Goal: Task Accomplishment & Management: Complete application form

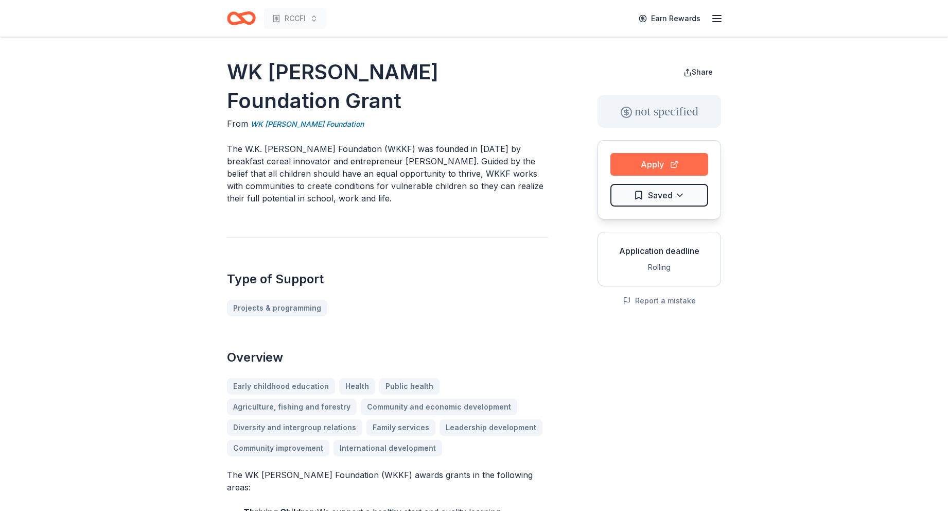
click at [642, 167] on button "Apply" at bounding box center [659, 164] width 98 height 23
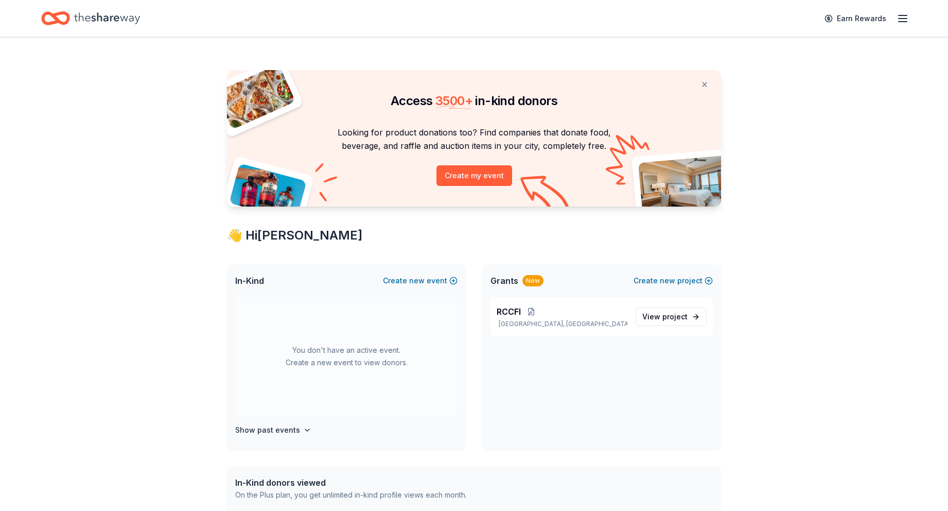
click at [279, 187] on div "Looking for product donations too? Find companies that donate food, beverage, a…" at bounding box center [474, 166] width 494 height 81
click at [271, 102] on img at bounding box center [256, 97] width 80 height 66
click at [463, 175] on button "Create my event" at bounding box center [474, 175] width 76 height 21
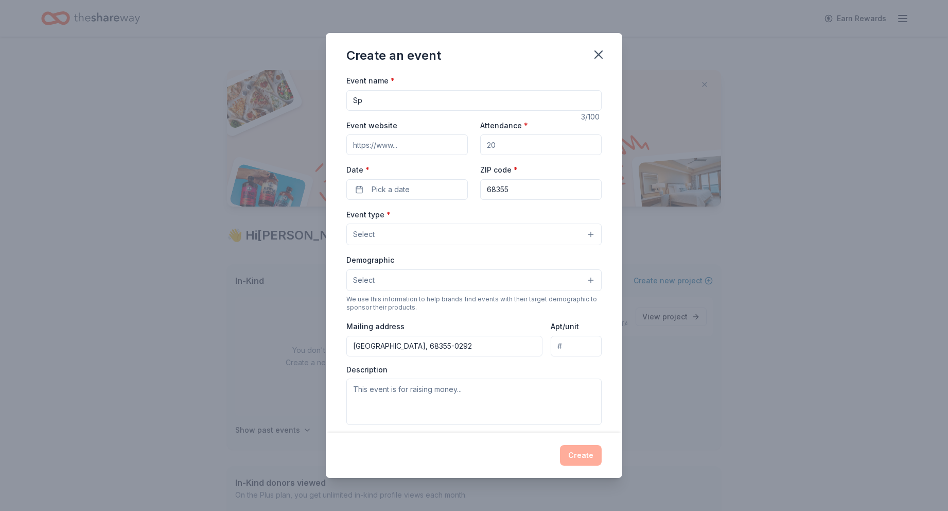
type input "S"
type input "Feb Fundraiser 2026"
click at [405, 144] on input "Event website" at bounding box center [406, 144] width 121 height 21
drag, startPoint x: 522, startPoint y: 147, endPoint x: 450, endPoint y: 144, distance: 72.1
click at [450, 144] on div "Event website Attendance * Date * Pick a date ZIP code * 68355" at bounding box center [473, 159] width 255 height 81
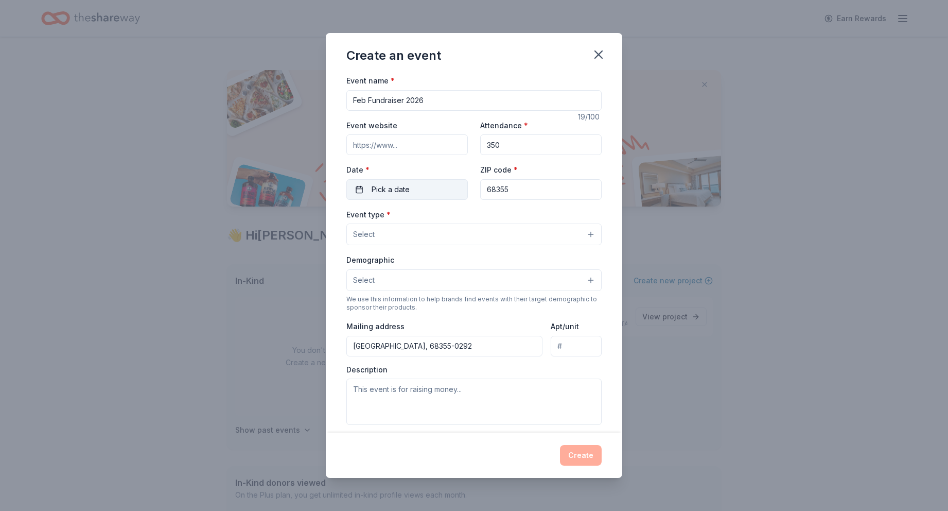
type input "350"
click at [410, 189] on button "Pick a date" at bounding box center [406, 189] width 121 height 21
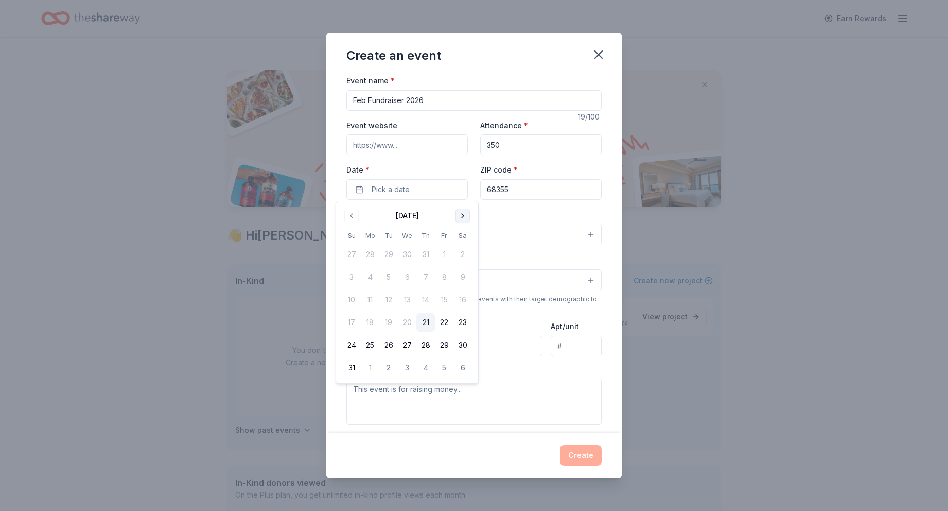
click at [464, 218] on button "Go to next month" at bounding box center [462, 215] width 14 height 14
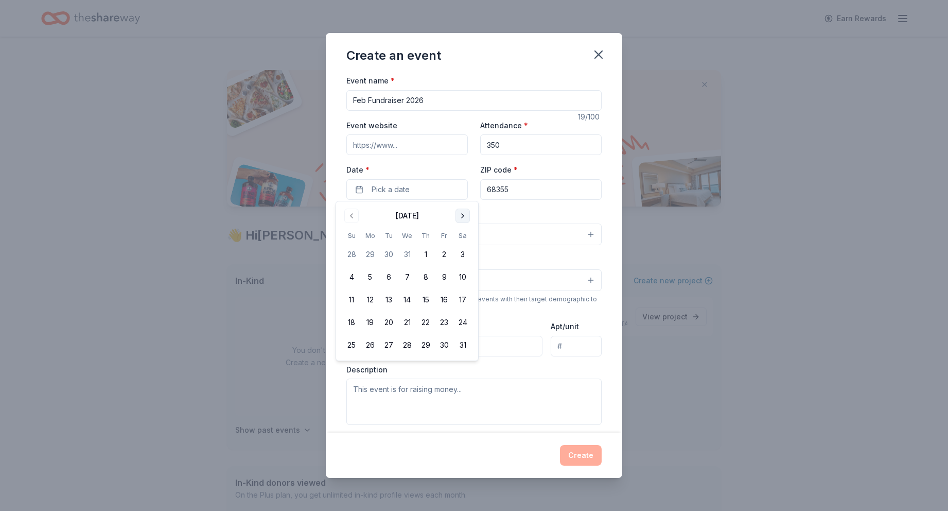
click at [464, 218] on button "Go to next month" at bounding box center [462, 215] width 14 height 14
click at [464, 300] on button "21" at bounding box center [462, 299] width 19 height 19
click at [519, 254] on div "Demographic Select" at bounding box center [473, 272] width 255 height 38
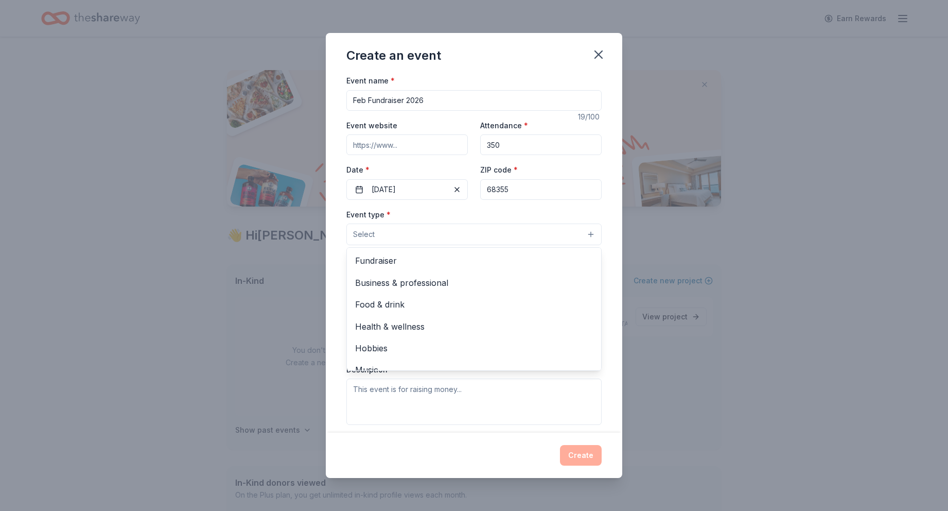
click at [406, 228] on button "Select" at bounding box center [473, 234] width 255 height 22
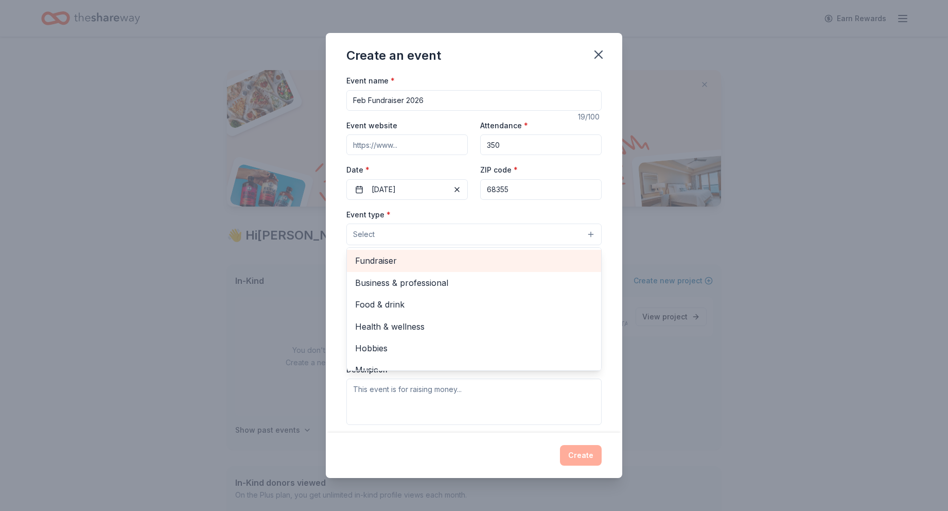
click at [389, 262] on span "Fundraiser" at bounding box center [474, 260] width 238 height 13
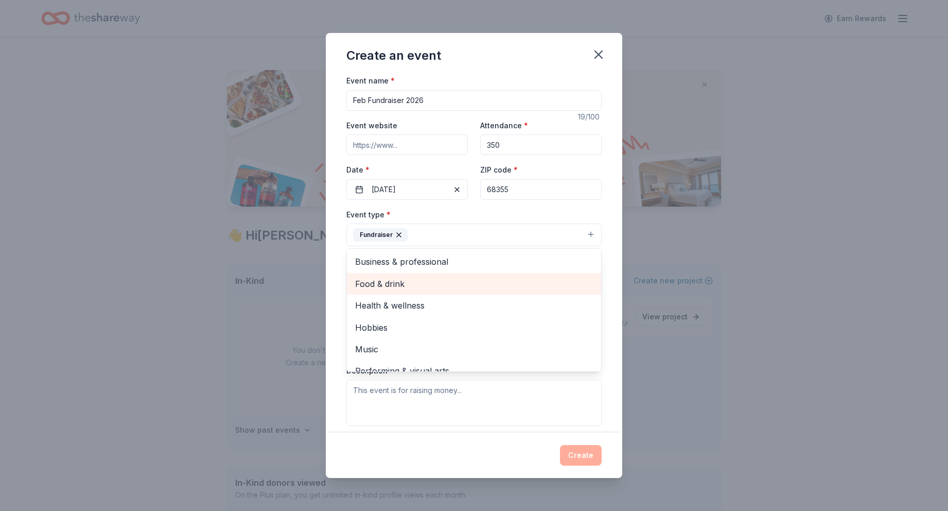
click at [398, 280] on span "Food & drink" at bounding box center [474, 283] width 238 height 13
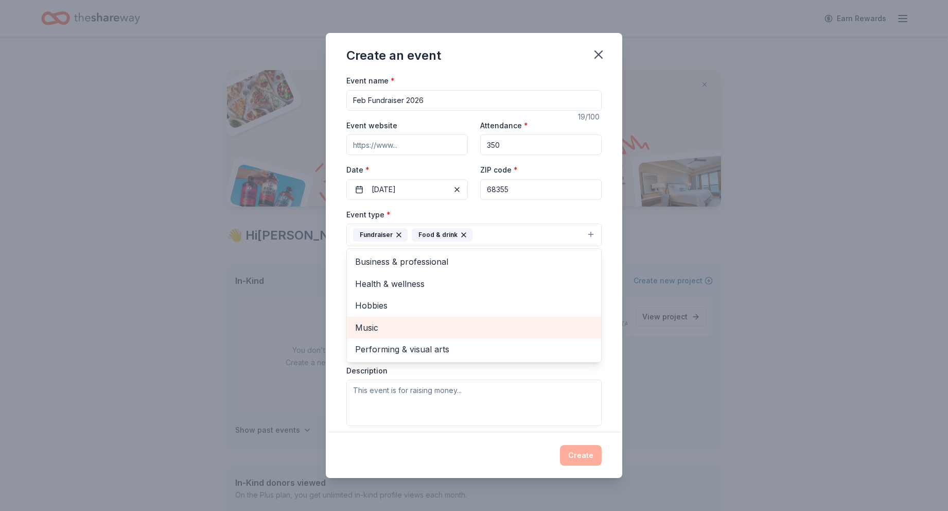
click at [369, 319] on div "Music" at bounding box center [474, 328] width 254 height 22
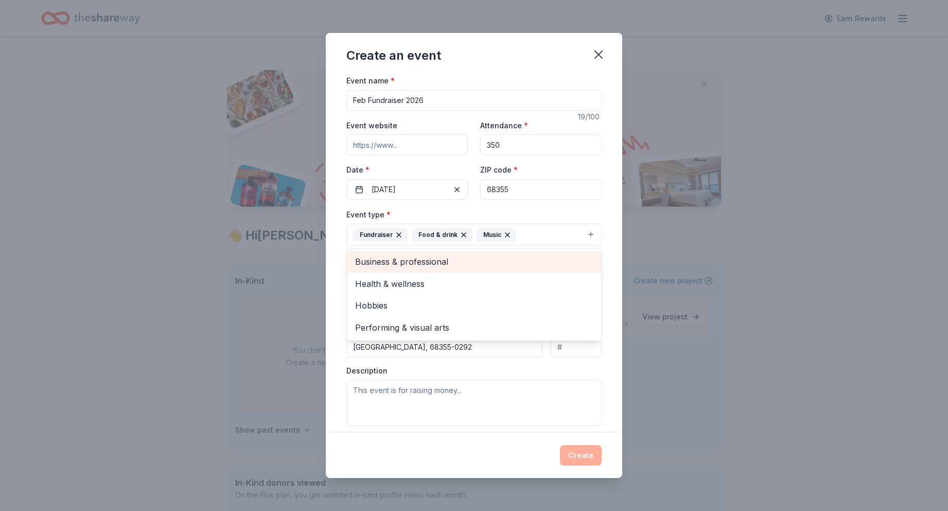
click at [392, 264] on span "Business & professional" at bounding box center [474, 261] width 238 height 13
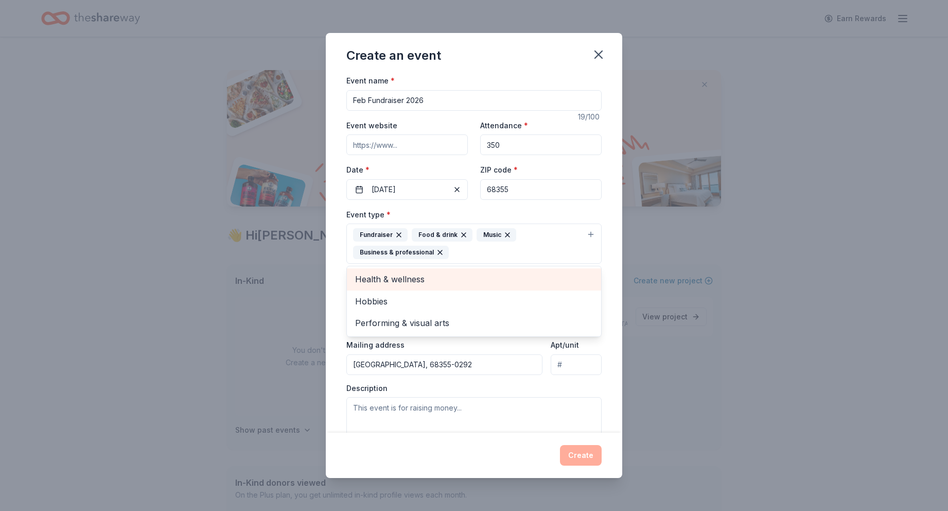
click at [388, 278] on span "Health & wellness" at bounding box center [474, 278] width 238 height 13
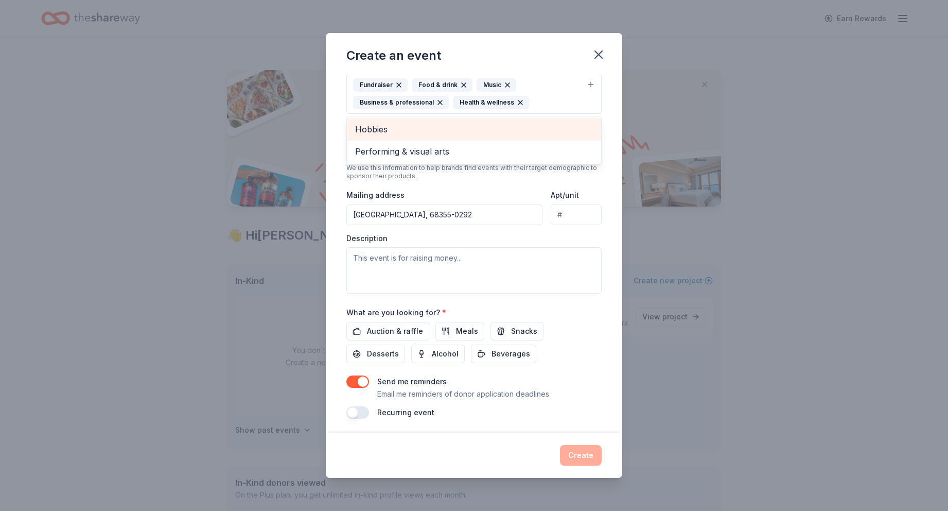
click at [391, 260] on div "Event type * Fundraiser Food & drink Music Business & professional Health & wel…" at bounding box center [473, 175] width 255 height 235
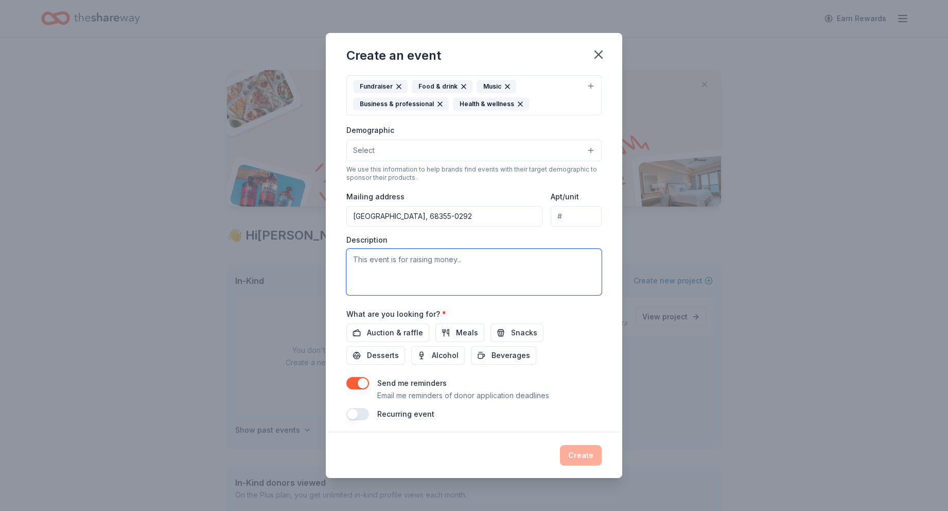
click at [391, 260] on textarea at bounding box center [473, 272] width 255 height 46
click at [386, 263] on textarea "We are a rural community" at bounding box center [473, 272] width 255 height 46
type textarea "W"
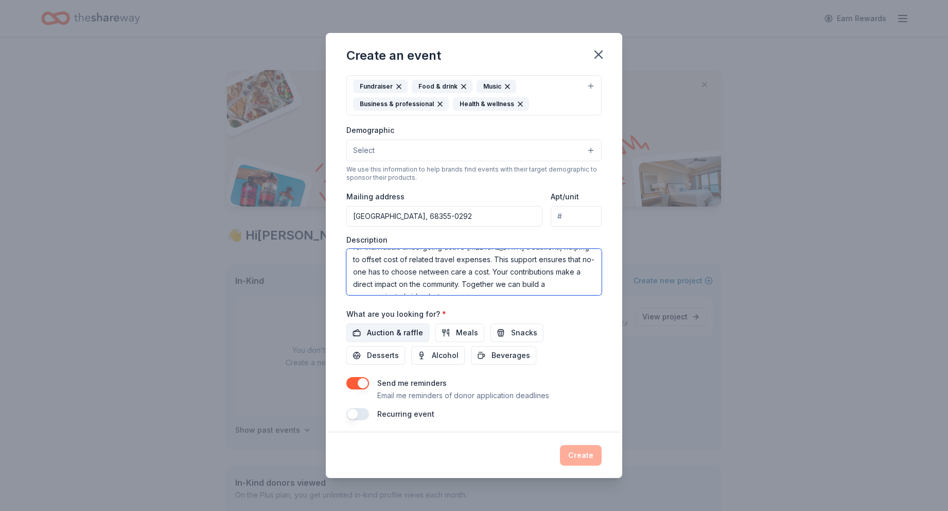
scroll to position [93, 0]
click at [375, 265] on textarea "[GEOGRAPHIC_DATA] is in rural [US_STATE] where access to [MEDICAL_DATA] treatme…" at bounding box center [473, 272] width 255 height 46
type textarea "[GEOGRAPHIC_DATA] is in rural [US_STATE] where access to [MEDICAL_DATA] treatme…"
click at [414, 329] on span "Auction & raffle" at bounding box center [395, 331] width 56 height 12
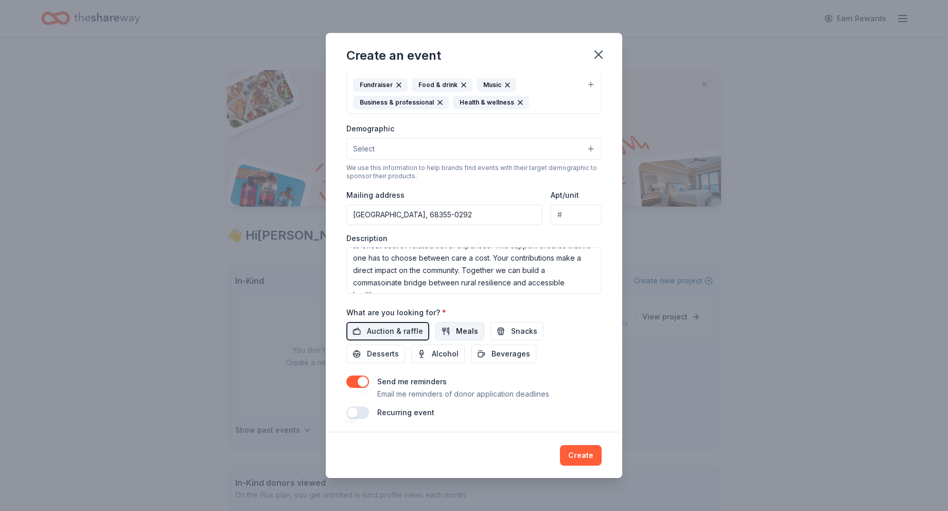
click at [464, 327] on span "Meals" at bounding box center [467, 331] width 22 height 12
click at [523, 329] on span "Snacks" at bounding box center [524, 331] width 26 height 12
click at [399, 347] on span "Desserts" at bounding box center [383, 353] width 32 height 12
click at [432, 348] on span "Alcohol" at bounding box center [445, 353] width 27 height 12
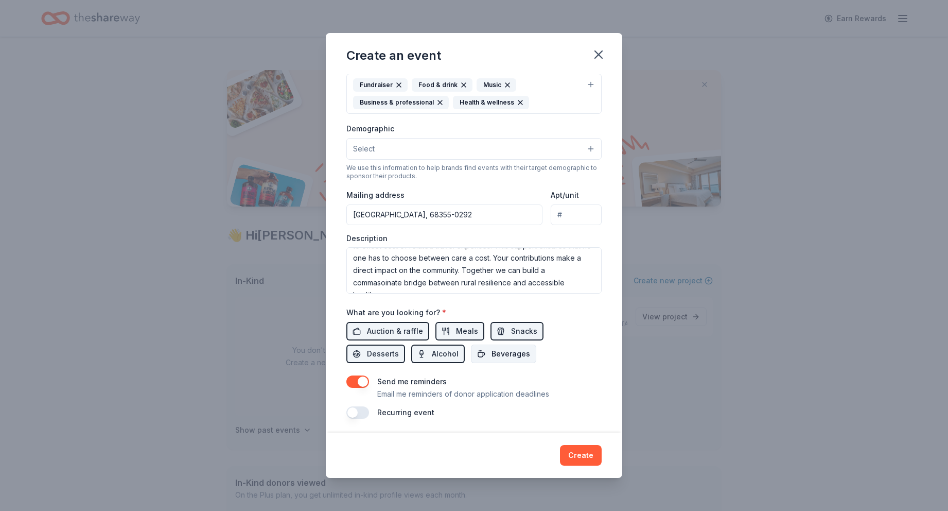
click at [492, 347] on span "Beverages" at bounding box center [511, 353] width 39 height 12
click at [577, 455] on button "Create" at bounding box center [581, 455] width 42 height 21
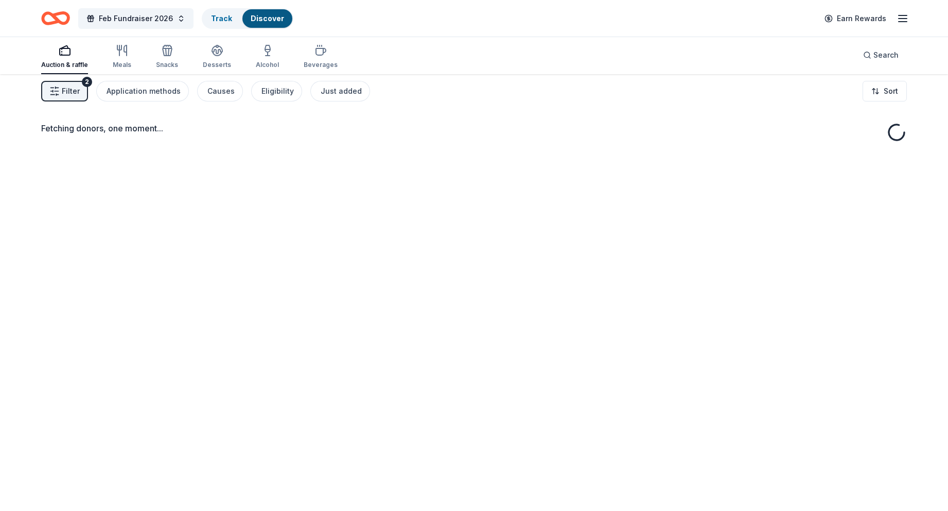
scroll to position [6, 0]
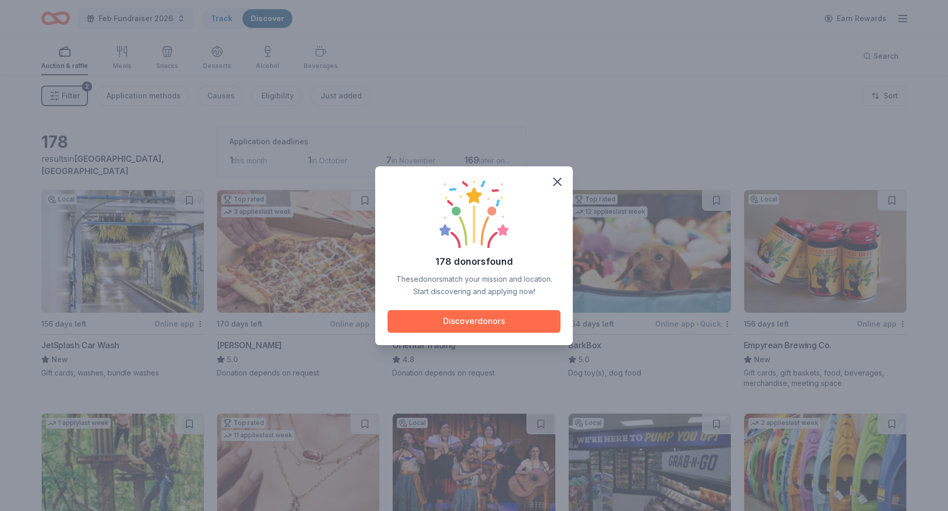
click at [494, 324] on button "Discover donors" at bounding box center [474, 321] width 173 height 23
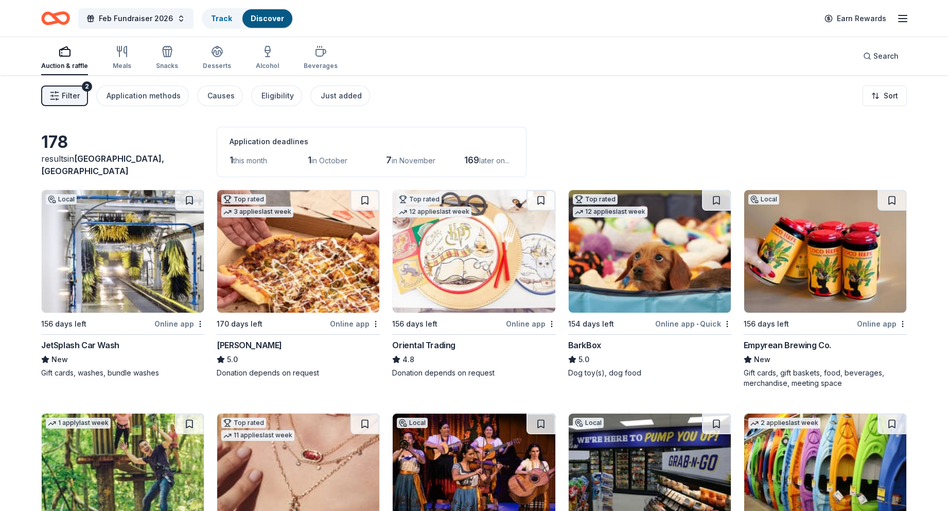
click at [284, 291] on img at bounding box center [298, 251] width 162 height 122
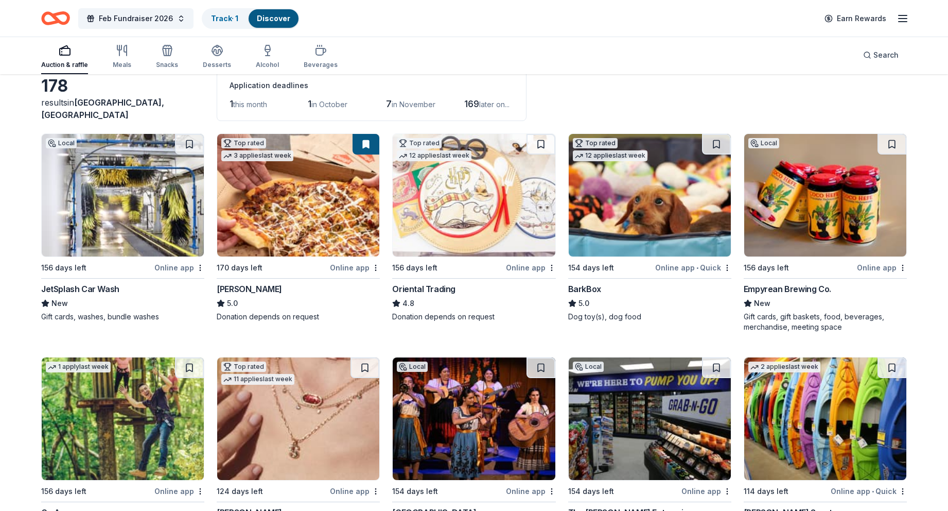
scroll to position [57, 0]
click at [371, 149] on button at bounding box center [366, 143] width 27 height 21
click at [366, 145] on button at bounding box center [366, 143] width 27 height 21
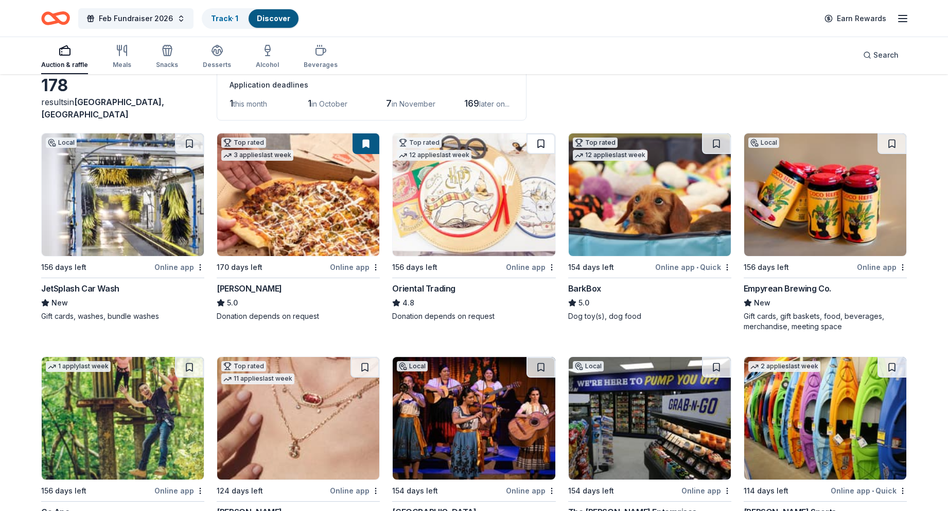
click at [546, 142] on button at bounding box center [541, 143] width 29 height 21
click at [711, 149] on button at bounding box center [716, 143] width 29 height 21
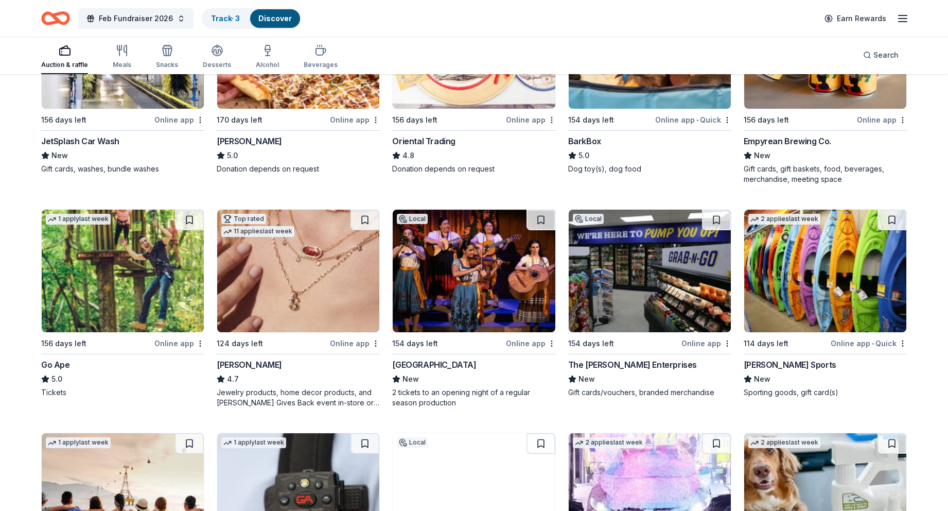
scroll to position [142, 0]
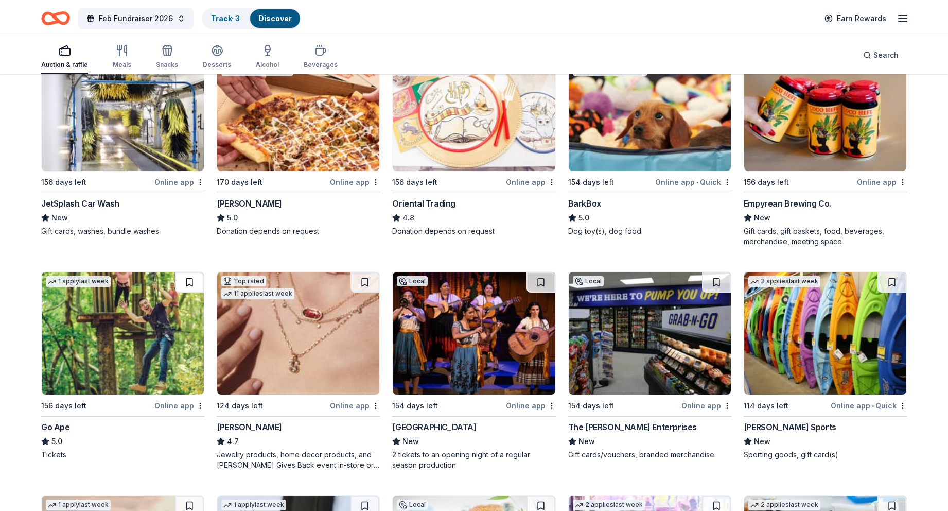
click at [189, 279] on button at bounding box center [189, 282] width 29 height 21
click at [369, 280] on button at bounding box center [364, 282] width 29 height 21
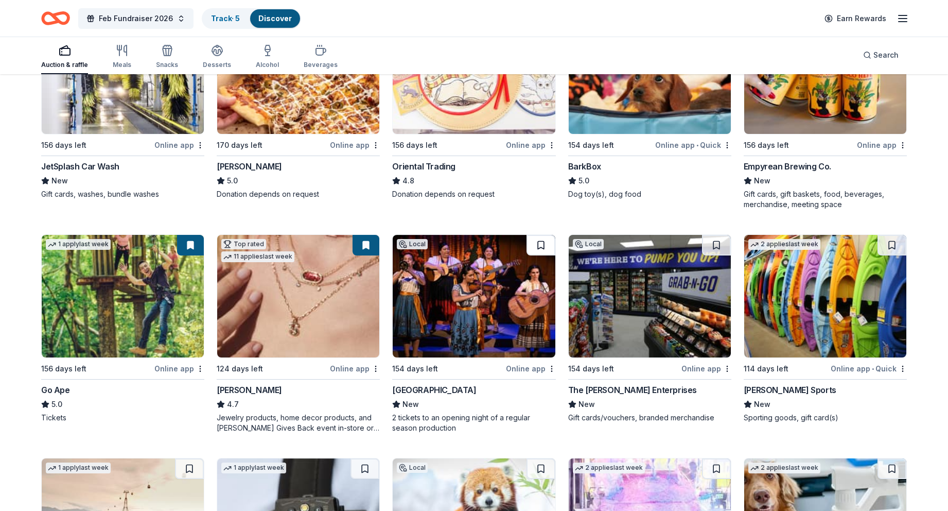
click at [543, 245] on button at bounding box center [541, 245] width 29 height 21
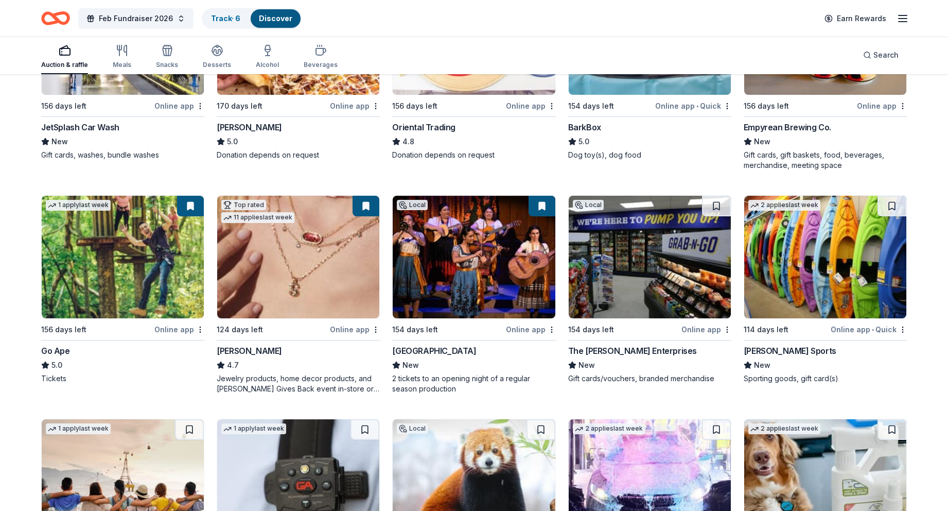
scroll to position [226, 0]
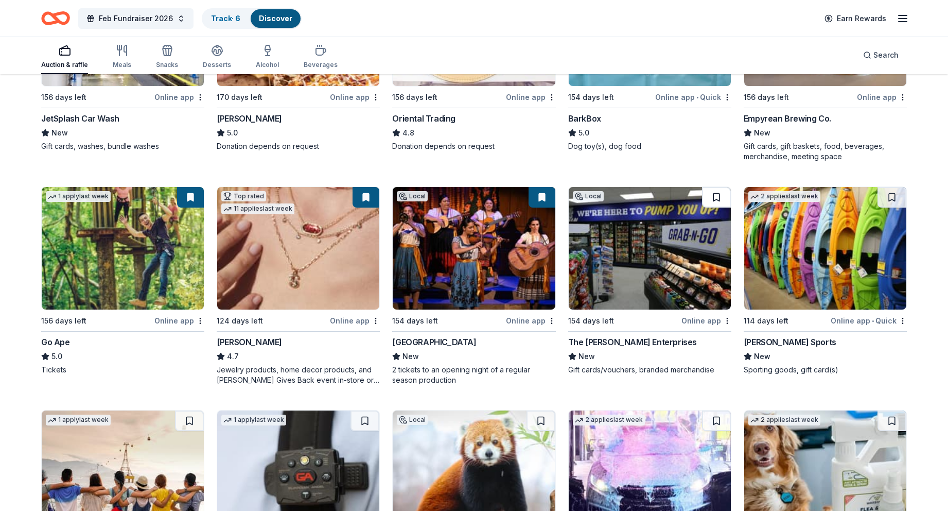
click at [717, 201] on button at bounding box center [716, 197] width 29 height 21
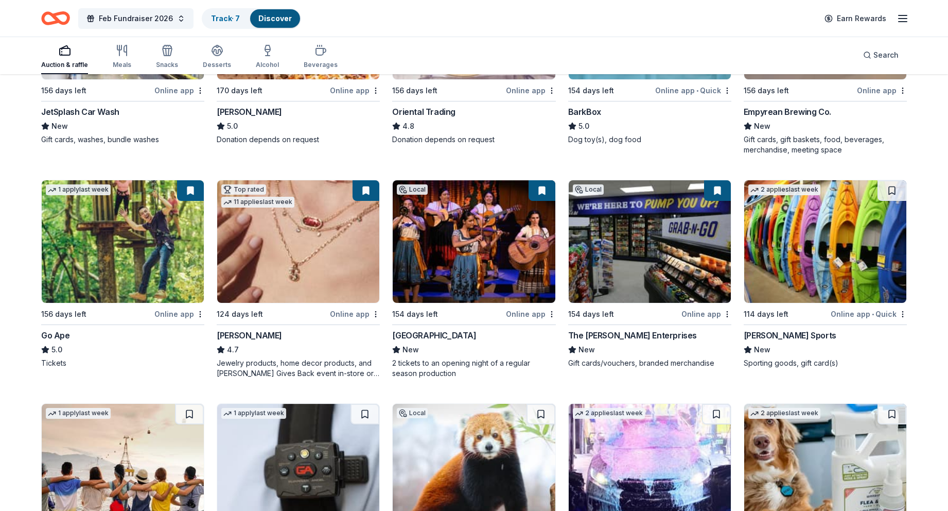
scroll to position [239, 0]
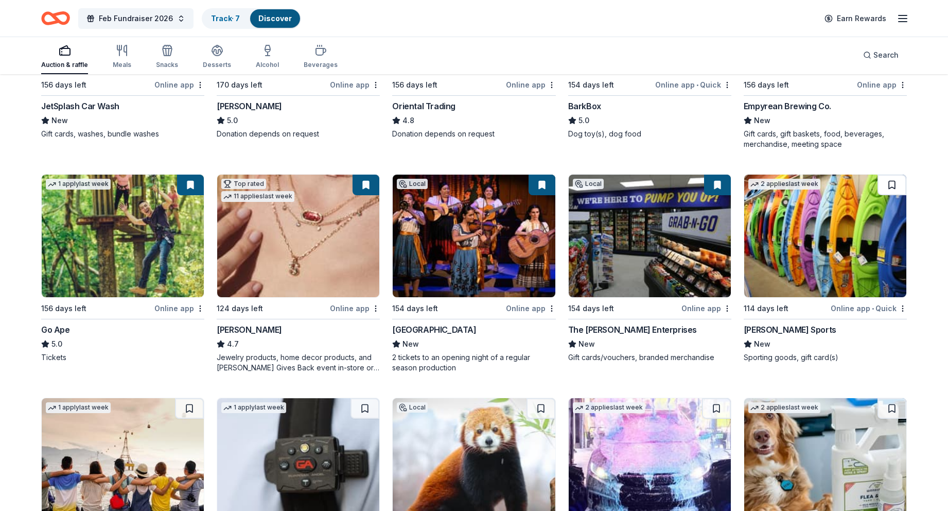
click at [896, 182] on button at bounding box center [892, 184] width 29 height 21
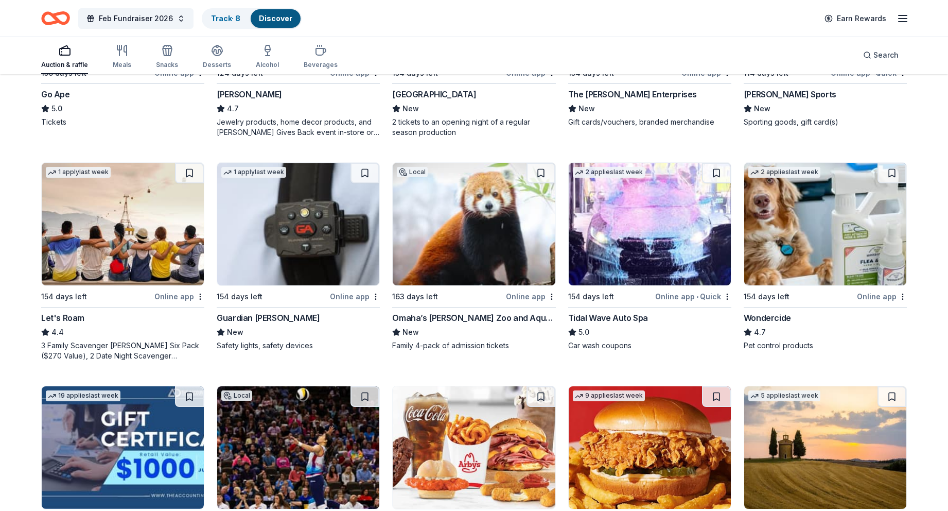
scroll to position [478, 0]
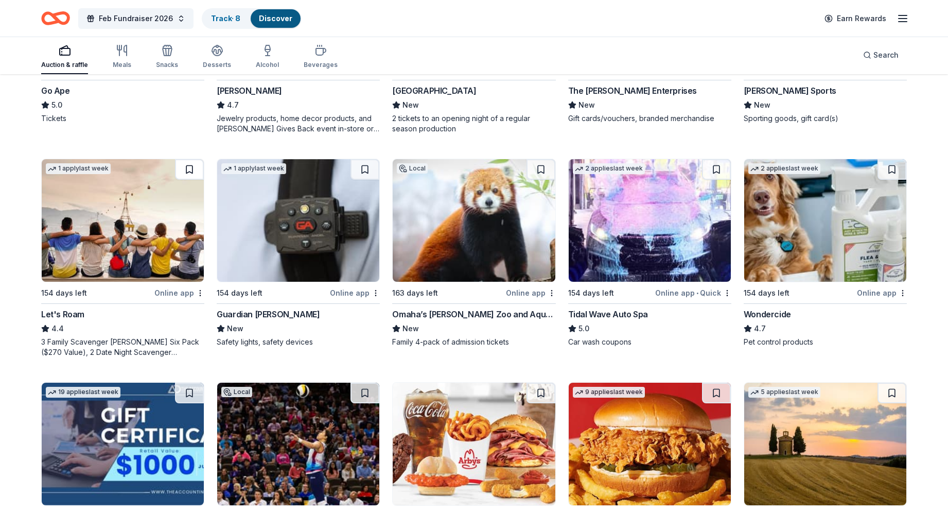
click at [190, 172] on button at bounding box center [189, 169] width 29 height 21
click at [366, 169] on button at bounding box center [364, 169] width 29 height 21
click at [540, 173] on button at bounding box center [541, 169] width 29 height 21
click at [716, 171] on button at bounding box center [716, 169] width 29 height 21
click at [896, 167] on button at bounding box center [892, 169] width 29 height 21
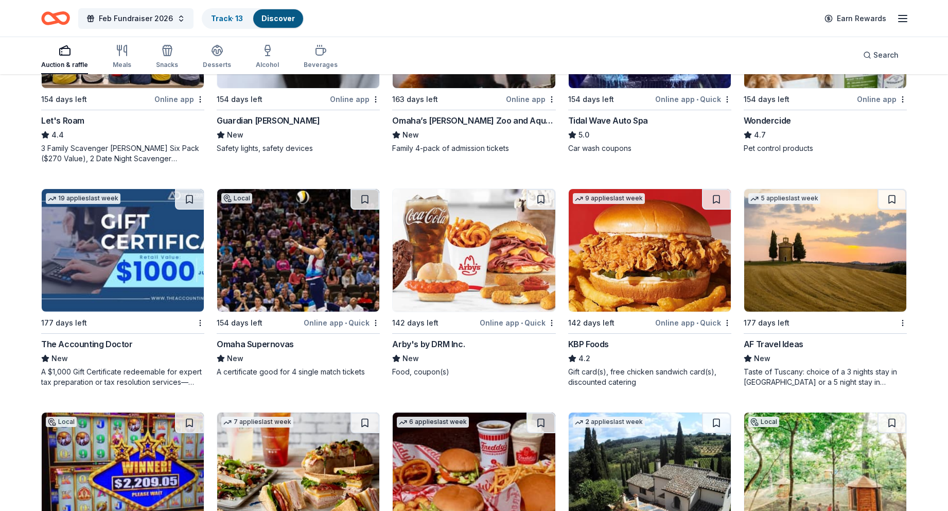
scroll to position [697, 0]
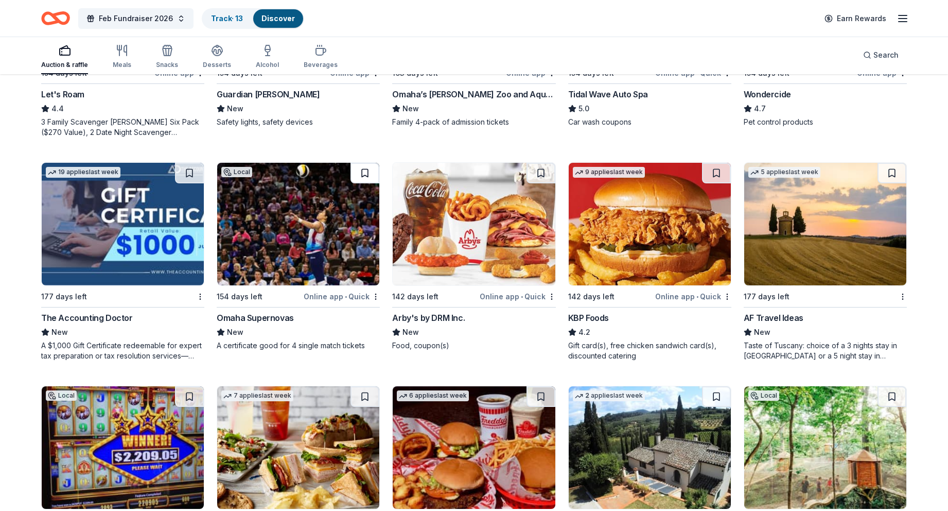
click at [364, 178] on button at bounding box center [364, 173] width 29 height 21
click at [535, 173] on button at bounding box center [541, 173] width 29 height 21
click at [716, 171] on button at bounding box center [716, 173] width 29 height 21
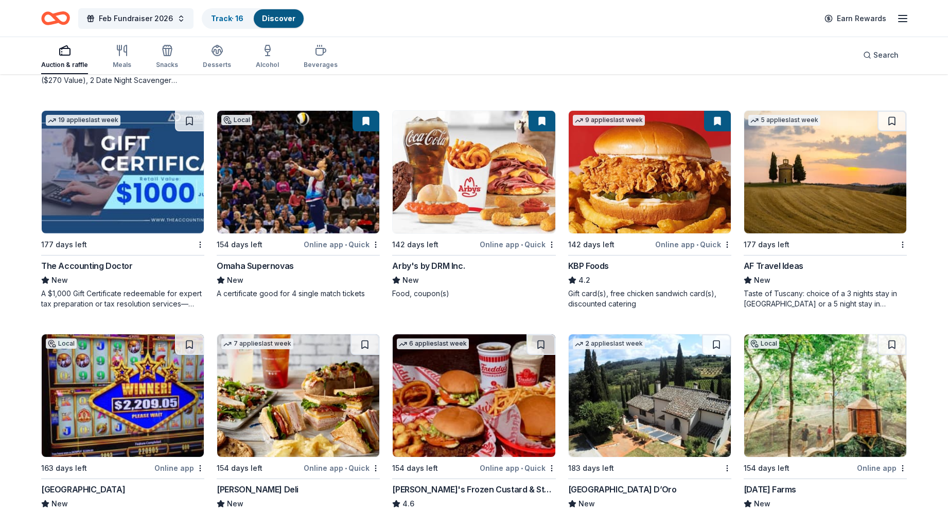
scroll to position [727, 0]
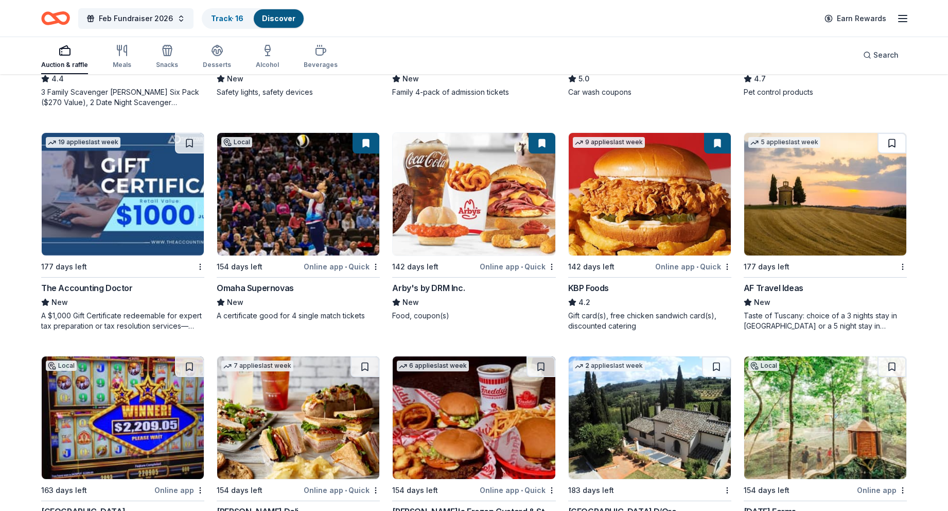
click at [887, 139] on button at bounding box center [892, 143] width 29 height 21
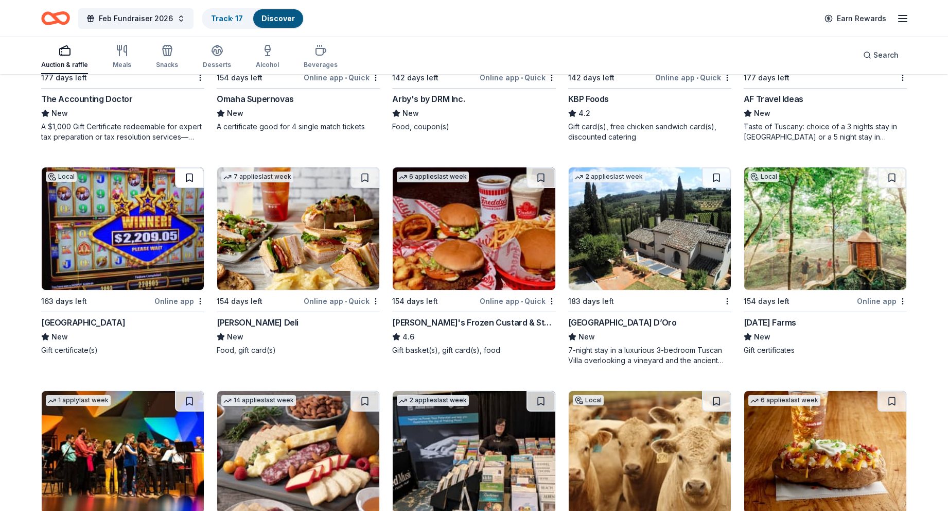
click at [188, 179] on button at bounding box center [189, 177] width 29 height 21
click at [365, 174] on button at bounding box center [364, 177] width 29 height 21
click at [538, 180] on button at bounding box center [541, 177] width 29 height 21
click at [890, 176] on button at bounding box center [892, 177] width 29 height 21
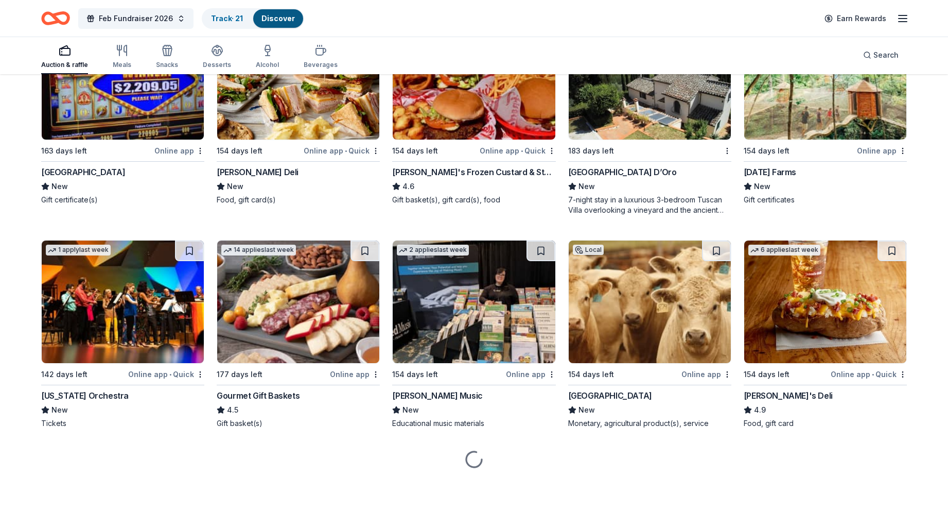
scroll to position [1066, 0]
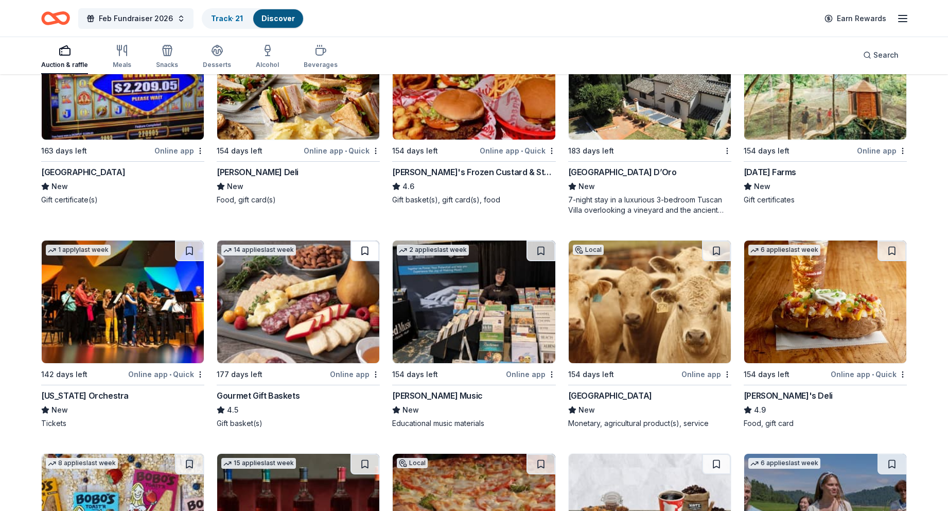
click at [362, 248] on button at bounding box center [364, 250] width 29 height 21
click at [895, 251] on button at bounding box center [892, 250] width 29 height 21
click at [714, 253] on button at bounding box center [716, 250] width 29 height 21
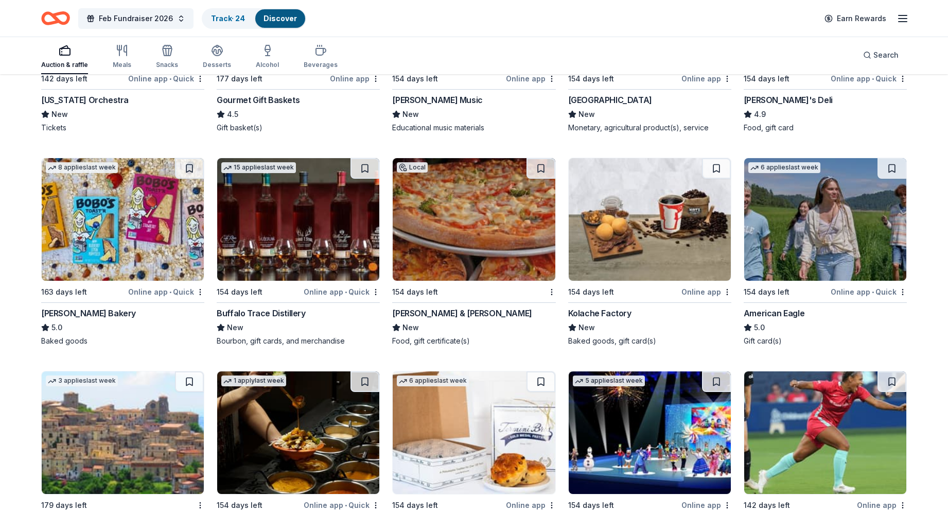
scroll to position [1369, 0]
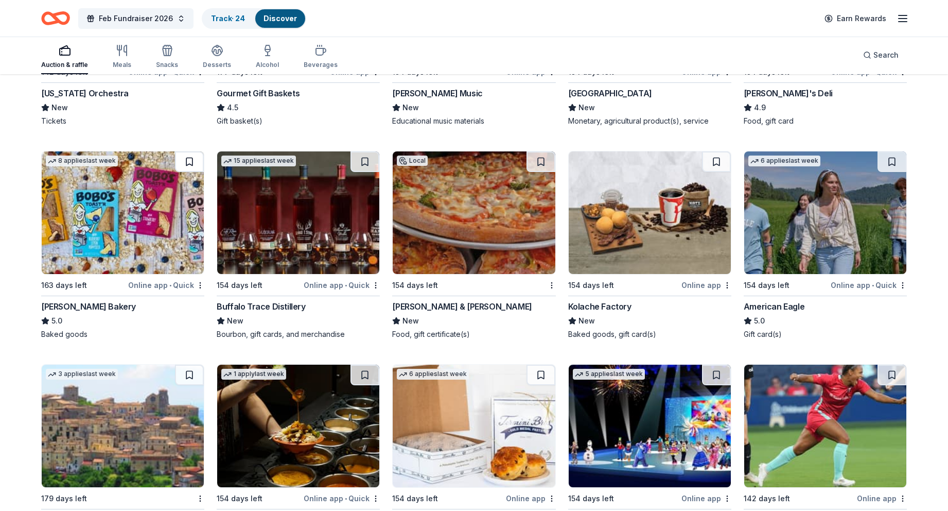
click at [190, 164] on button at bounding box center [189, 161] width 29 height 21
click at [364, 162] on button at bounding box center [364, 161] width 29 height 21
click at [538, 159] on button at bounding box center [541, 161] width 29 height 21
click at [719, 159] on button at bounding box center [716, 161] width 29 height 21
click at [888, 162] on button at bounding box center [892, 161] width 29 height 21
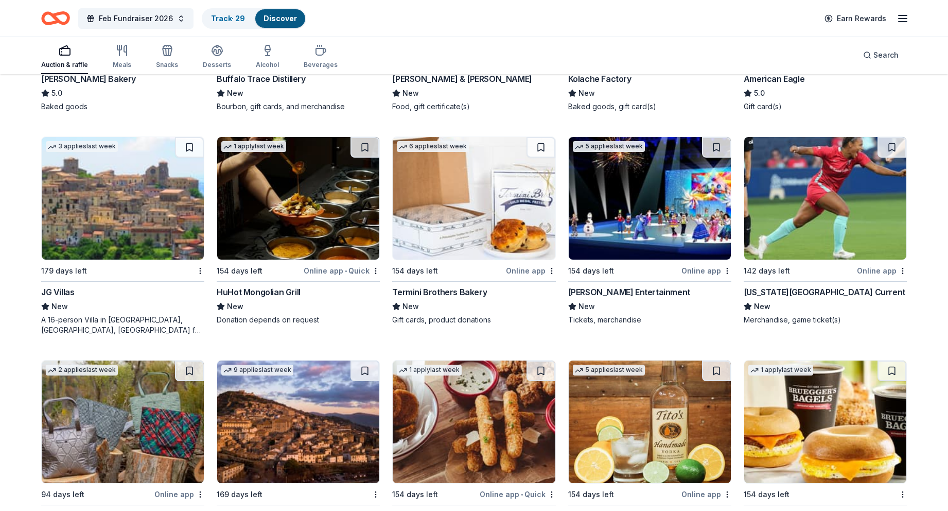
scroll to position [1597, 0]
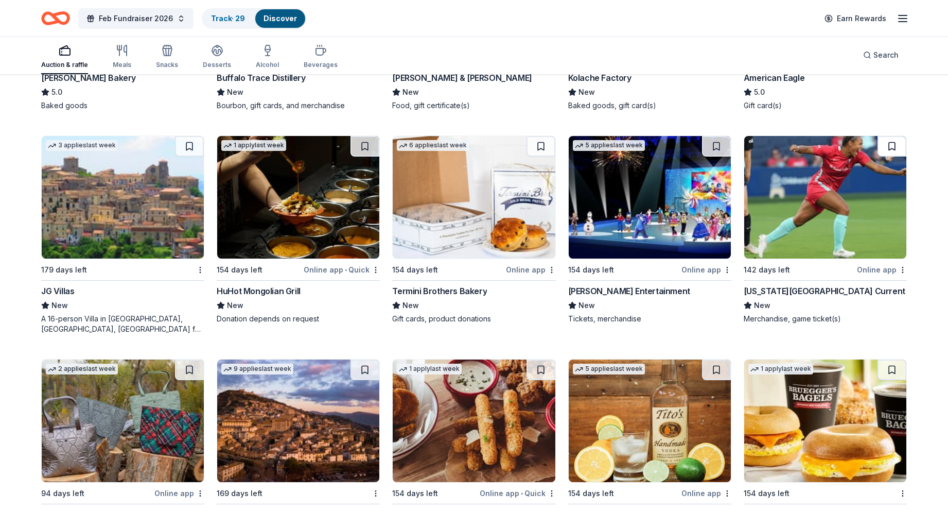
click at [894, 149] on button at bounding box center [892, 146] width 29 height 21
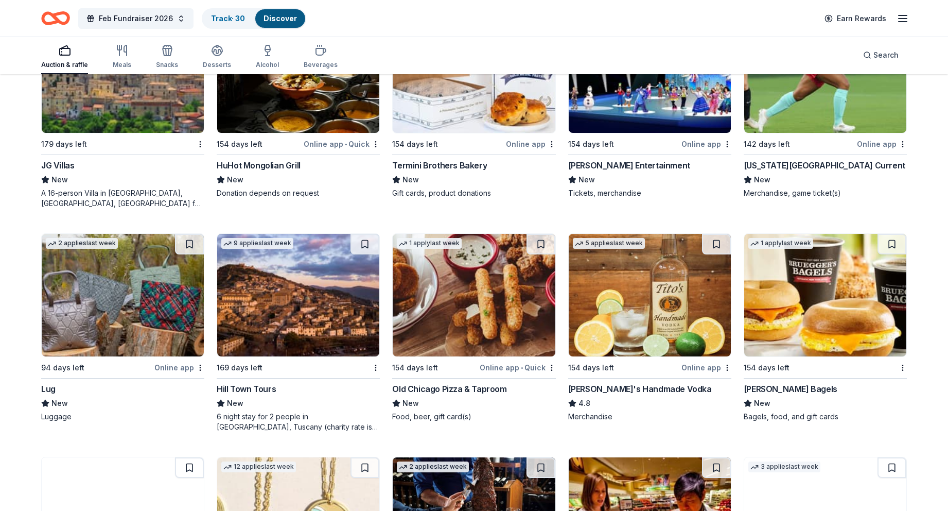
scroll to position [1689, 0]
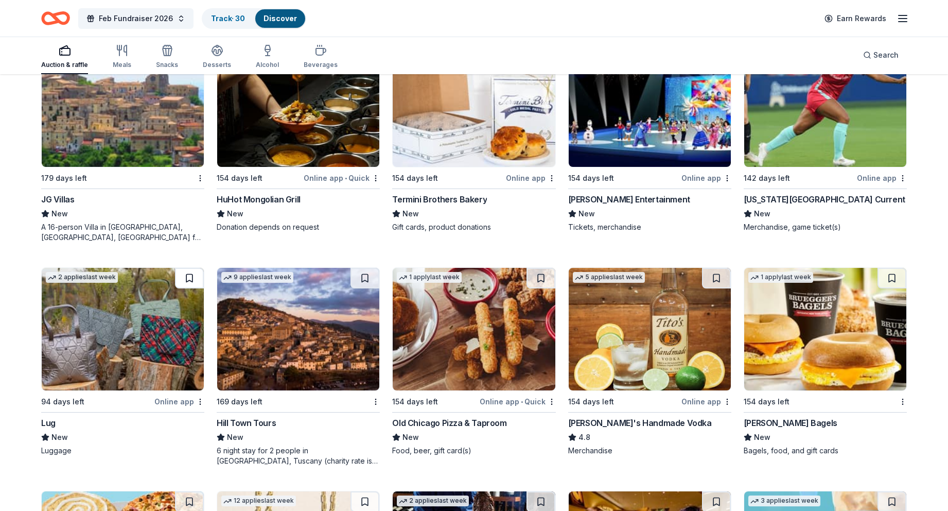
click at [185, 278] on button at bounding box center [189, 278] width 29 height 21
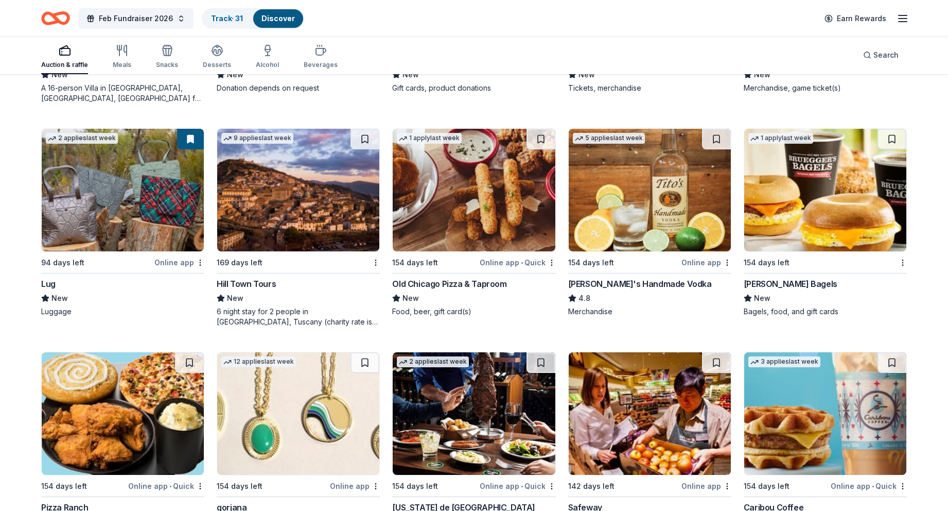
scroll to position [1832, 0]
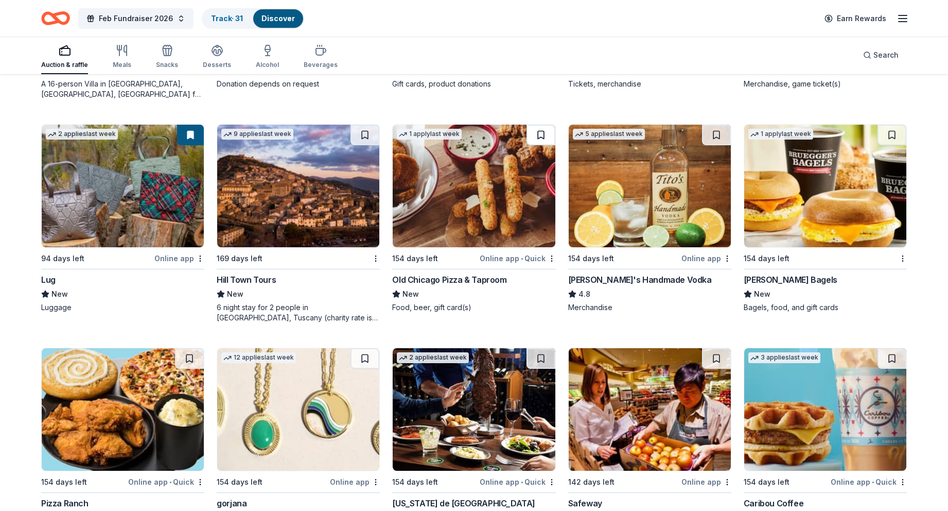
click at [543, 138] on button at bounding box center [541, 135] width 29 height 21
click at [717, 139] on button at bounding box center [716, 135] width 29 height 21
click at [887, 132] on button at bounding box center [892, 135] width 29 height 21
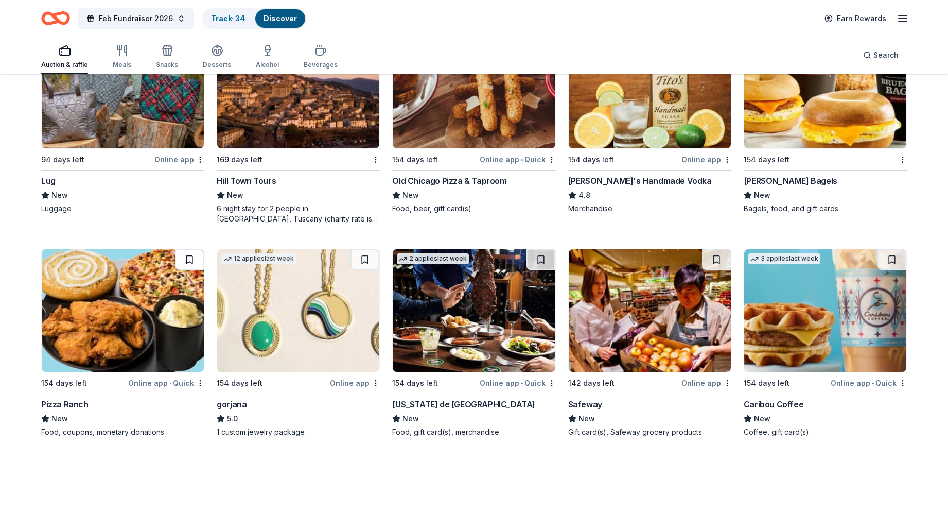
click at [186, 256] on button at bounding box center [189, 259] width 29 height 21
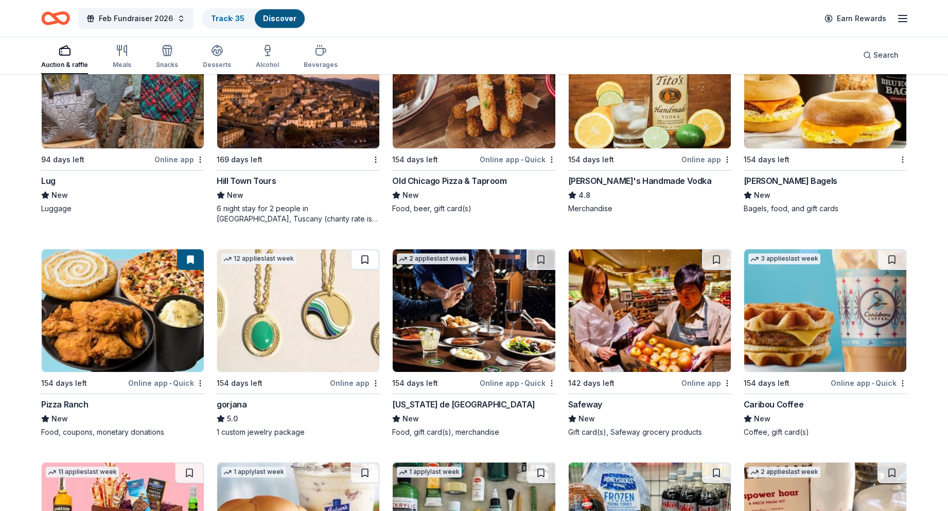
click at [366, 255] on button at bounding box center [364, 259] width 29 height 21
click at [712, 262] on button at bounding box center [716, 259] width 29 height 21
click at [893, 260] on button at bounding box center [892, 259] width 29 height 21
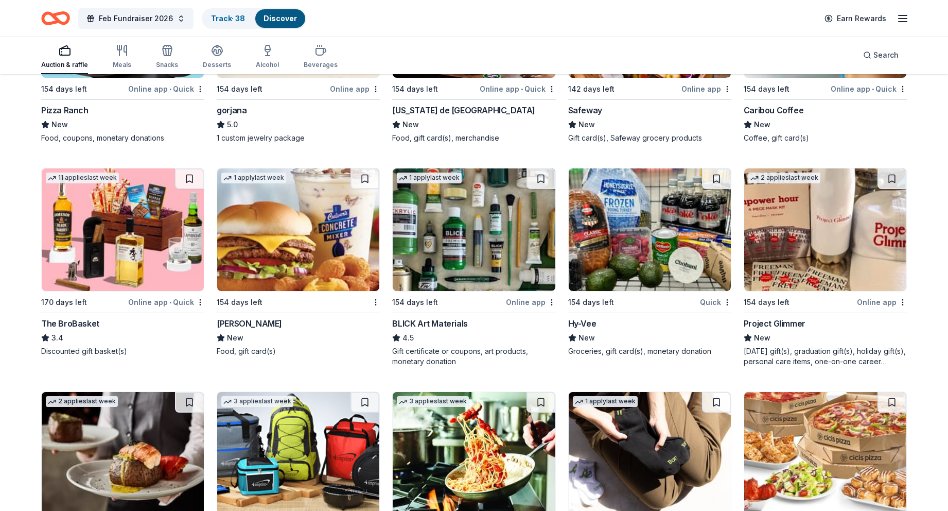
scroll to position [2228, 0]
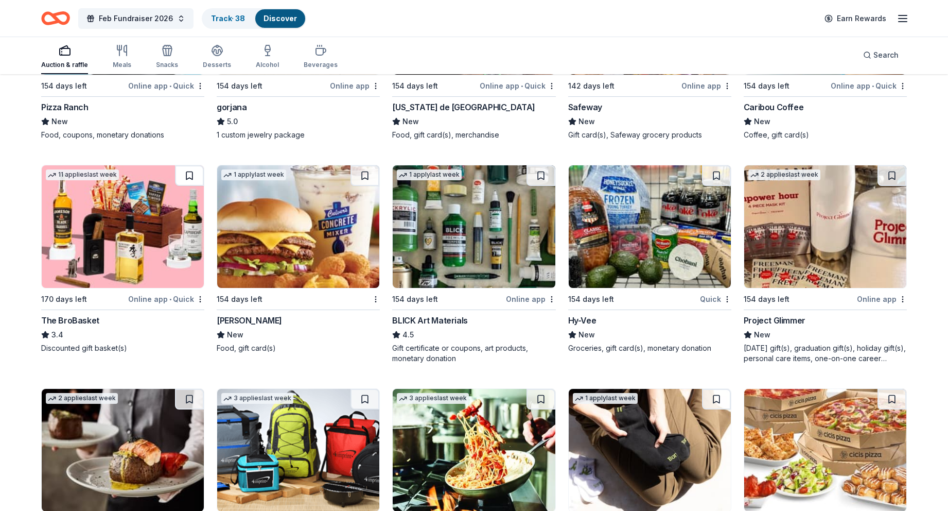
click at [188, 175] on button at bounding box center [189, 175] width 29 height 21
click at [361, 180] on button at bounding box center [364, 175] width 29 height 21
click at [541, 176] on button at bounding box center [541, 175] width 29 height 21
click at [716, 175] on button at bounding box center [716, 175] width 29 height 21
click at [892, 177] on button at bounding box center [892, 175] width 29 height 21
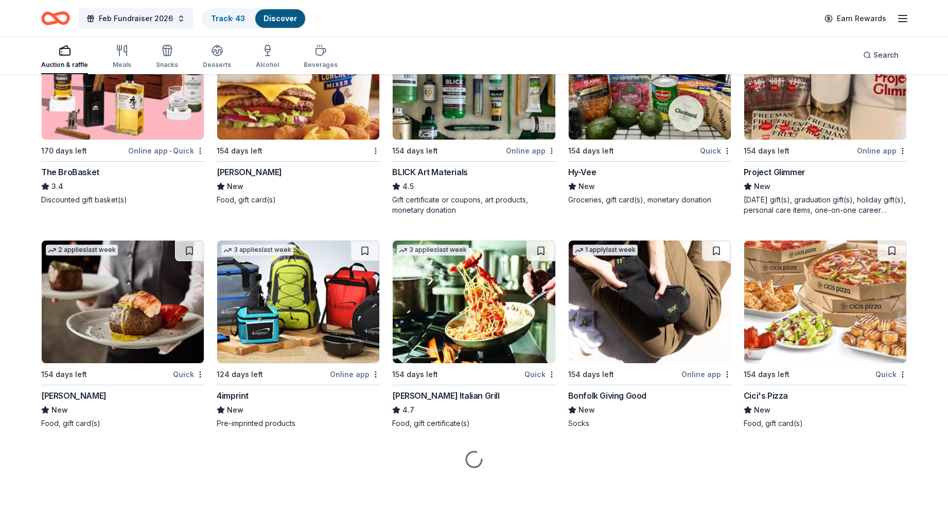
scroll to position [2376, 0]
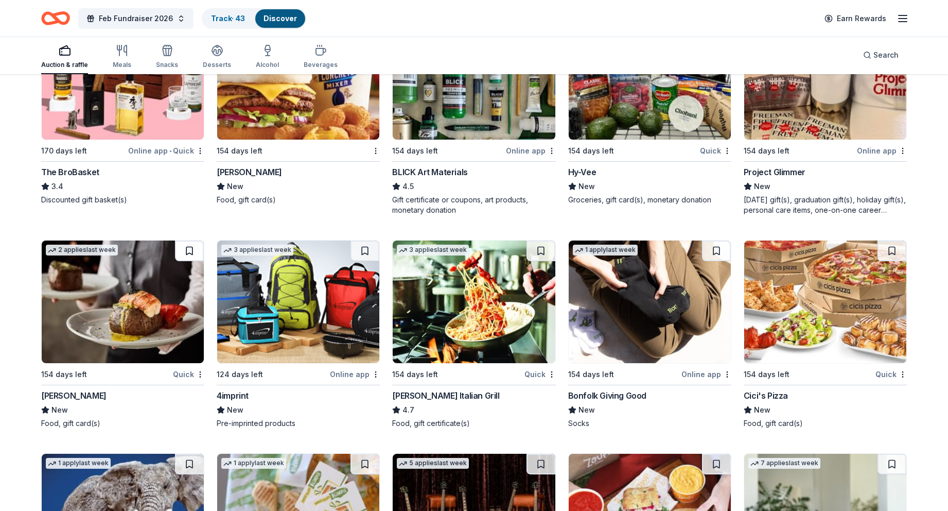
click at [196, 254] on button at bounding box center [189, 250] width 29 height 21
click at [365, 248] on button at bounding box center [364, 250] width 29 height 21
click at [540, 250] on button at bounding box center [541, 250] width 29 height 21
click at [712, 250] on button at bounding box center [716, 250] width 29 height 21
click at [898, 245] on button at bounding box center [892, 250] width 29 height 21
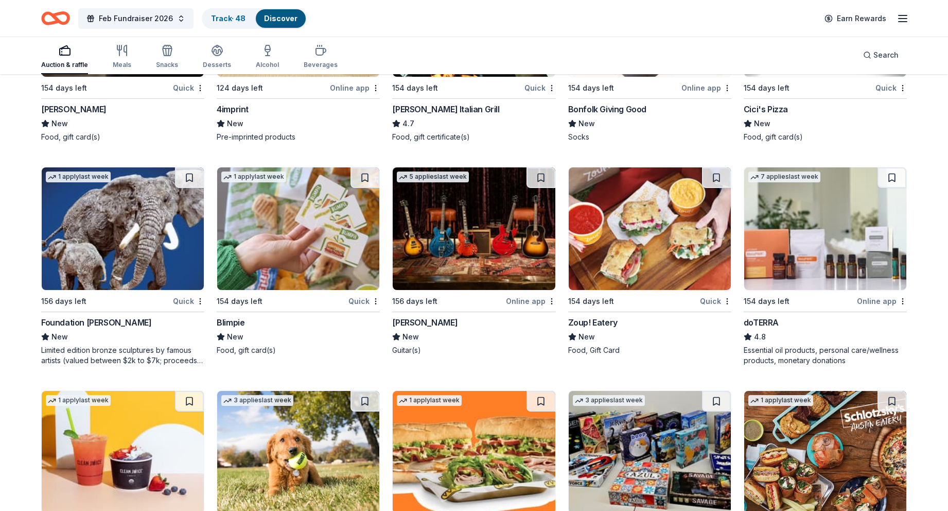
scroll to position [2667, 0]
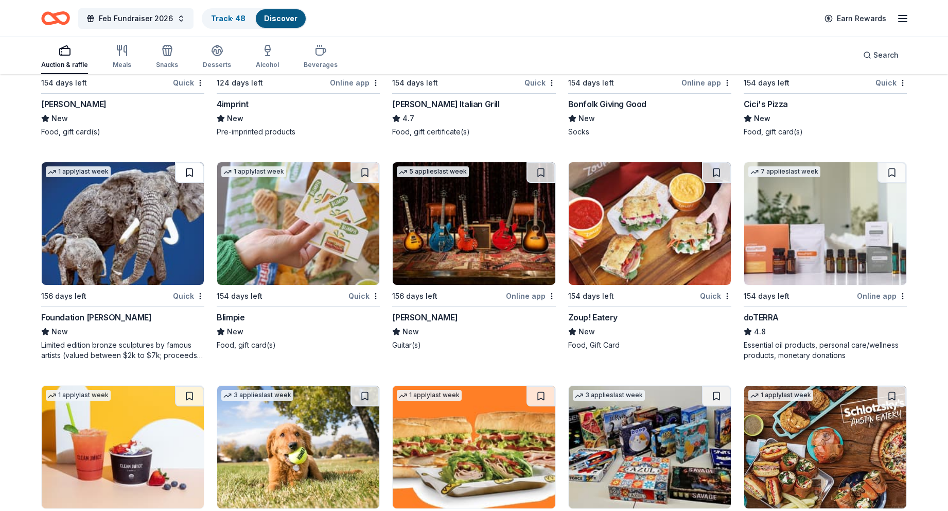
click at [189, 171] on button at bounding box center [189, 172] width 29 height 21
click at [366, 173] on button at bounding box center [364, 172] width 29 height 21
click at [540, 179] on button at bounding box center [541, 172] width 29 height 21
click at [717, 173] on button at bounding box center [716, 172] width 29 height 21
click at [893, 171] on button at bounding box center [892, 172] width 29 height 21
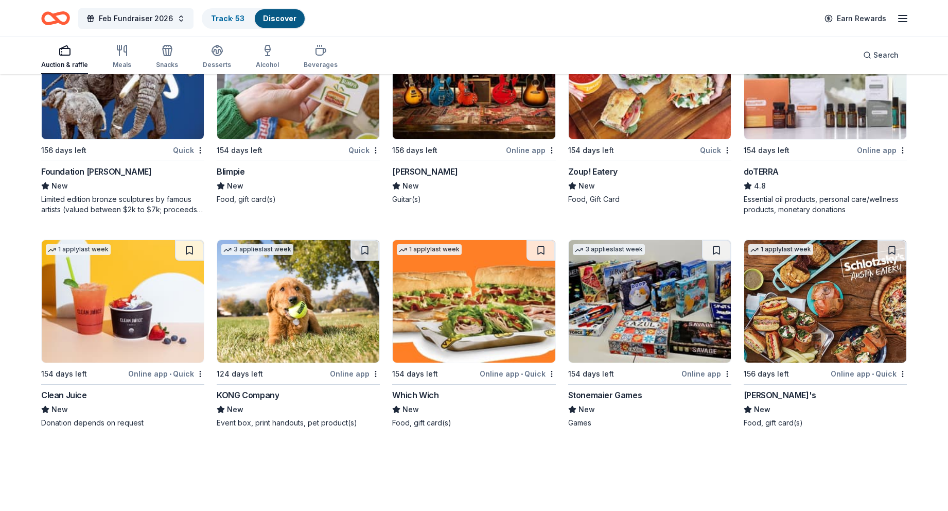
scroll to position [2812, 0]
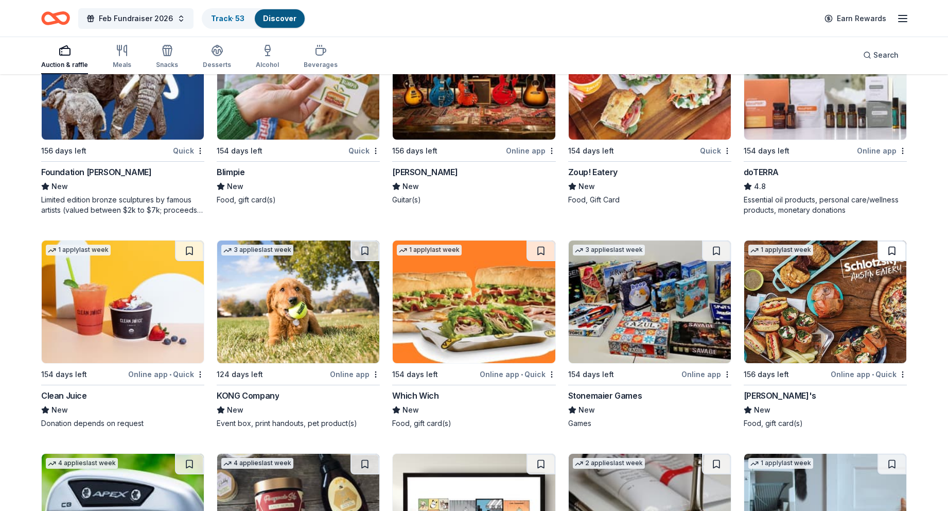
click at [888, 247] on button at bounding box center [892, 250] width 29 height 21
click at [715, 250] on button at bounding box center [716, 250] width 29 height 21
click at [543, 248] on button at bounding box center [541, 250] width 29 height 21
click at [361, 259] on button at bounding box center [364, 250] width 29 height 21
click at [191, 251] on button at bounding box center [189, 250] width 29 height 21
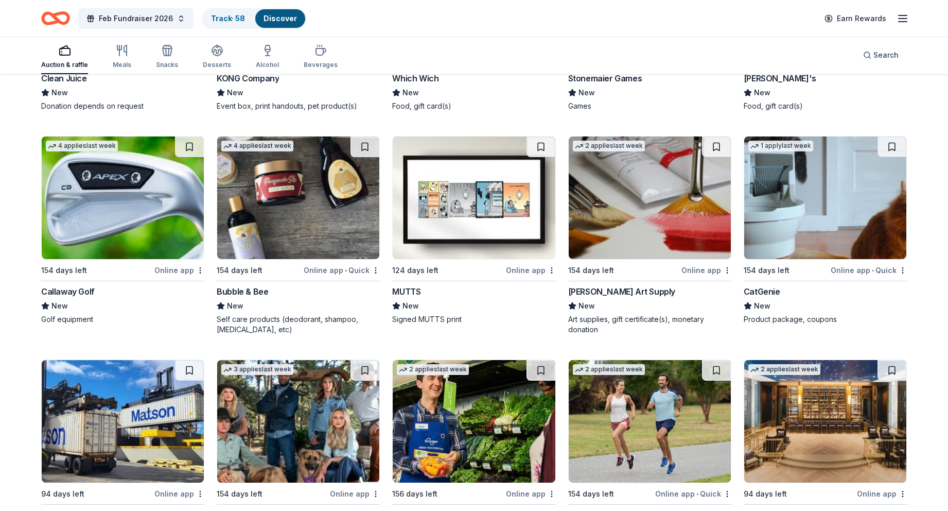
scroll to position [3120, 0]
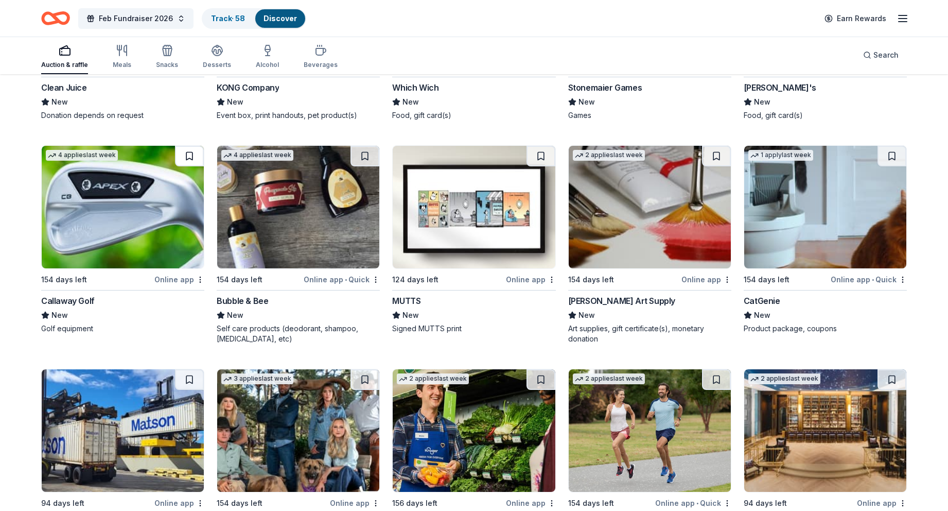
click at [185, 165] on button at bounding box center [189, 156] width 29 height 21
click at [366, 153] on button at bounding box center [364, 156] width 29 height 21
click at [717, 156] on button at bounding box center [716, 156] width 29 height 21
click at [893, 160] on button at bounding box center [892, 156] width 29 height 21
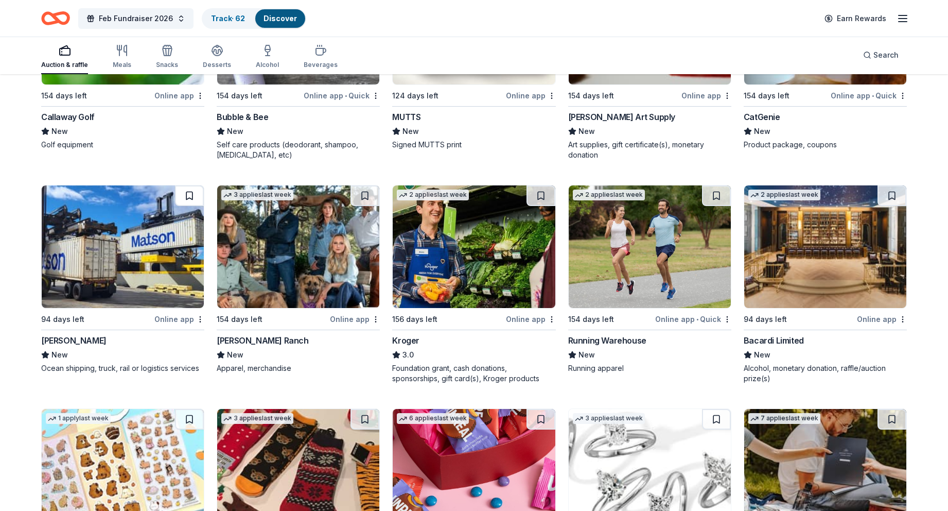
click at [190, 196] on button at bounding box center [189, 195] width 29 height 21
click at [369, 196] on button at bounding box center [364, 195] width 29 height 21
click at [542, 199] on button at bounding box center [541, 195] width 29 height 21
click at [716, 199] on button at bounding box center [716, 195] width 29 height 21
click at [891, 196] on button at bounding box center [892, 195] width 29 height 21
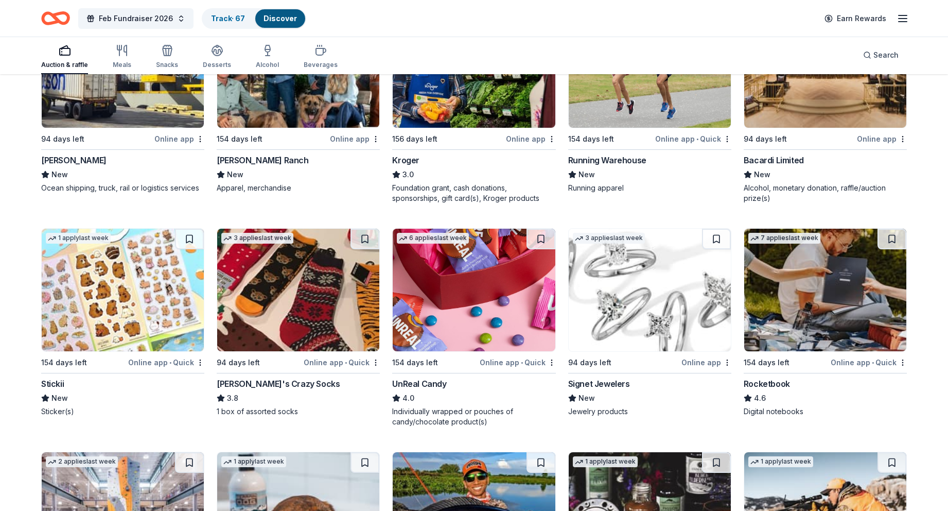
scroll to position [3484, 0]
click at [892, 239] on button at bounding box center [892, 238] width 29 height 21
click at [719, 238] on button at bounding box center [716, 238] width 29 height 21
click at [546, 236] on button at bounding box center [541, 238] width 29 height 21
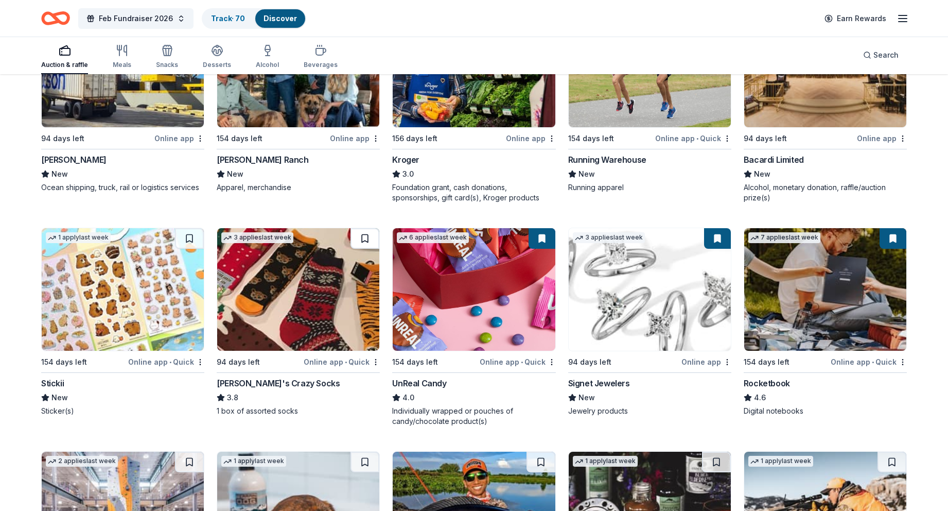
click at [363, 239] on button at bounding box center [364, 238] width 29 height 21
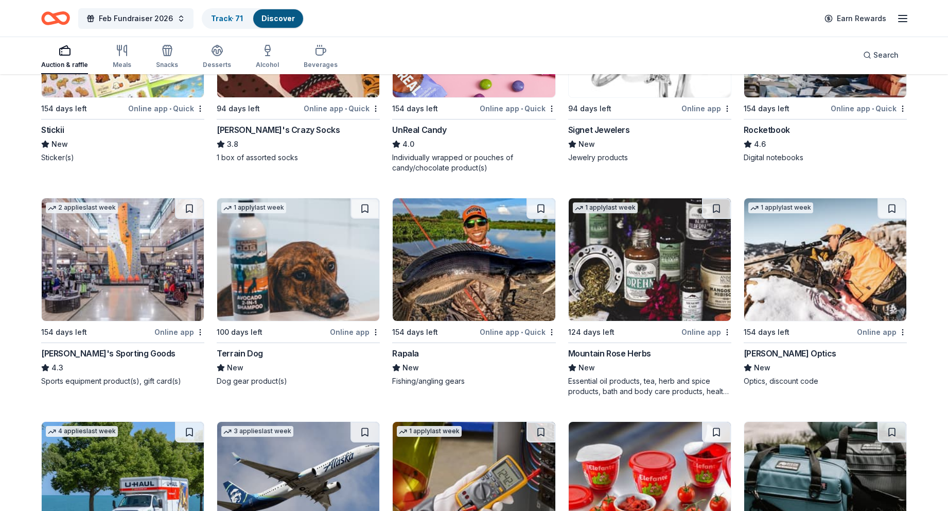
scroll to position [3749, 0]
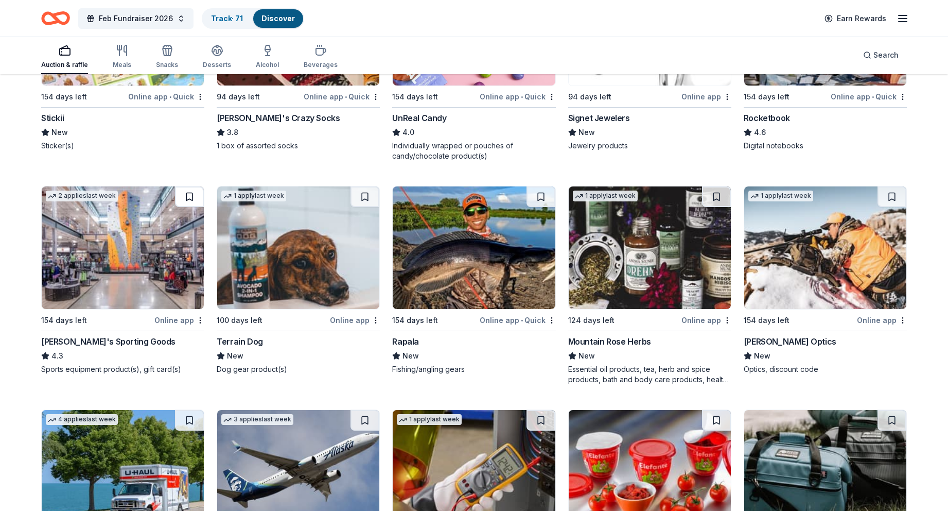
click at [187, 195] on button at bounding box center [189, 196] width 29 height 21
click at [362, 197] on button at bounding box center [364, 196] width 29 height 21
click at [543, 203] on button at bounding box center [541, 196] width 29 height 21
click at [713, 199] on button at bounding box center [716, 196] width 29 height 21
click at [891, 190] on button at bounding box center [892, 196] width 29 height 21
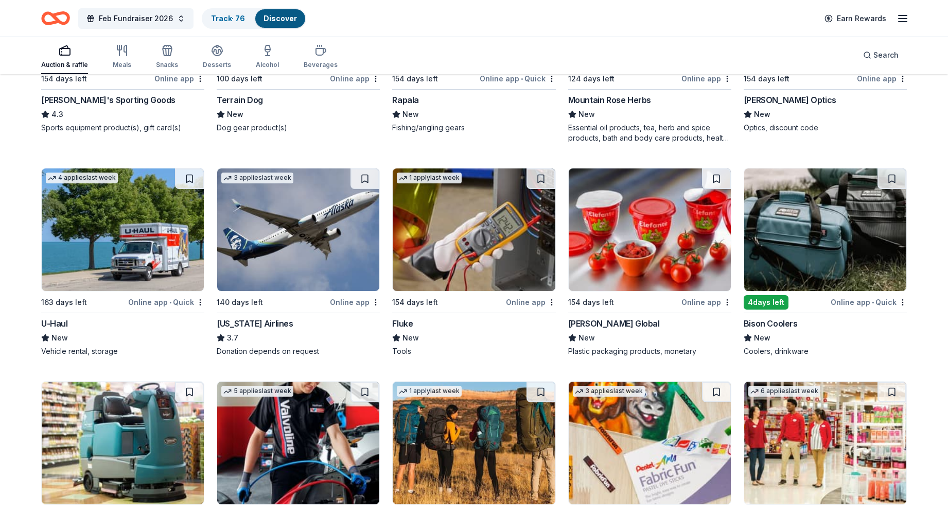
scroll to position [3991, 0]
click at [892, 182] on button at bounding box center [892, 178] width 29 height 21
click at [718, 182] on button at bounding box center [716, 178] width 29 height 21
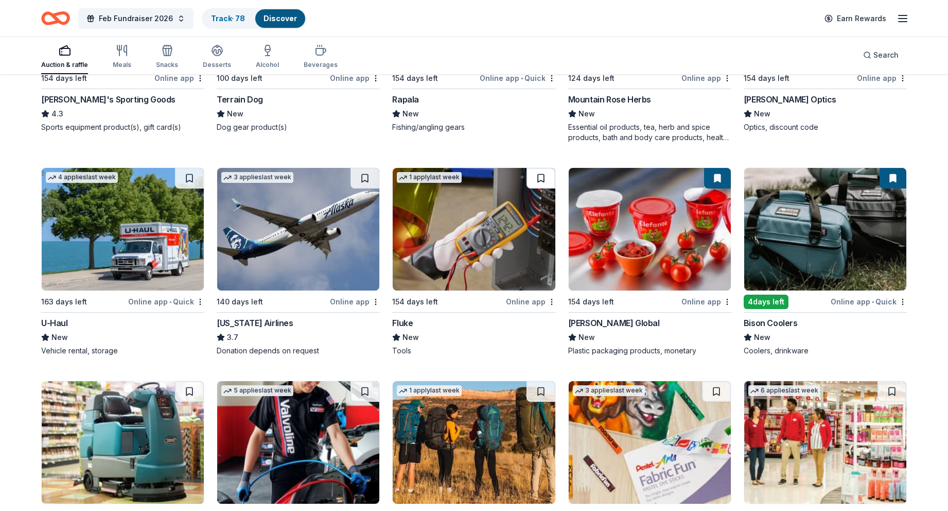
click at [545, 182] on button at bounding box center [541, 178] width 29 height 21
click at [721, 178] on button at bounding box center [717, 178] width 27 height 21
click at [363, 183] on button at bounding box center [364, 178] width 29 height 21
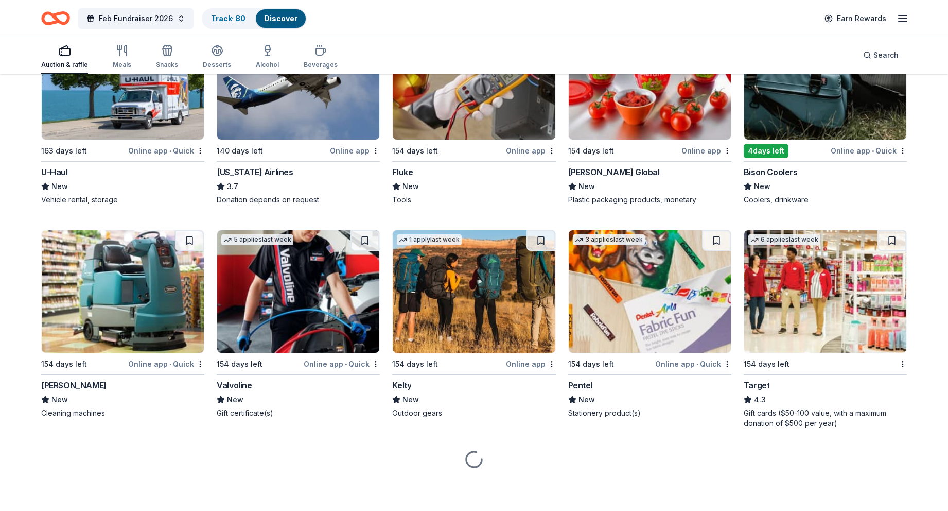
scroll to position [4142, 0]
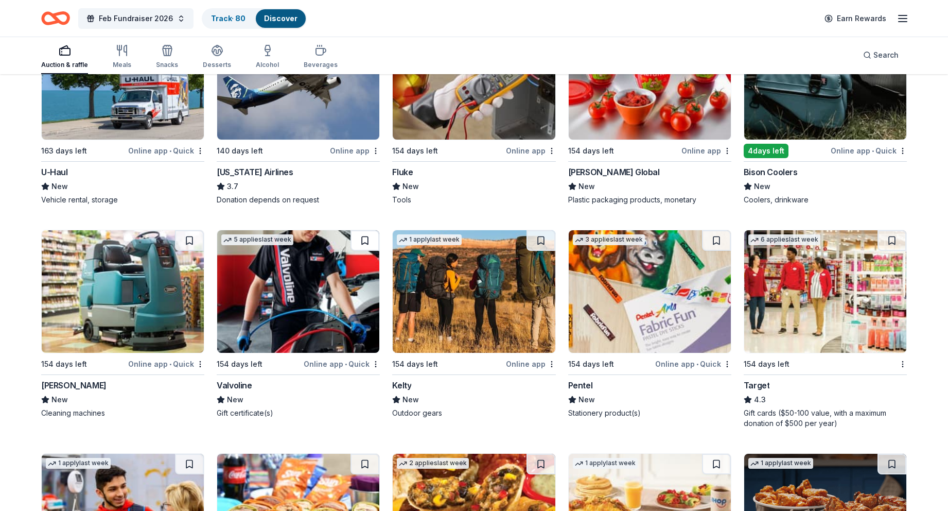
click at [367, 240] on button at bounding box center [364, 240] width 29 height 21
click at [540, 245] on button at bounding box center [541, 240] width 29 height 21
click at [720, 241] on button at bounding box center [716, 240] width 29 height 21
click at [890, 241] on button at bounding box center [892, 240] width 29 height 21
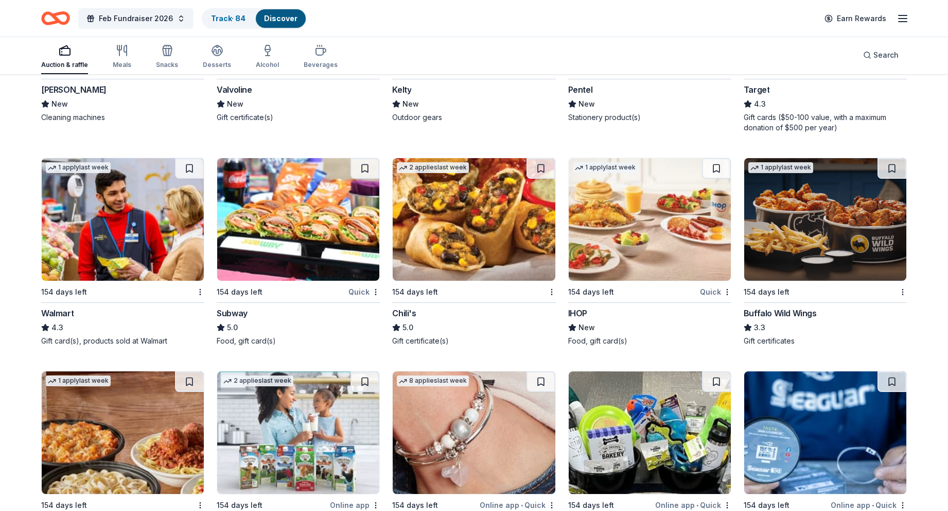
scroll to position [4439, 0]
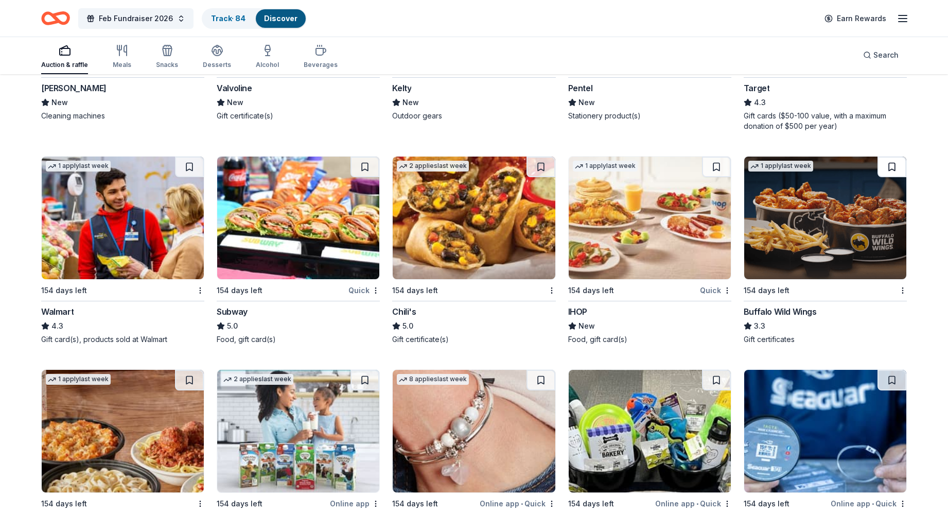
click at [900, 161] on button at bounding box center [892, 166] width 29 height 21
click at [726, 165] on button at bounding box center [716, 166] width 29 height 21
click at [541, 163] on button at bounding box center [541, 166] width 29 height 21
click at [369, 167] on button at bounding box center [364, 166] width 29 height 21
click at [189, 167] on button at bounding box center [189, 166] width 29 height 21
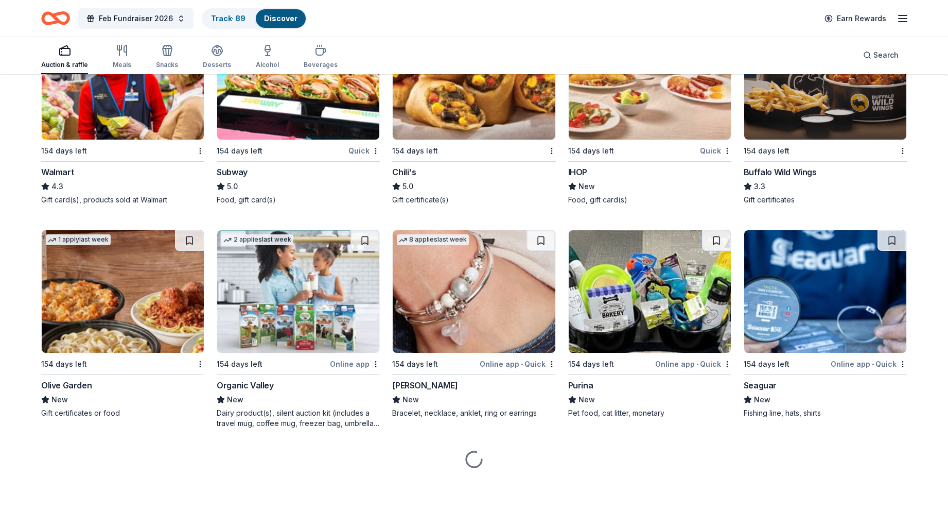
scroll to position [4579, 0]
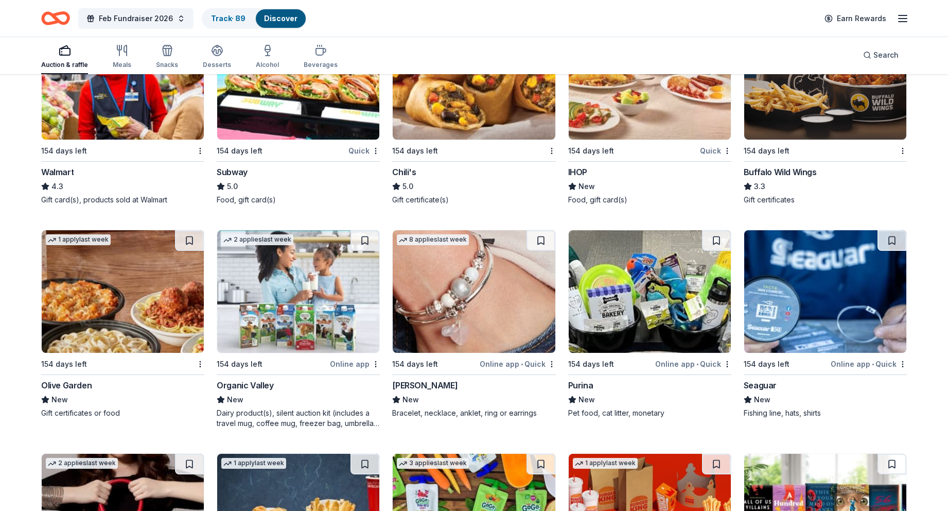
click at [188, 242] on button at bounding box center [189, 240] width 29 height 21
click at [363, 241] on button at bounding box center [364, 240] width 29 height 21
click at [540, 240] on button at bounding box center [541, 240] width 29 height 21
click at [716, 239] on button at bounding box center [716, 240] width 29 height 21
click at [895, 241] on button at bounding box center [892, 240] width 29 height 21
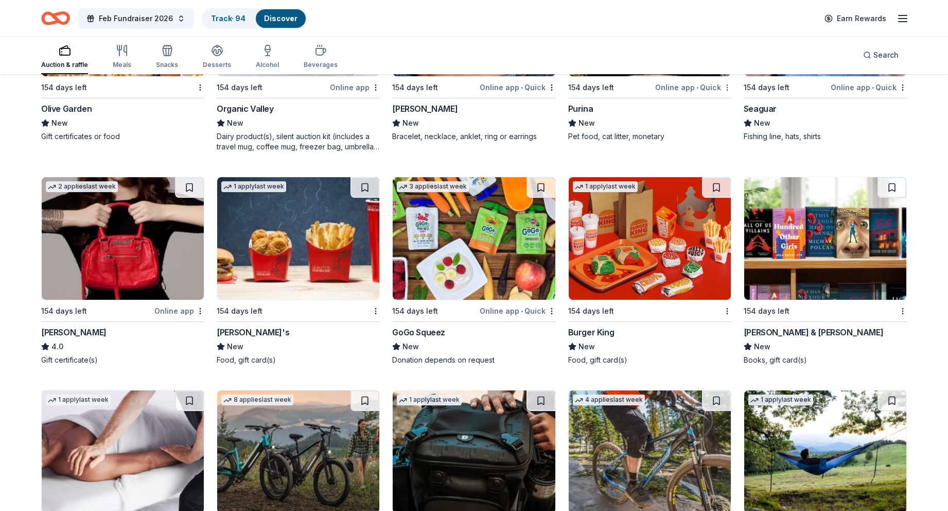
scroll to position [4861, 0]
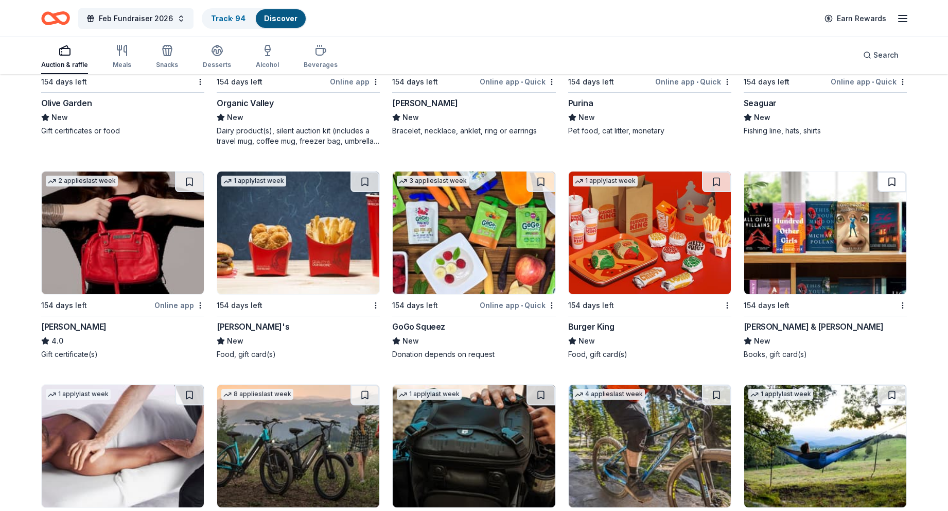
click at [891, 182] on button at bounding box center [892, 181] width 29 height 21
click at [712, 186] on button at bounding box center [716, 181] width 29 height 21
click at [541, 182] on button at bounding box center [541, 181] width 29 height 21
click at [364, 186] on button at bounding box center [364, 181] width 29 height 21
click at [190, 182] on button at bounding box center [189, 181] width 29 height 21
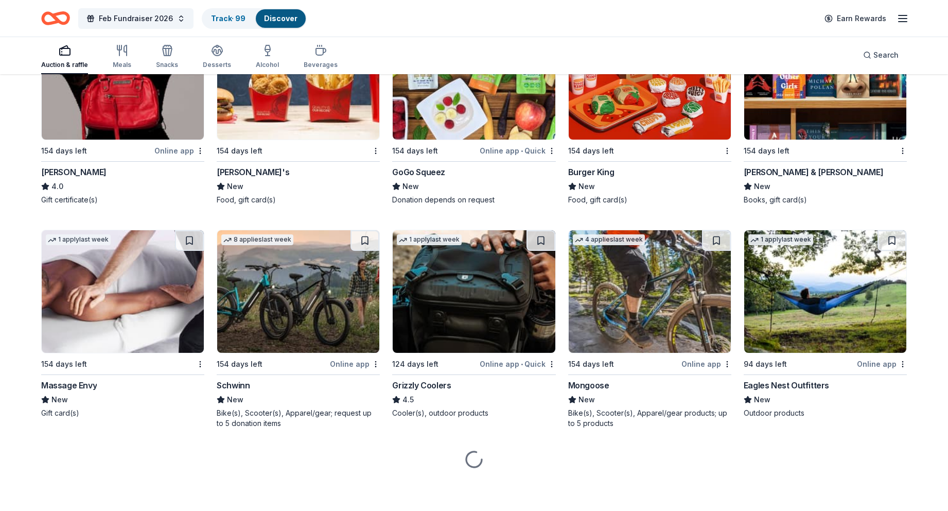
scroll to position [5015, 0]
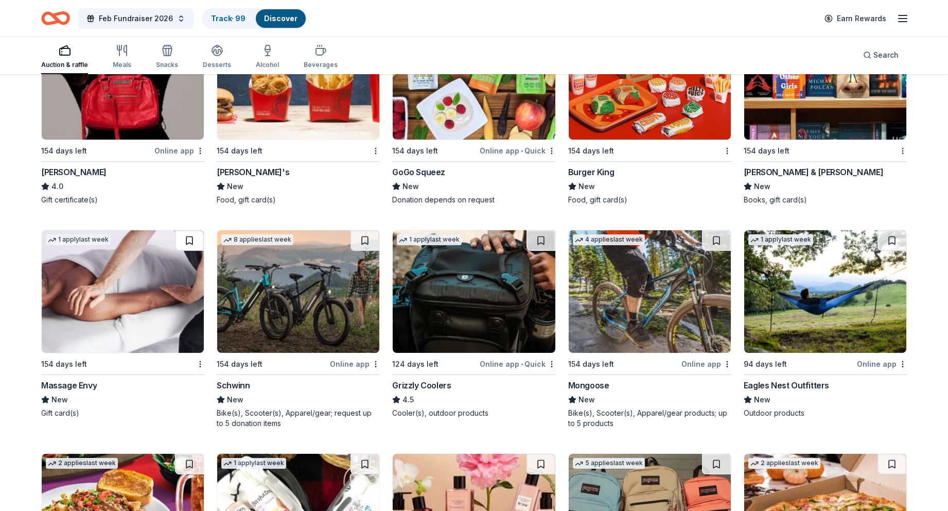
click at [186, 238] on button at bounding box center [189, 240] width 29 height 21
click at [362, 238] on button at bounding box center [364, 240] width 29 height 21
click at [546, 241] on button at bounding box center [541, 240] width 29 height 21
click at [712, 241] on button at bounding box center [716, 240] width 29 height 21
click at [892, 240] on button at bounding box center [892, 240] width 29 height 21
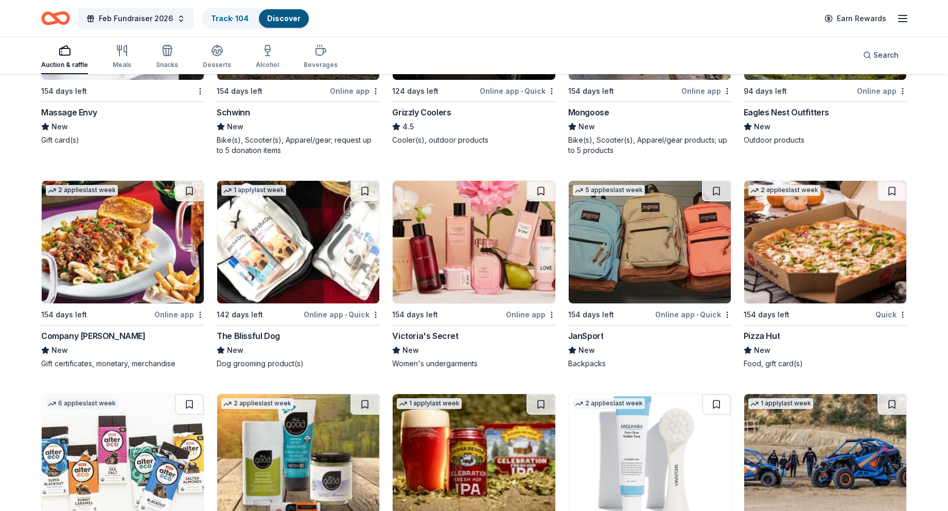
scroll to position [5291, 0]
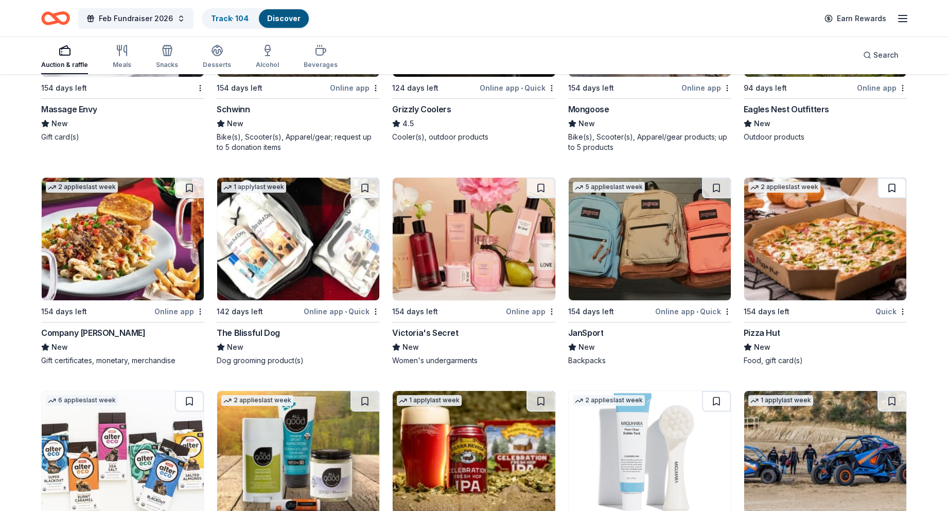
click at [896, 185] on button at bounding box center [892, 188] width 29 height 21
click at [720, 185] on button at bounding box center [716, 188] width 29 height 21
click at [543, 190] on button at bounding box center [541, 188] width 29 height 21
click at [368, 185] on button at bounding box center [364, 188] width 29 height 21
click at [194, 187] on button at bounding box center [189, 188] width 29 height 21
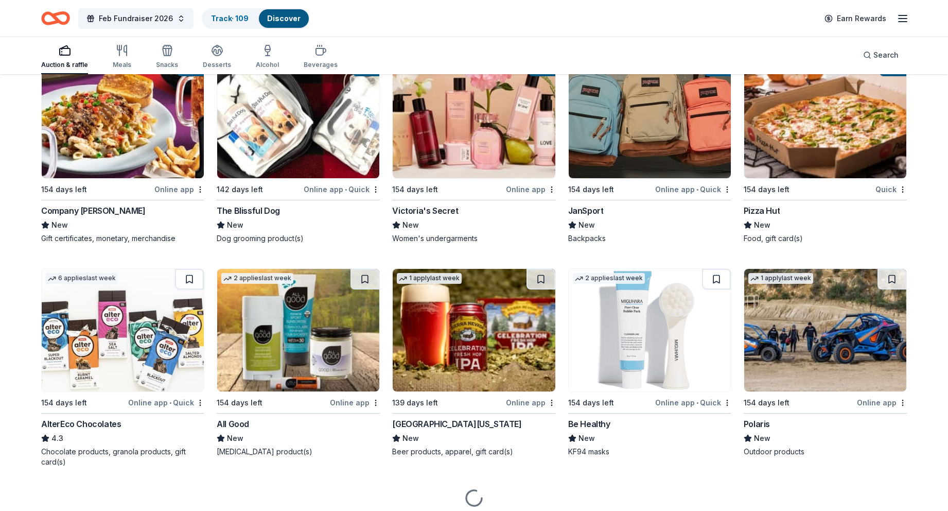
scroll to position [5430, 0]
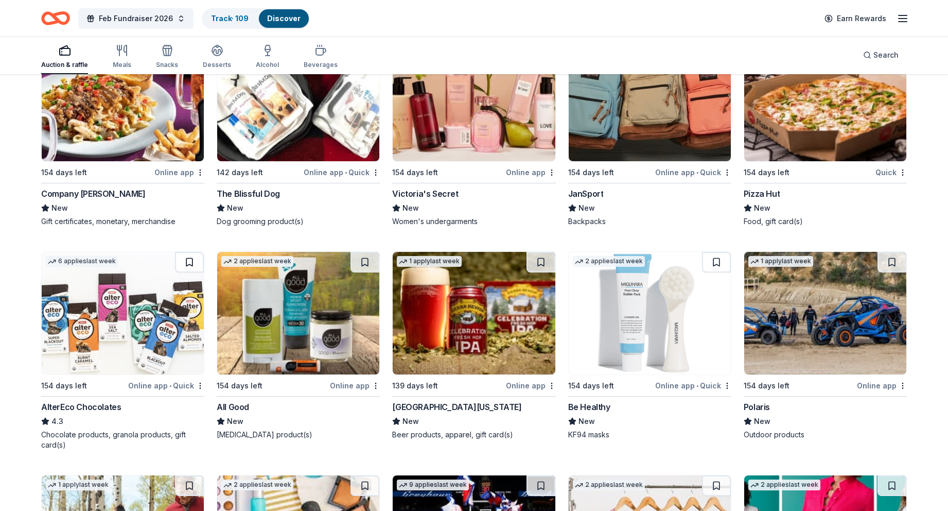
click at [191, 262] on button at bounding box center [189, 262] width 29 height 21
click at [364, 257] on button at bounding box center [364, 262] width 29 height 21
click at [542, 262] on button at bounding box center [541, 262] width 29 height 21
click at [715, 264] on button at bounding box center [716, 262] width 29 height 21
click at [893, 259] on button at bounding box center [892, 262] width 29 height 21
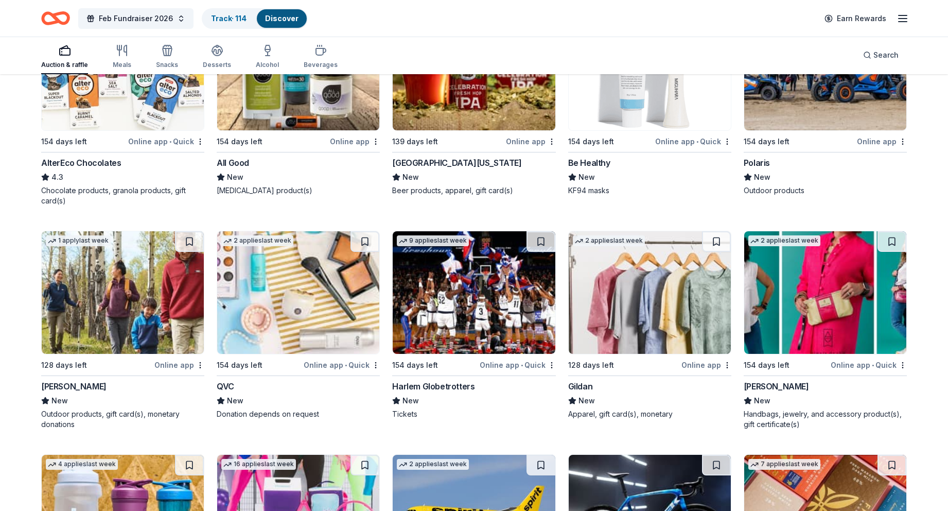
scroll to position [5678, 0]
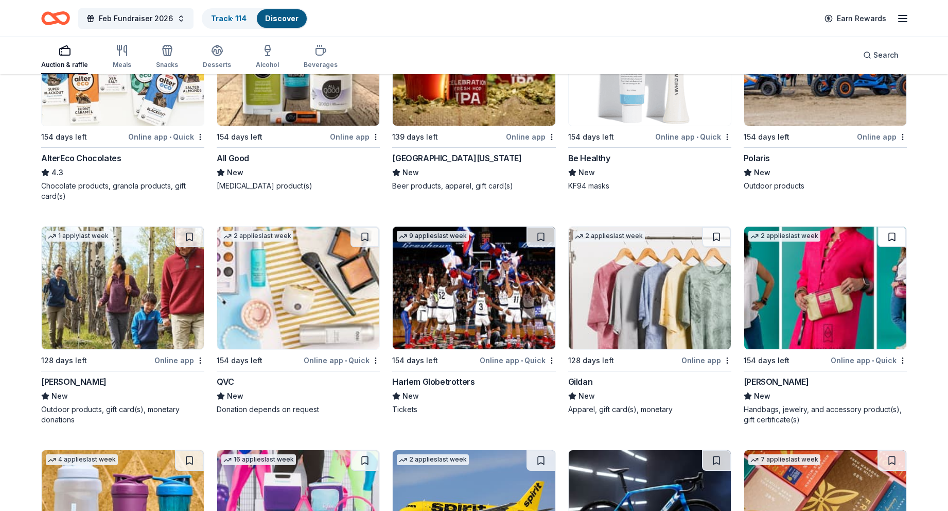
click at [899, 243] on button at bounding box center [892, 236] width 29 height 21
click at [721, 236] on button at bounding box center [716, 236] width 29 height 21
click at [538, 239] on button at bounding box center [541, 236] width 29 height 21
click at [367, 234] on button at bounding box center [364, 236] width 29 height 21
click at [190, 238] on button at bounding box center [189, 236] width 29 height 21
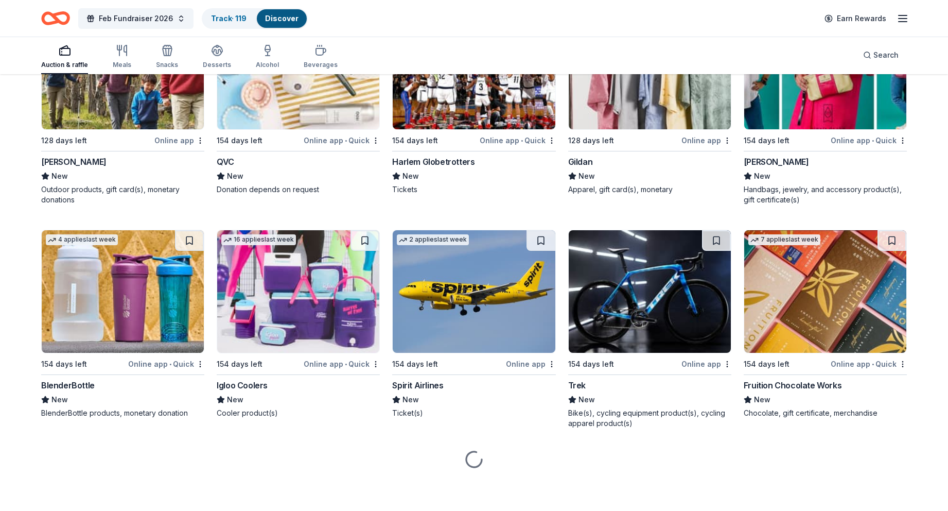
scroll to position [5898, 0]
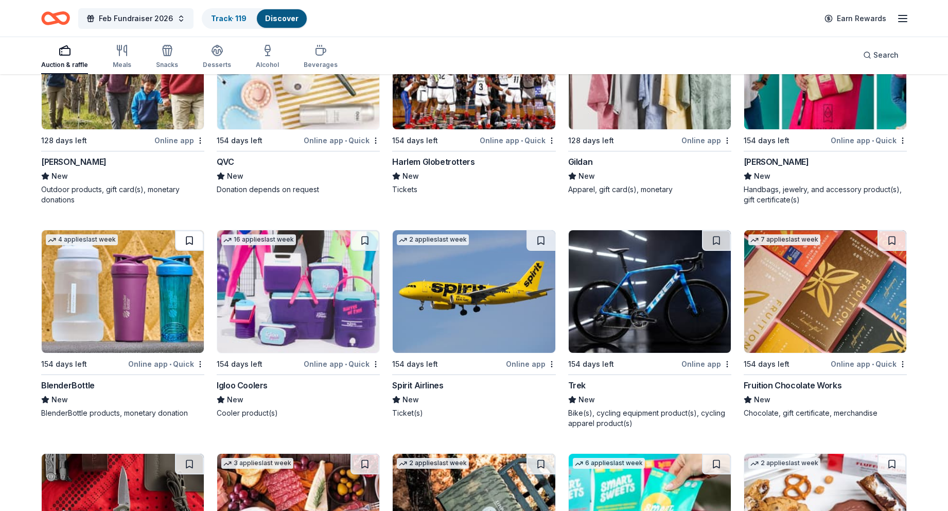
click at [194, 240] on button at bounding box center [189, 240] width 29 height 21
click at [369, 241] on button at bounding box center [364, 240] width 29 height 21
click at [536, 240] on button at bounding box center [541, 240] width 29 height 21
click at [712, 241] on button at bounding box center [716, 240] width 29 height 21
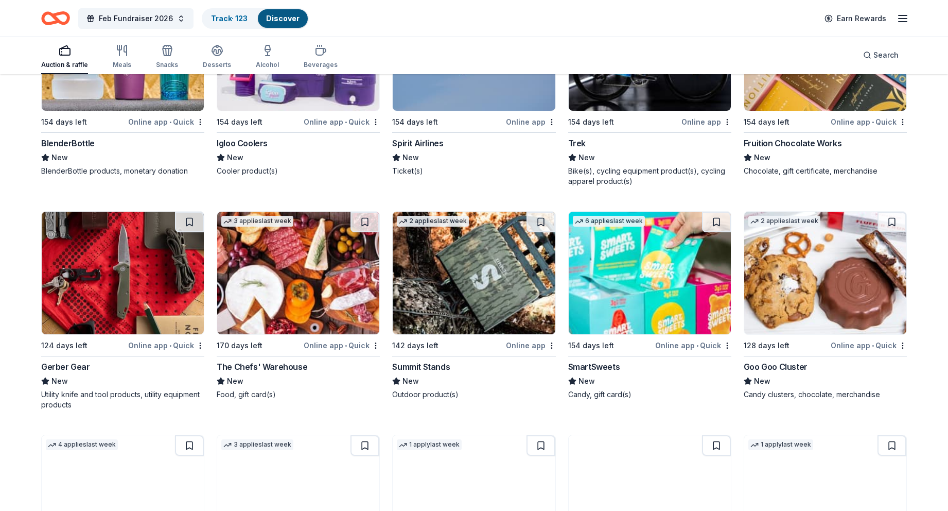
scroll to position [6145, 0]
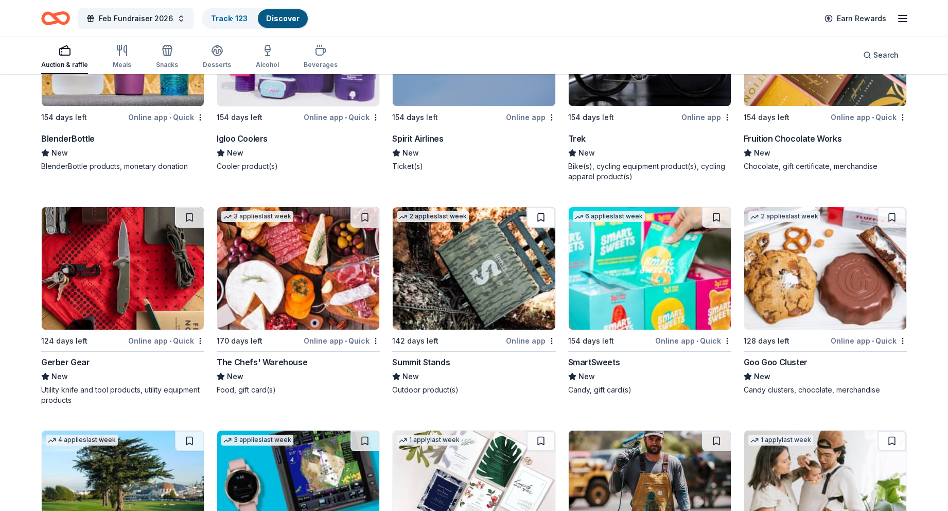
click at [542, 220] on button at bounding box center [541, 217] width 29 height 21
click at [368, 224] on button at bounding box center [364, 217] width 29 height 21
click at [189, 221] on button at bounding box center [189, 217] width 29 height 21
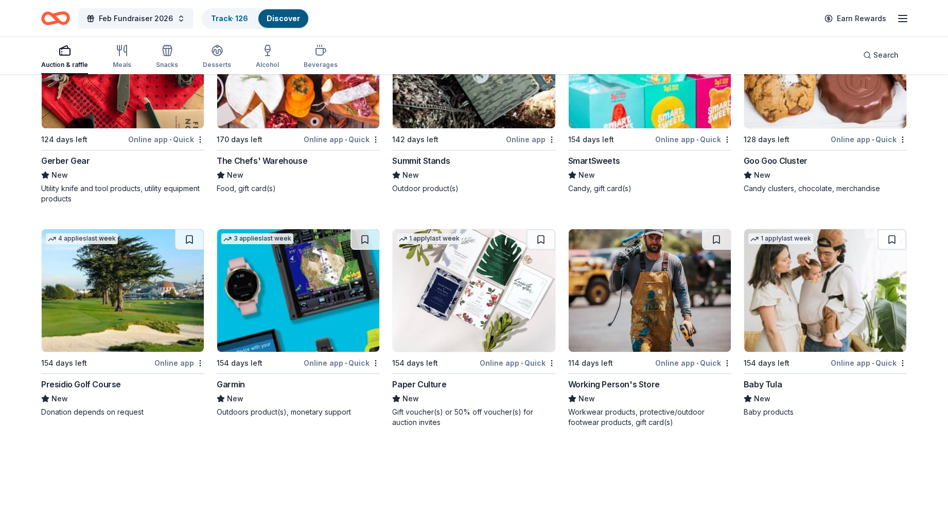
scroll to position [6345, 0]
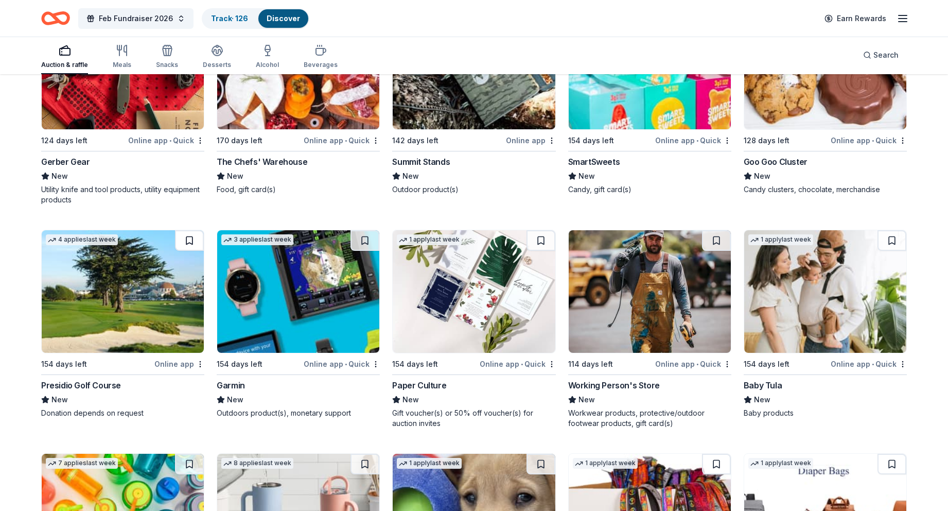
click at [186, 245] on button at bounding box center [189, 240] width 29 height 21
click at [368, 239] on button at bounding box center [364, 240] width 29 height 21
click at [533, 241] on button at bounding box center [541, 240] width 29 height 21
click at [710, 243] on button at bounding box center [716, 240] width 29 height 21
click at [893, 240] on button at bounding box center [892, 240] width 29 height 21
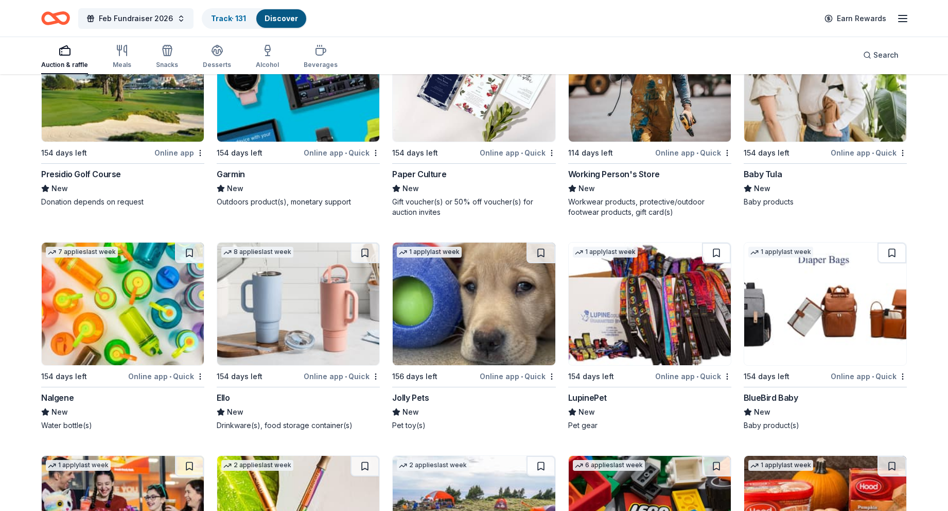
scroll to position [6560, 0]
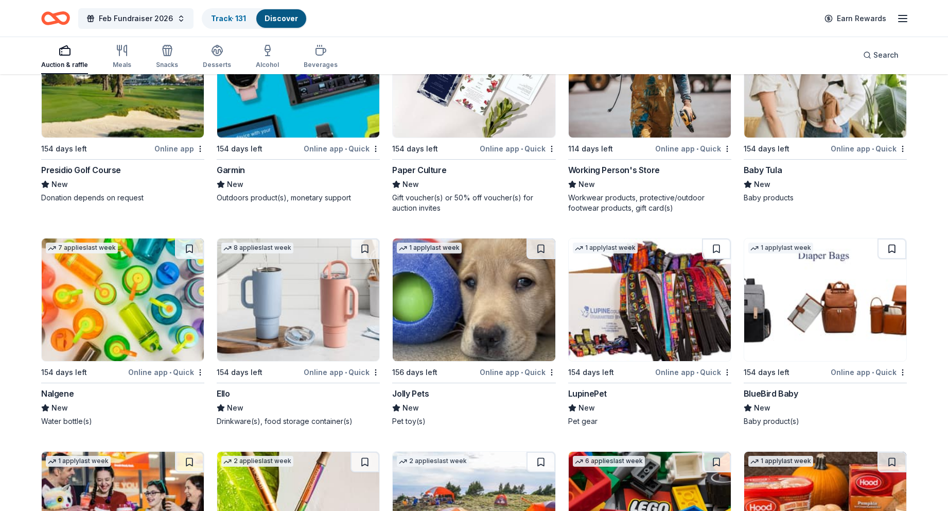
click at [894, 247] on button at bounding box center [892, 248] width 29 height 21
click at [719, 246] on button at bounding box center [716, 248] width 29 height 21
click at [542, 248] on button at bounding box center [541, 248] width 29 height 21
click at [362, 251] on button at bounding box center [364, 248] width 29 height 21
click at [183, 250] on button at bounding box center [189, 248] width 29 height 21
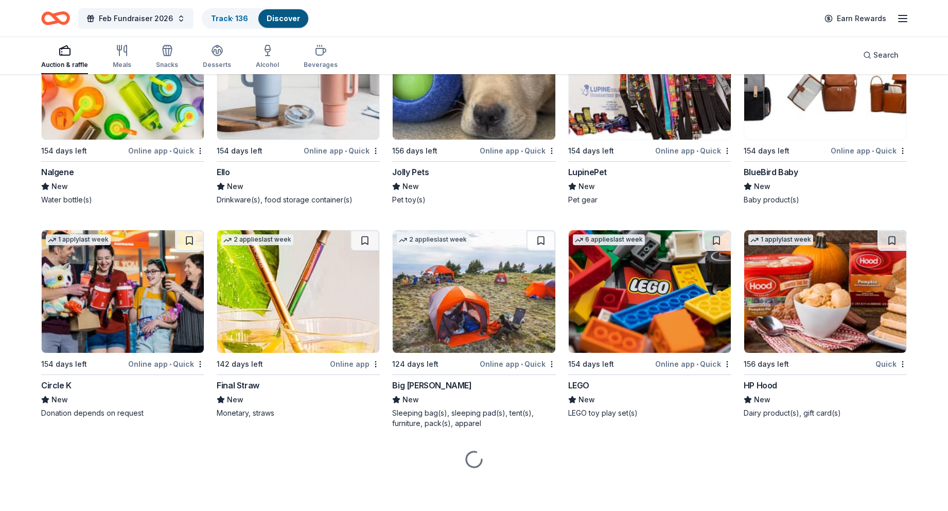
scroll to position [6781, 0]
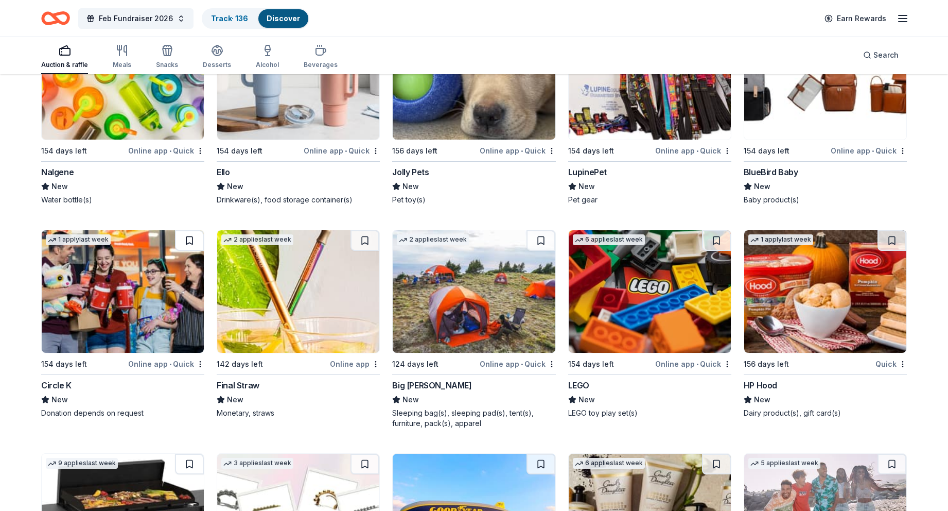
click at [185, 247] on button at bounding box center [189, 240] width 29 height 21
click at [360, 237] on button at bounding box center [364, 240] width 29 height 21
click at [546, 241] on button at bounding box center [541, 240] width 29 height 21
click at [716, 235] on button at bounding box center [716, 240] width 29 height 21
click at [895, 240] on button at bounding box center [892, 240] width 29 height 21
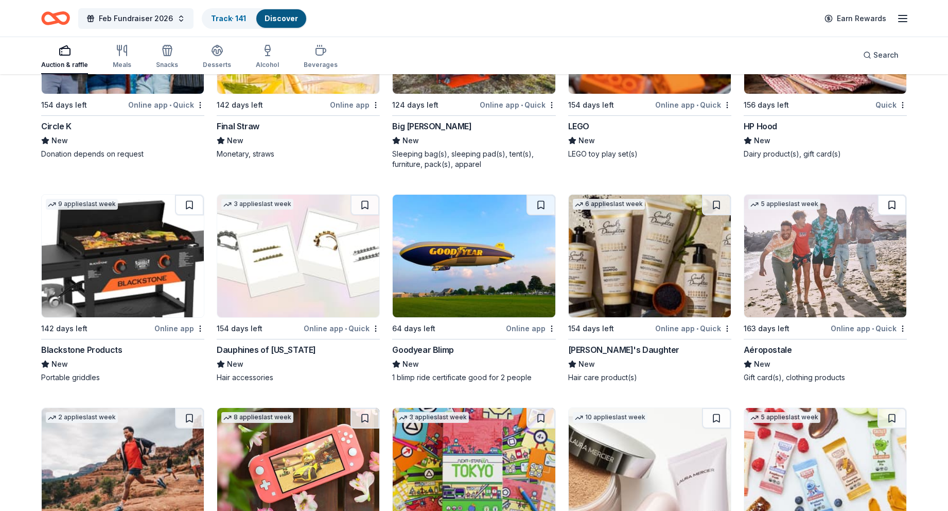
scroll to position [7045, 0]
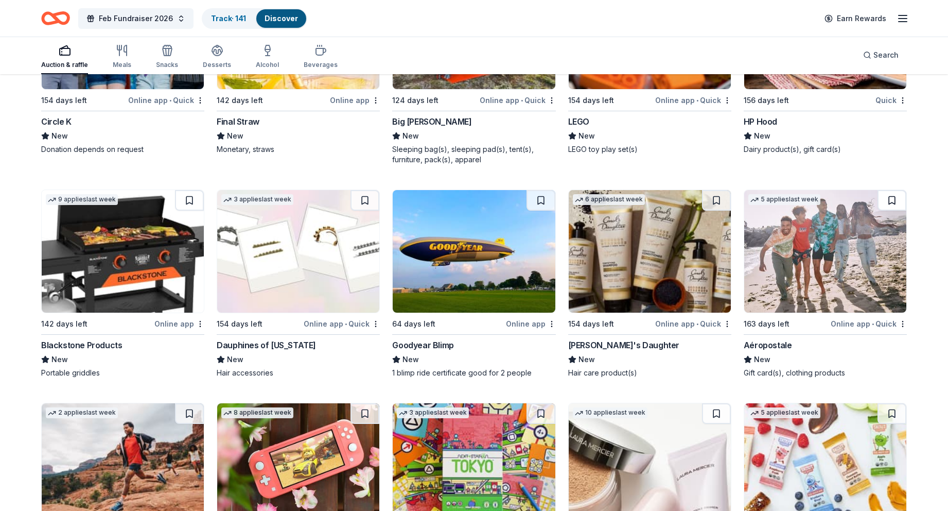
click at [894, 203] on button at bounding box center [892, 200] width 29 height 21
click at [717, 196] on button at bounding box center [716, 200] width 29 height 21
click at [551, 199] on button at bounding box center [541, 200] width 29 height 21
click at [364, 200] on button at bounding box center [364, 200] width 29 height 21
click at [193, 198] on button at bounding box center [189, 200] width 29 height 21
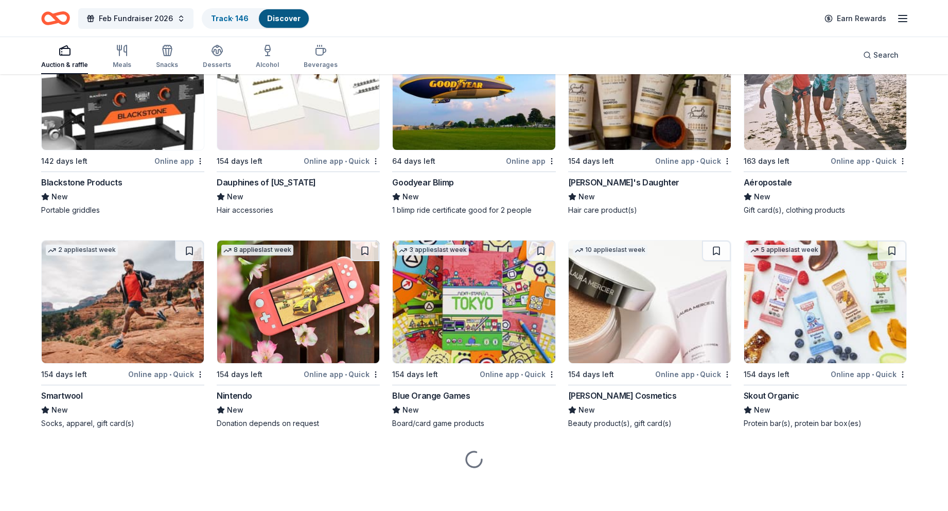
scroll to position [7207, 0]
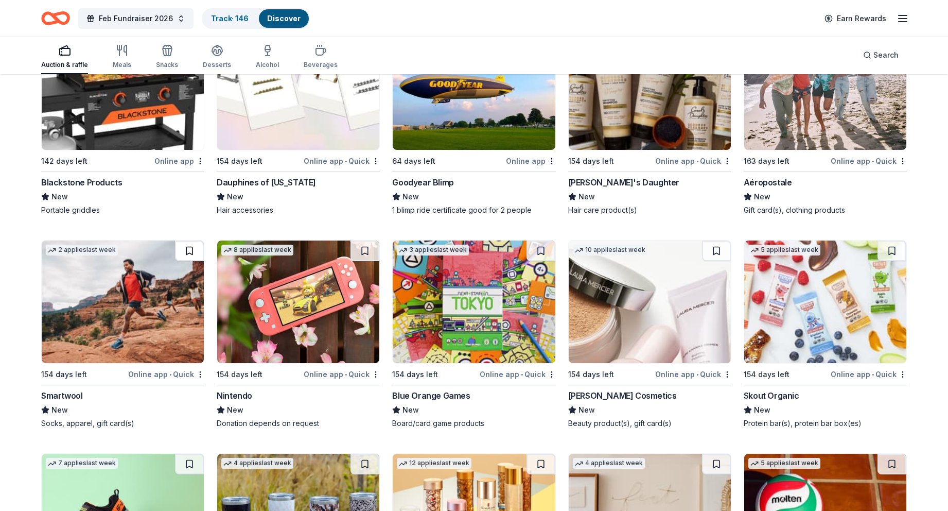
click at [191, 248] on button at bounding box center [189, 250] width 29 height 21
click at [364, 250] on button at bounding box center [364, 250] width 29 height 21
click at [536, 251] on button at bounding box center [541, 250] width 29 height 21
click at [720, 248] on button at bounding box center [716, 250] width 29 height 21
drag, startPoint x: 895, startPoint y: 250, endPoint x: 889, endPoint y: 273, distance: 24.5
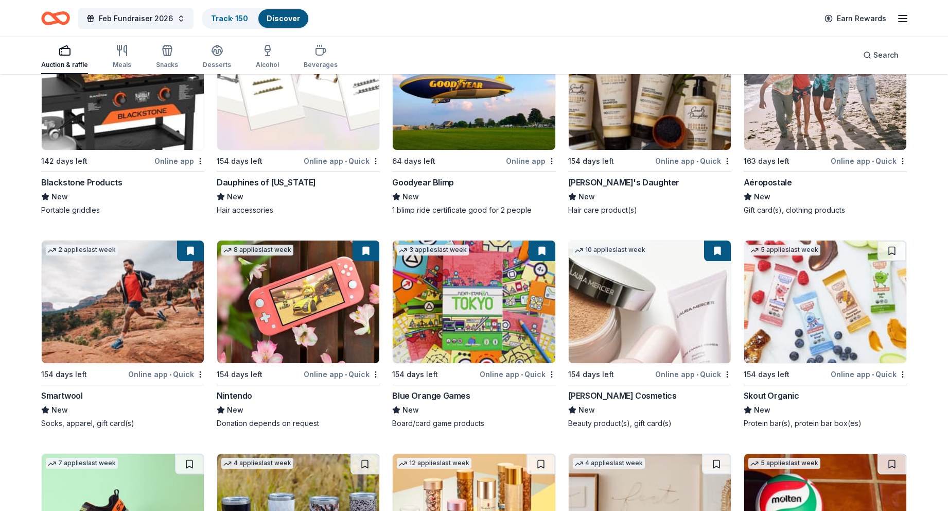
scroll to position [7442, 0]
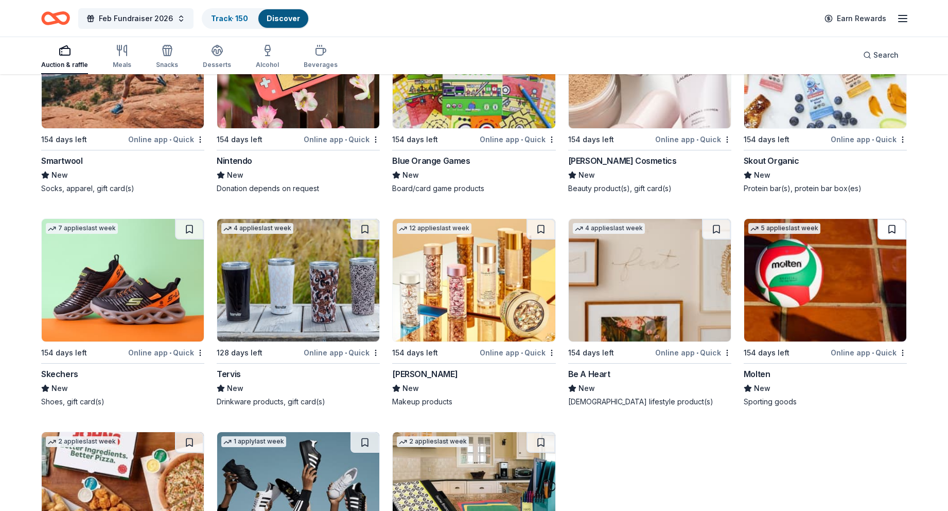
click at [890, 234] on button at bounding box center [892, 229] width 29 height 21
click at [720, 231] on button at bounding box center [716, 229] width 29 height 21
click at [541, 226] on button at bounding box center [541, 229] width 29 height 21
click at [364, 227] on button at bounding box center [364, 229] width 29 height 21
click at [192, 232] on button at bounding box center [189, 229] width 29 height 21
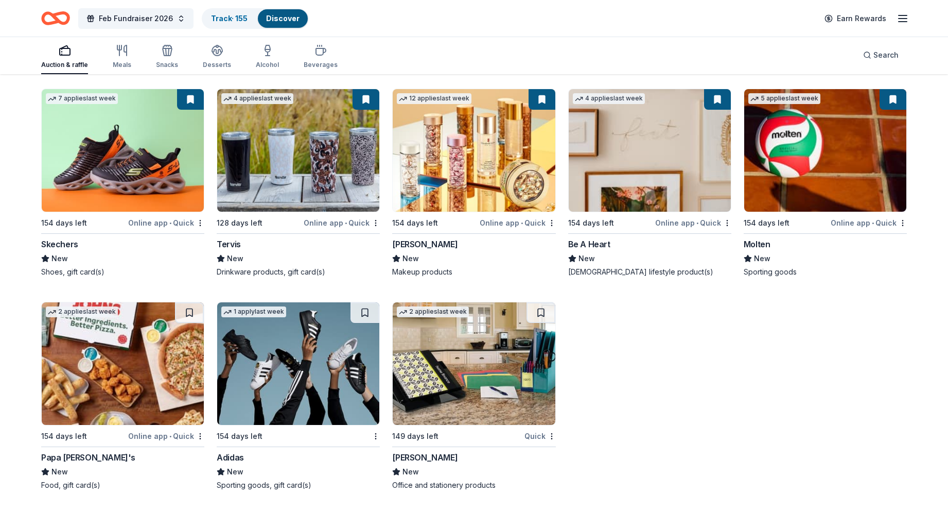
scroll to position [7572, 0]
click at [191, 309] on button at bounding box center [189, 312] width 29 height 21
click at [365, 308] on button at bounding box center [364, 312] width 29 height 21
click at [540, 313] on button at bounding box center [541, 312] width 29 height 21
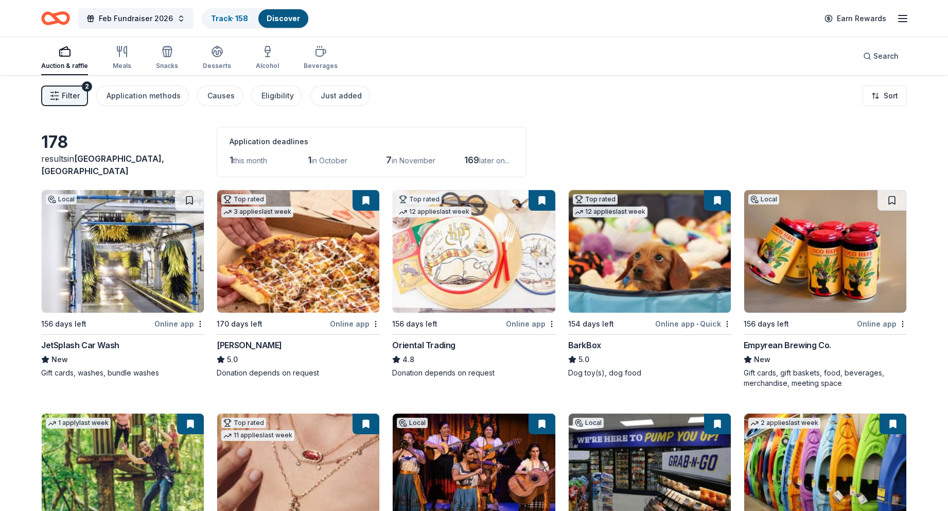
scroll to position [0, 0]
click at [127, 60] on div "Meals" at bounding box center [122, 57] width 19 height 25
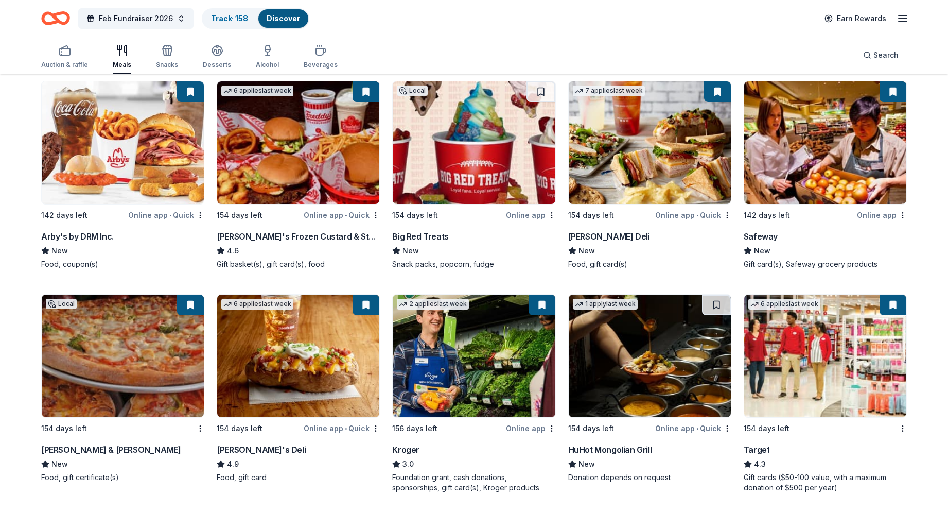
scroll to position [332, 0]
click at [538, 96] on button at bounding box center [541, 91] width 29 height 21
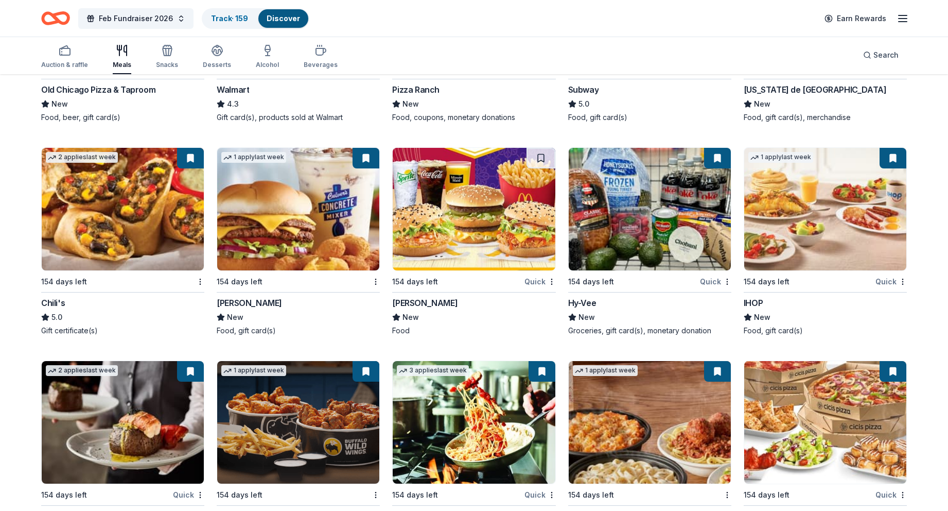
scroll to position [911, 0]
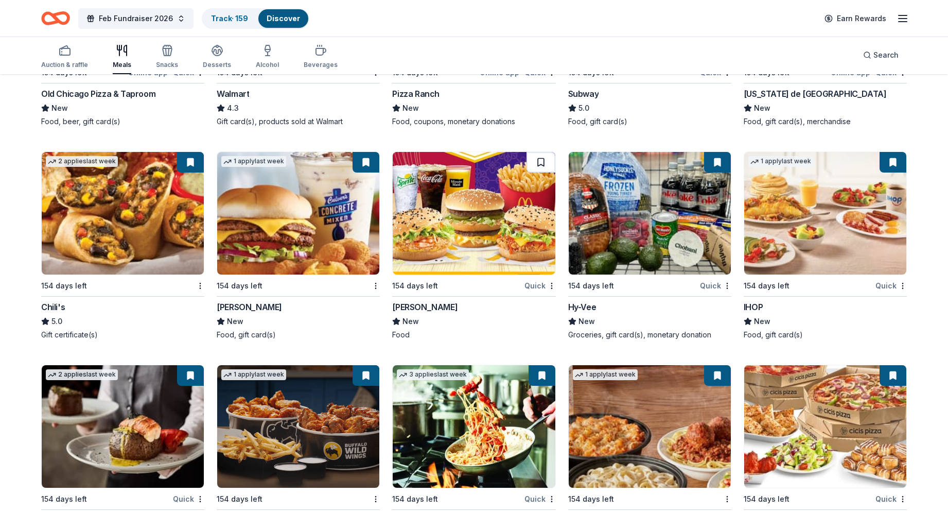
click at [536, 167] on button at bounding box center [541, 162] width 29 height 21
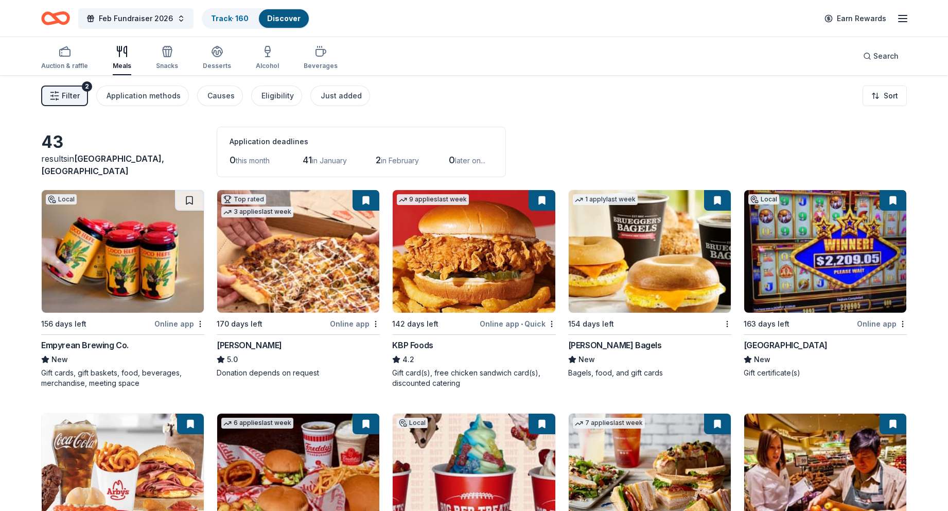
scroll to position [0, 0]
click at [164, 60] on div "Snacks" at bounding box center [167, 57] width 22 height 25
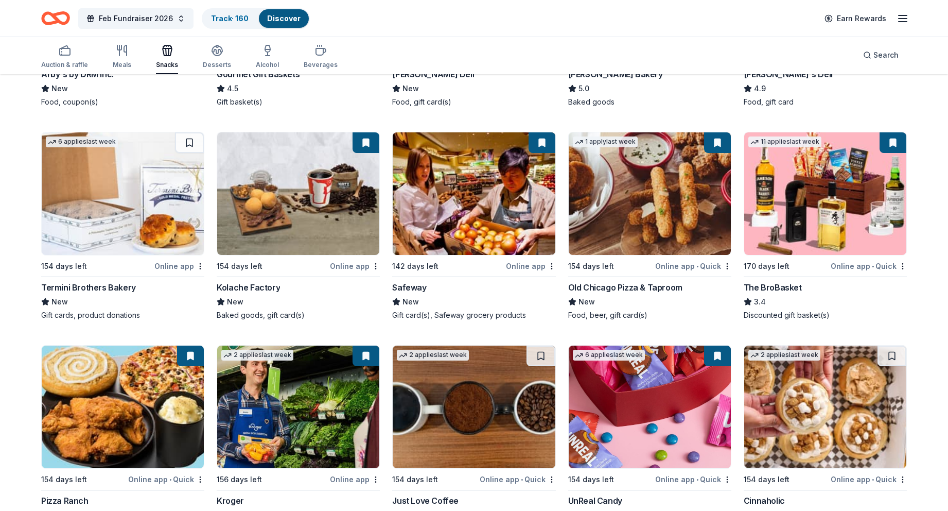
scroll to position [485, 0]
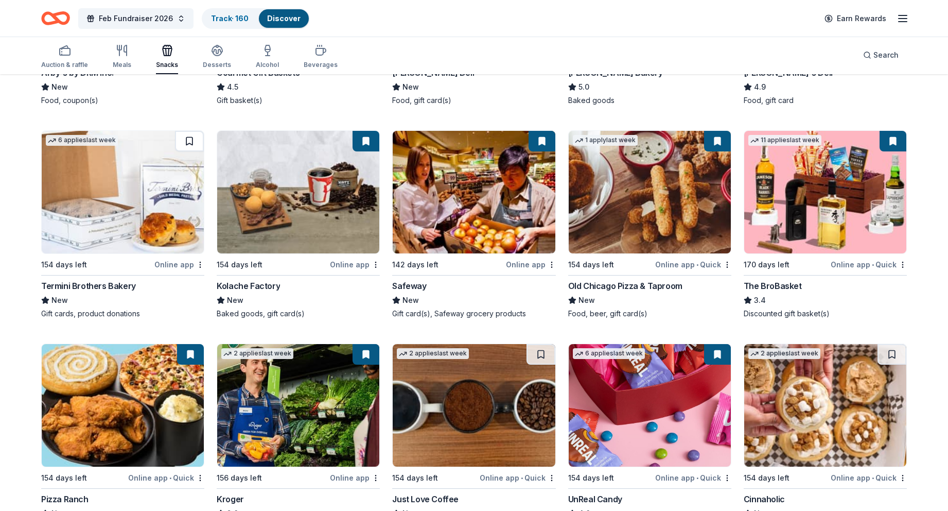
click at [186, 146] on button at bounding box center [189, 141] width 29 height 21
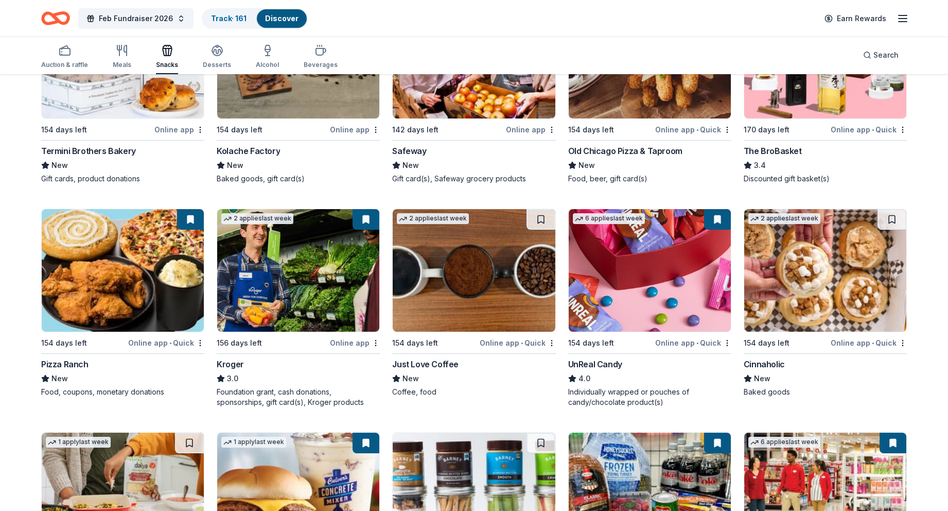
scroll to position [624, 0]
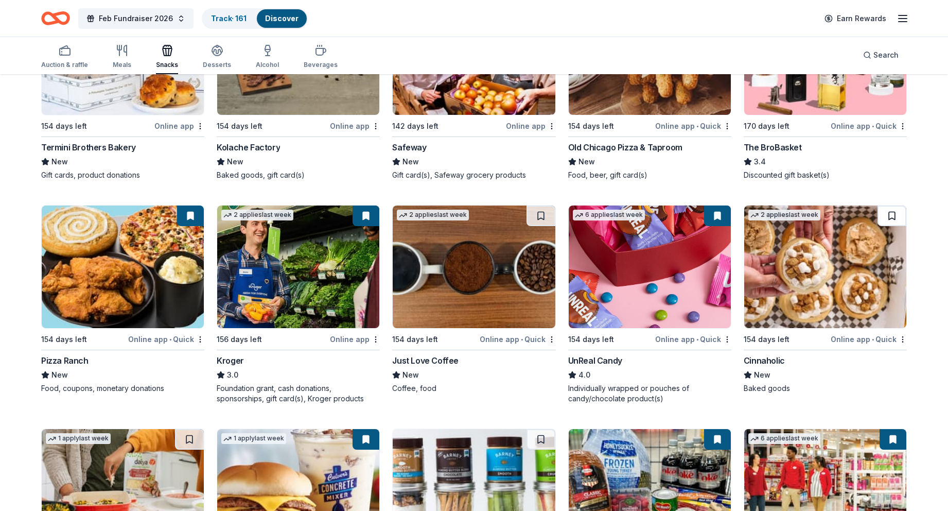
click at [887, 217] on button at bounding box center [892, 215] width 29 height 21
click at [544, 214] on button at bounding box center [541, 215] width 29 height 21
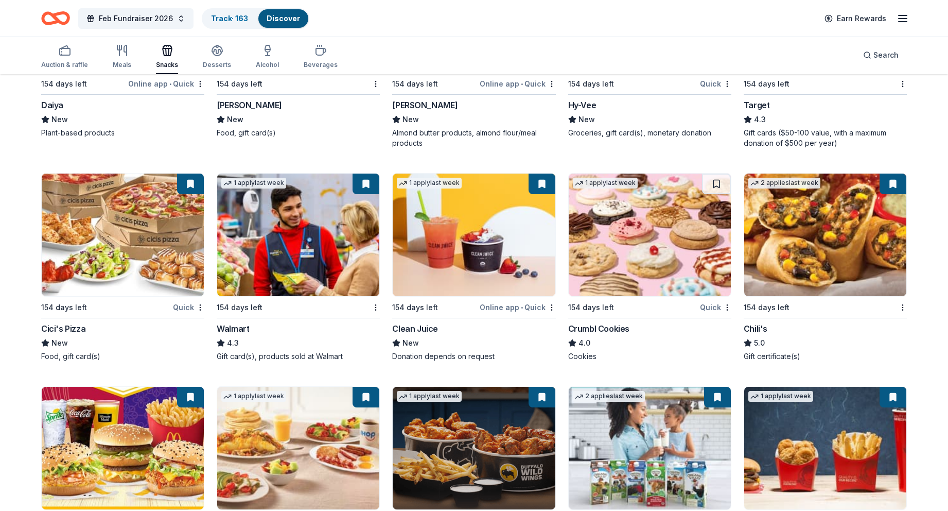
scroll to position [1129, 0]
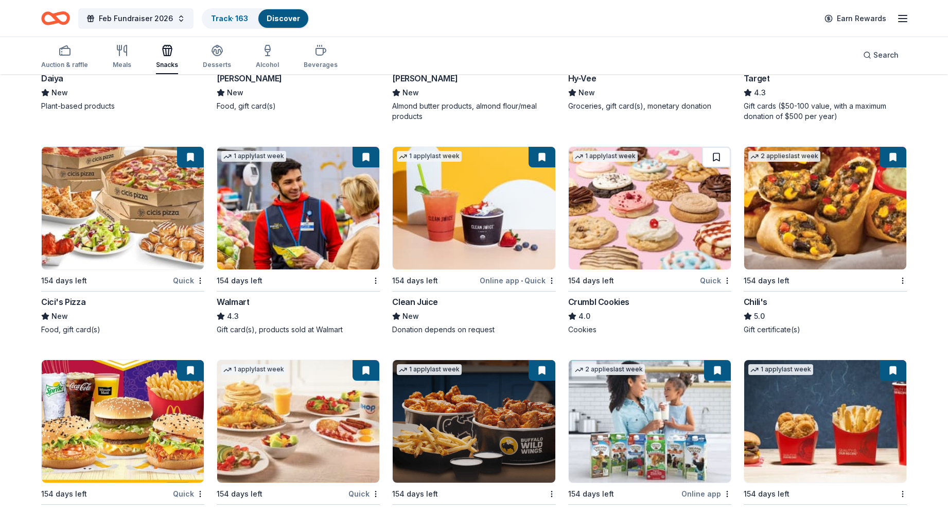
click at [713, 156] on button at bounding box center [716, 157] width 29 height 21
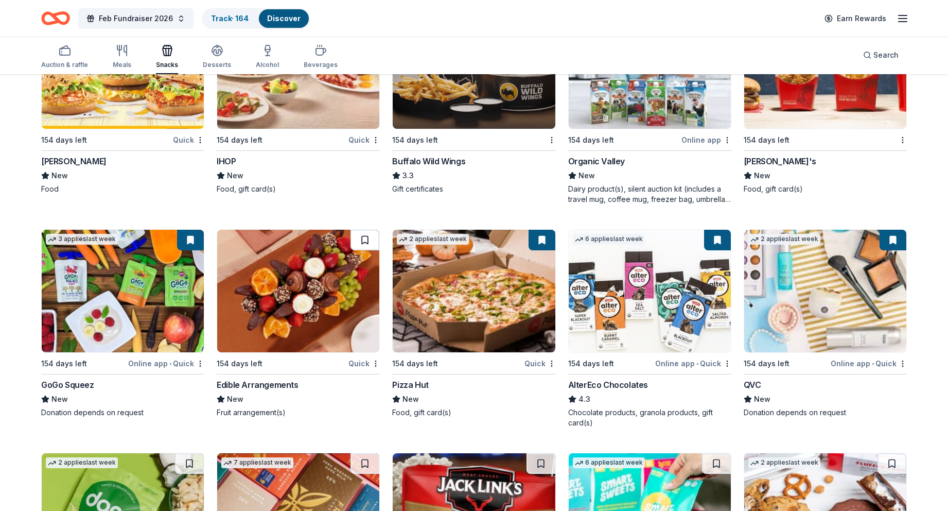
scroll to position [1482, 0]
click at [366, 241] on button at bounding box center [364, 240] width 29 height 21
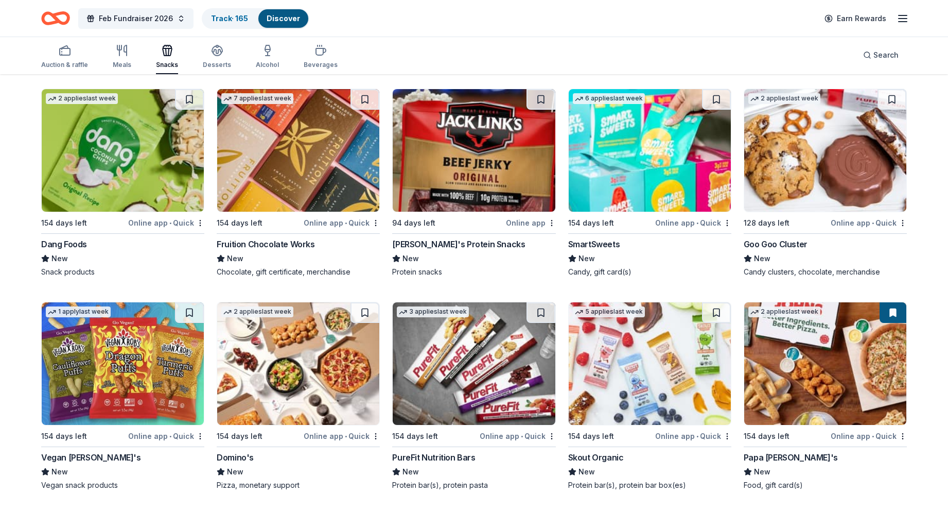
scroll to position [1847, 0]
click at [369, 310] on button at bounding box center [364, 312] width 29 height 21
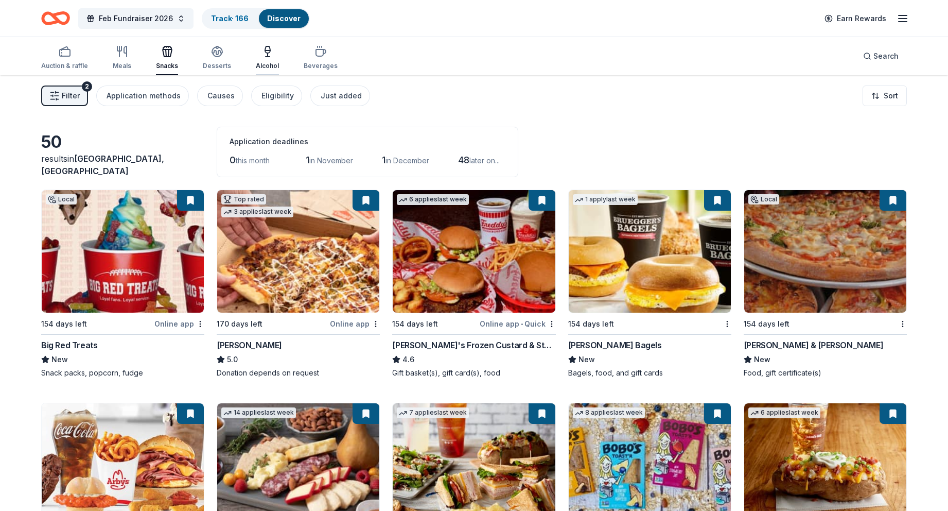
scroll to position [0, 0]
click at [220, 59] on div "Desserts" at bounding box center [217, 57] width 28 height 25
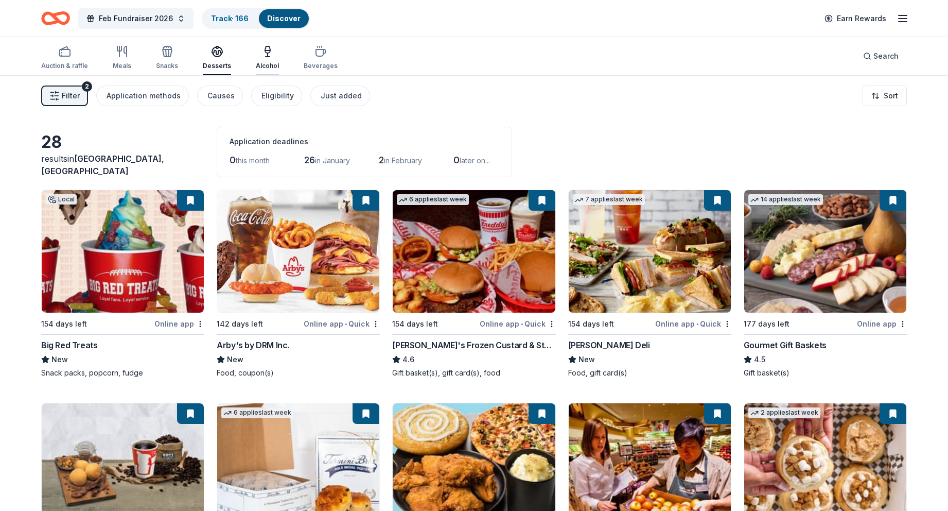
click at [264, 58] on div "Alcohol" at bounding box center [267, 57] width 23 height 25
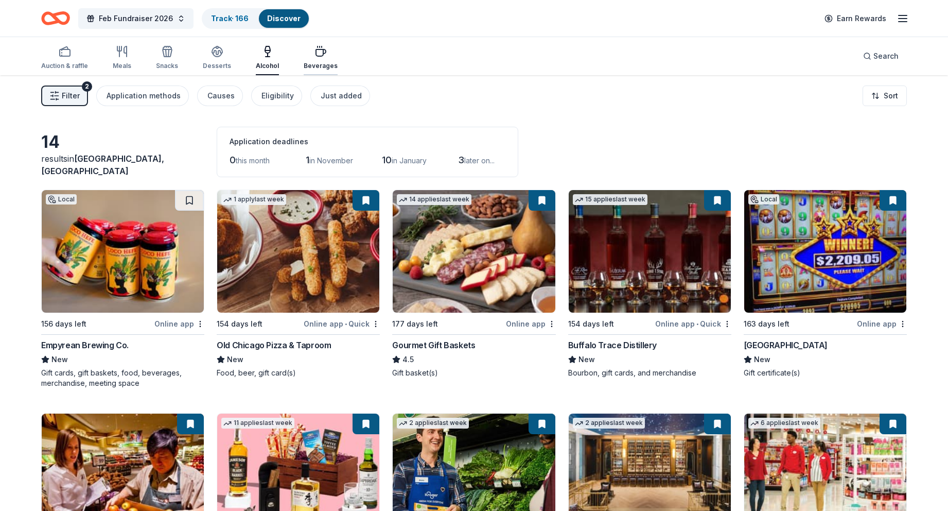
click at [318, 63] on div "Beverages" at bounding box center [321, 66] width 34 height 8
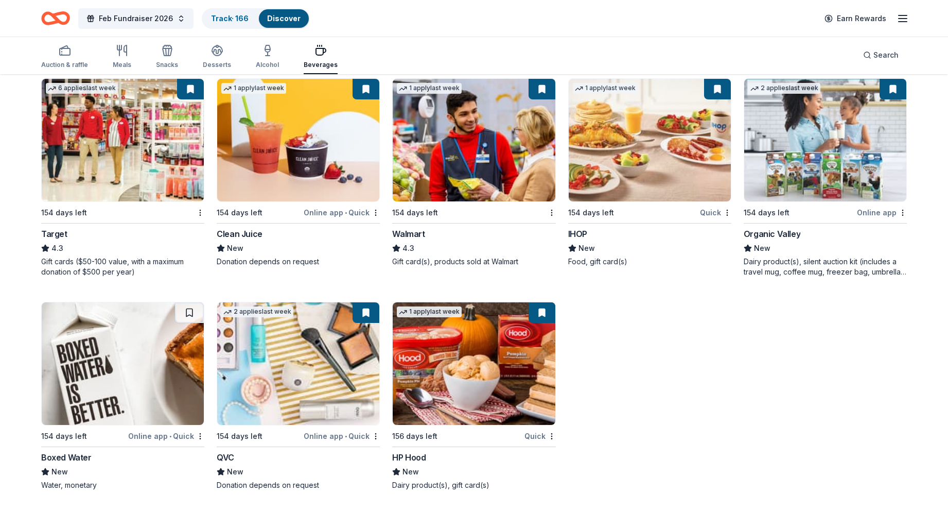
scroll to position [558, 0]
click at [192, 315] on button at bounding box center [189, 312] width 29 height 21
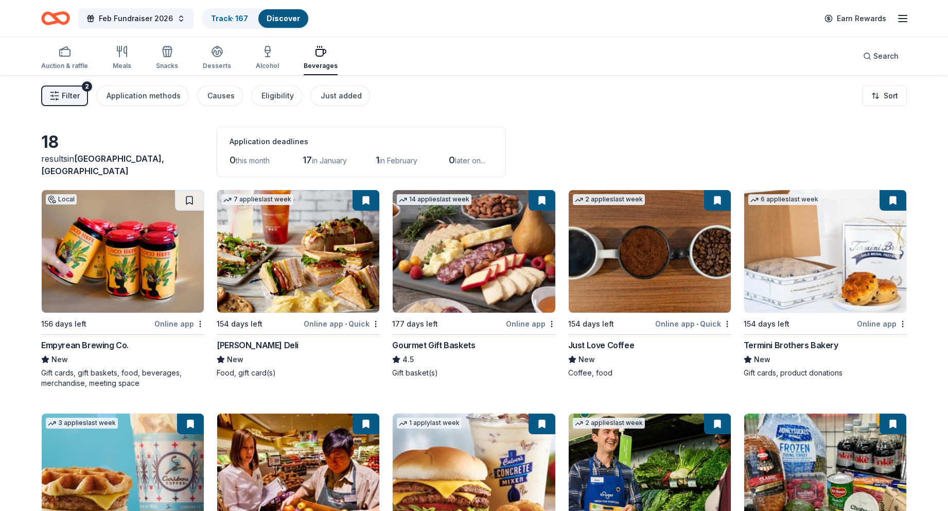
scroll to position [0, 0]
click at [156, 97] on div "Application methods" at bounding box center [144, 96] width 74 height 12
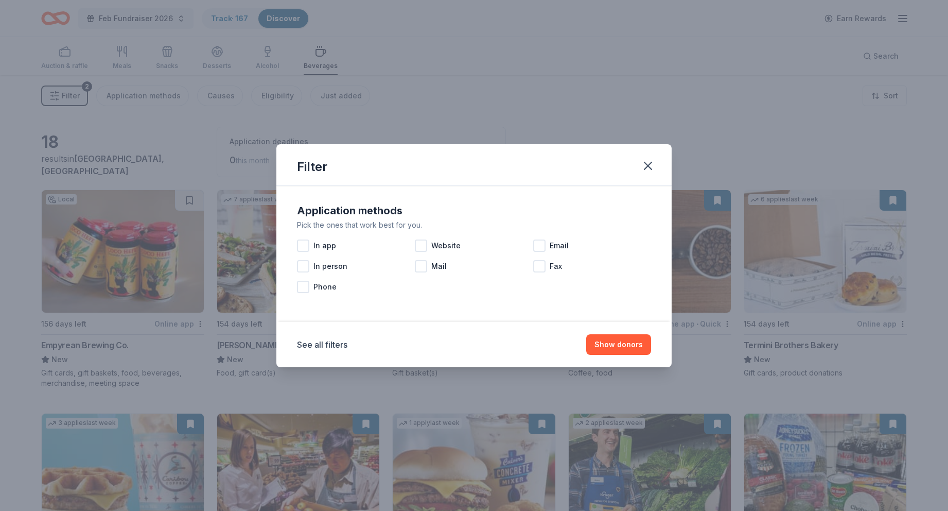
click at [215, 94] on div "Filter Application methods Pick the ones that work best for you. In app Website…" at bounding box center [474, 255] width 948 height 511
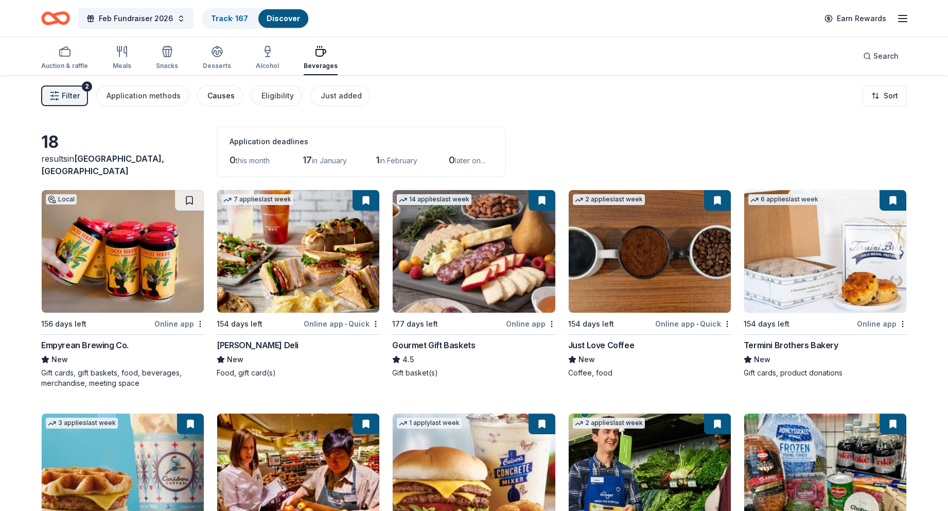
click at [223, 97] on div "Causes" at bounding box center [220, 96] width 27 height 12
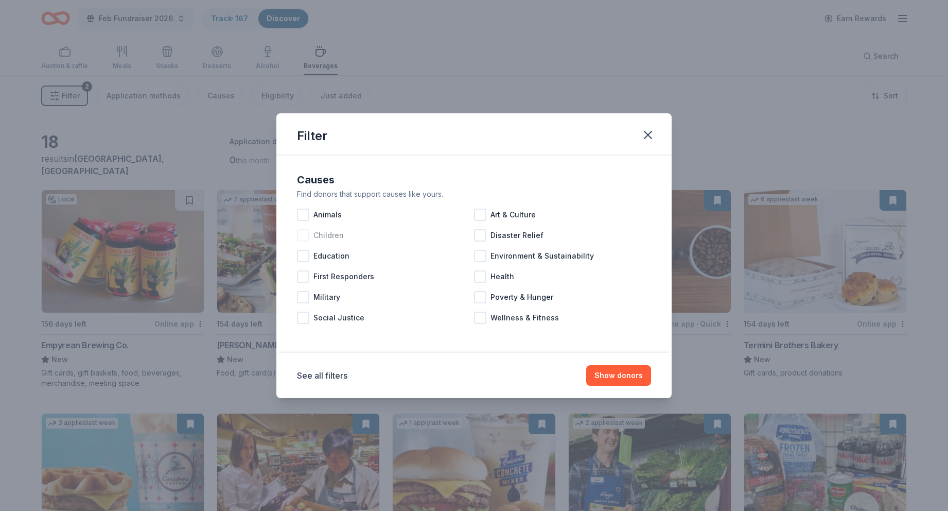
click at [326, 232] on span "Children" at bounding box center [328, 235] width 30 height 12
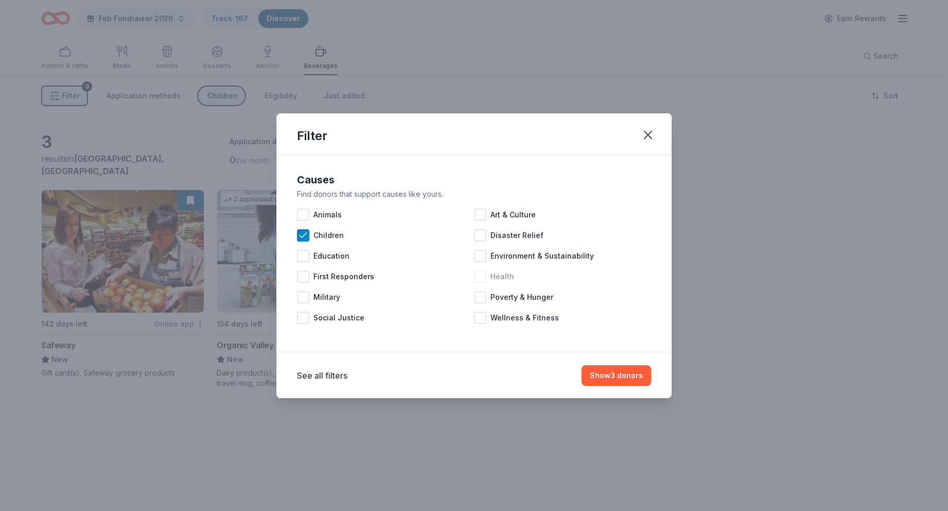
click at [501, 274] on span "Health" at bounding box center [502, 276] width 24 height 12
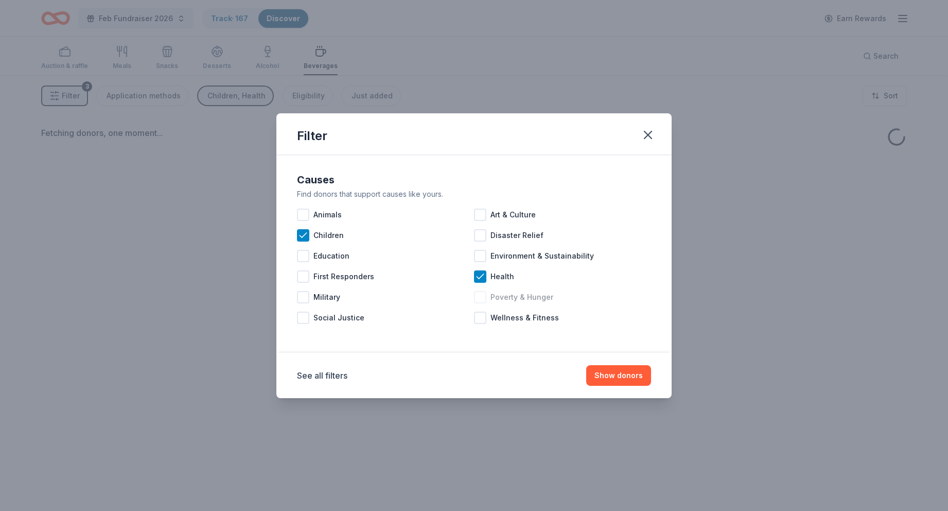
click at [509, 300] on span "Poverty & Hunger" at bounding box center [521, 297] width 63 height 12
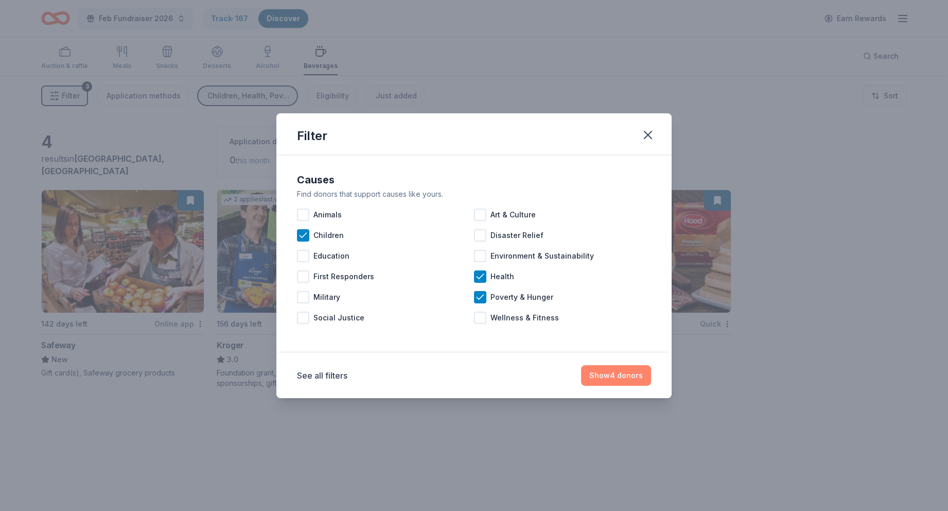
click at [643, 376] on button "Show 4 donors" at bounding box center [616, 375] width 70 height 21
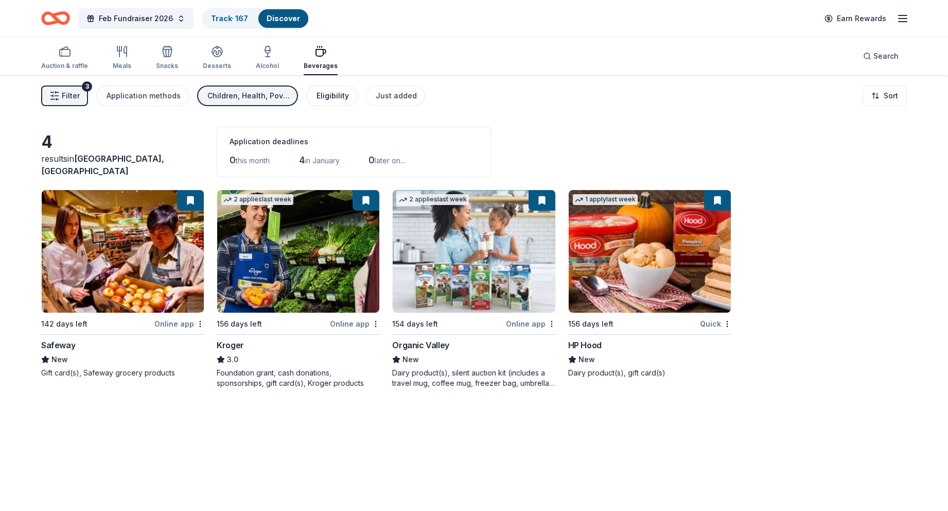
click at [332, 99] on div "Eligibility" at bounding box center [333, 96] width 32 height 12
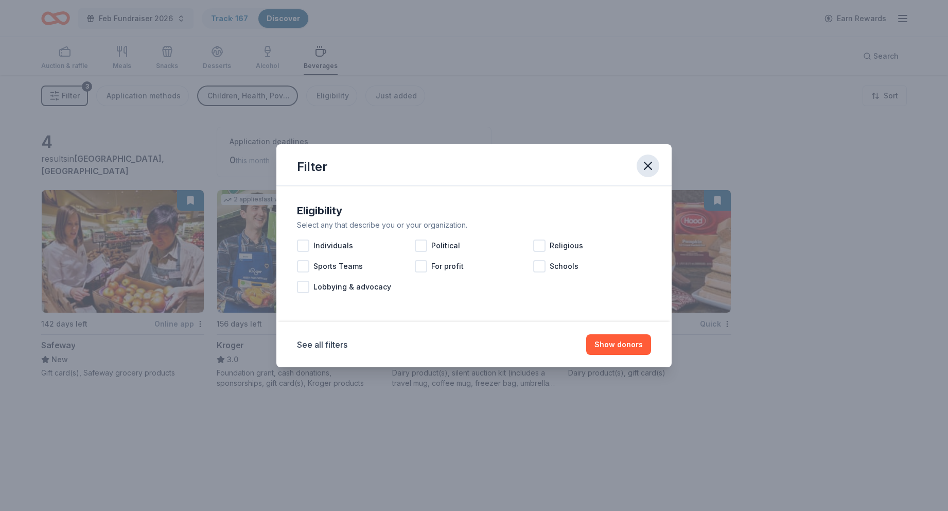
click at [652, 166] on icon "button" at bounding box center [648, 166] width 14 height 14
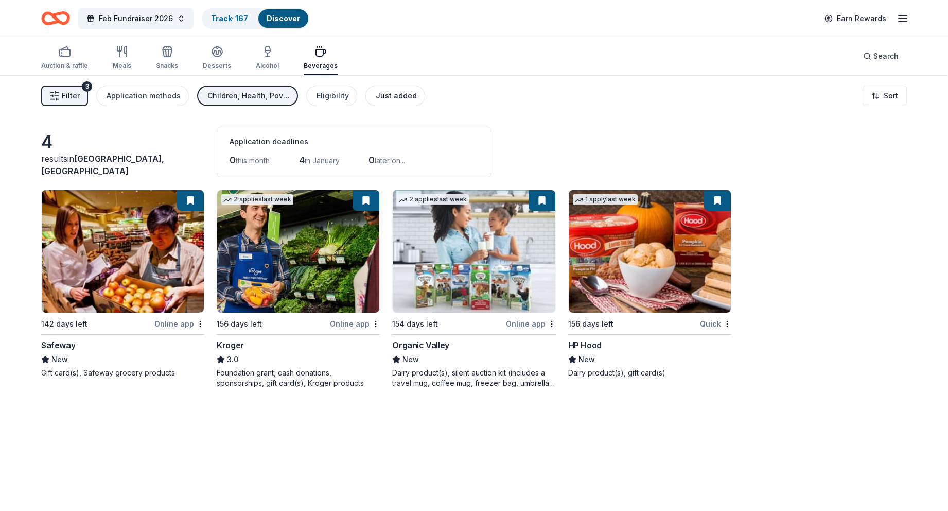
click at [390, 97] on div "Just added" at bounding box center [396, 96] width 41 height 12
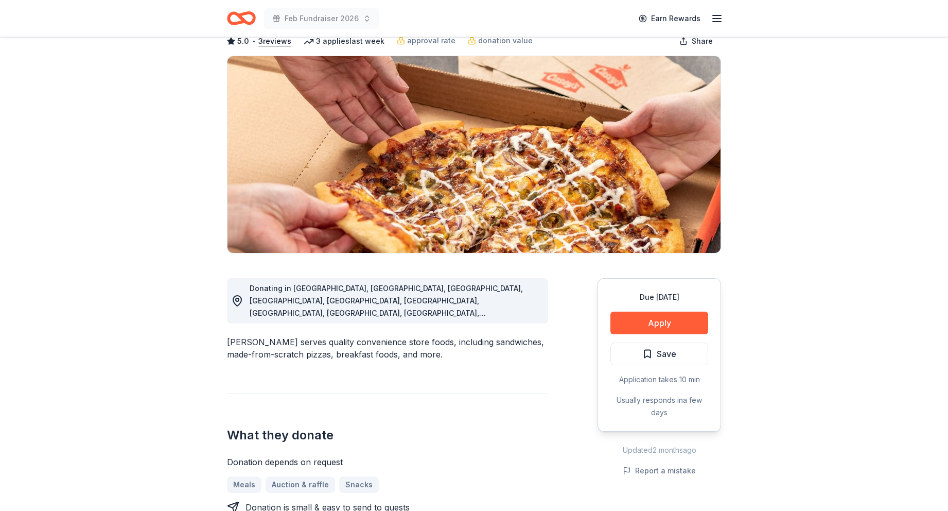
scroll to position [60, 0]
click at [676, 325] on button "Apply" at bounding box center [659, 322] width 98 height 23
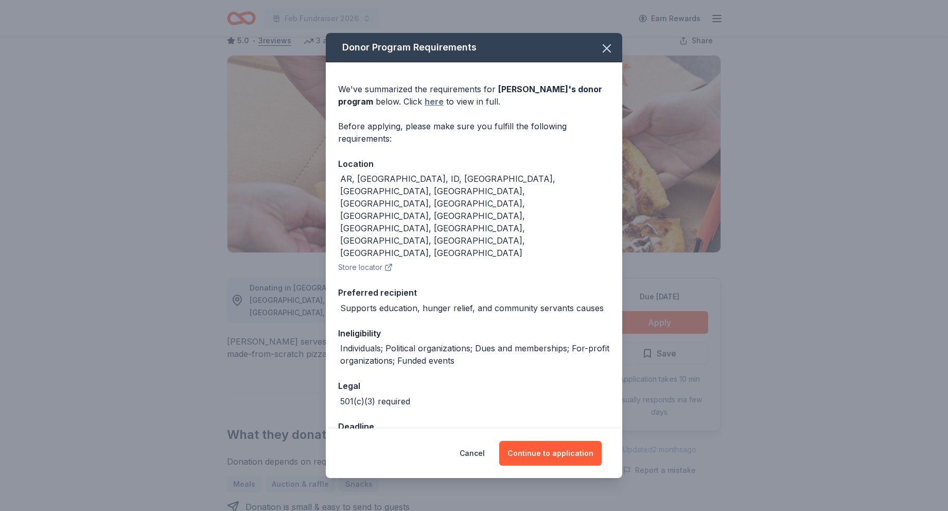
click at [425, 108] on link "here" at bounding box center [434, 101] width 19 height 12
click at [613, 56] on icon "button" at bounding box center [607, 48] width 14 height 14
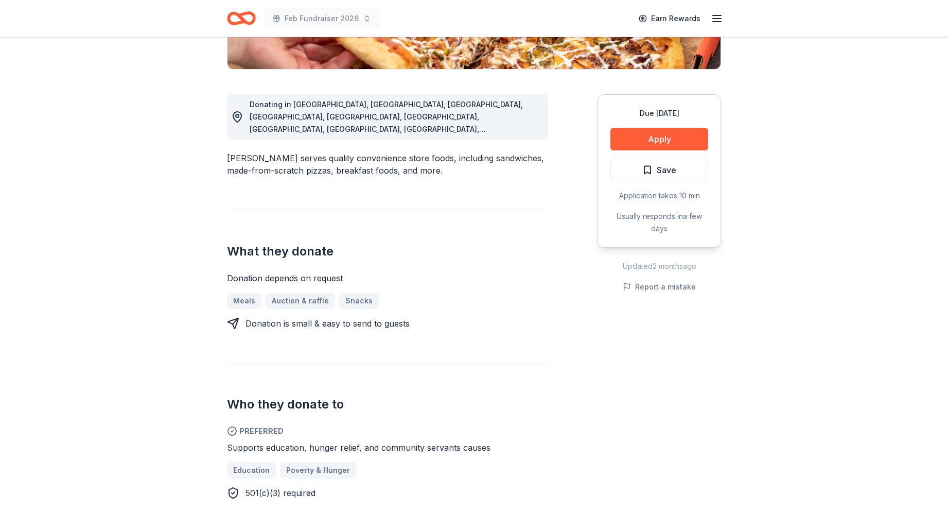
scroll to position [240, 0]
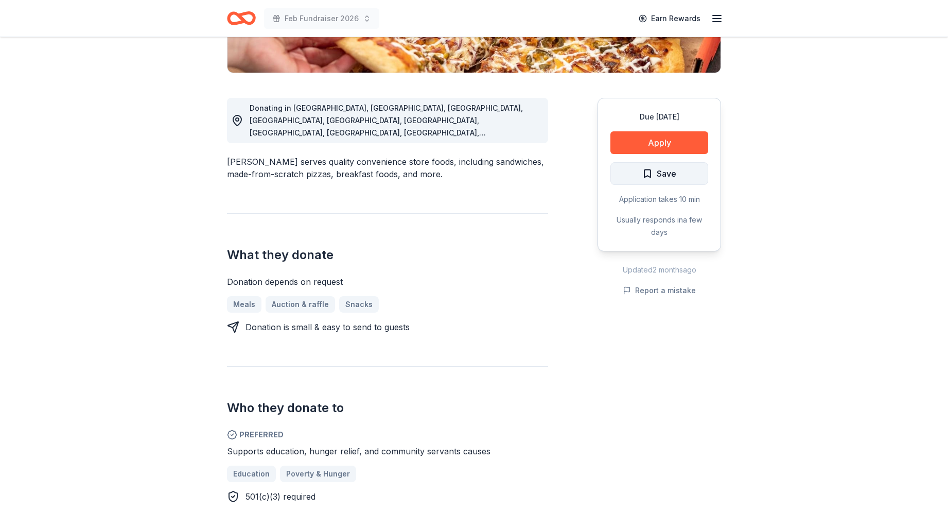
click at [652, 176] on span "Save" at bounding box center [659, 173] width 34 height 13
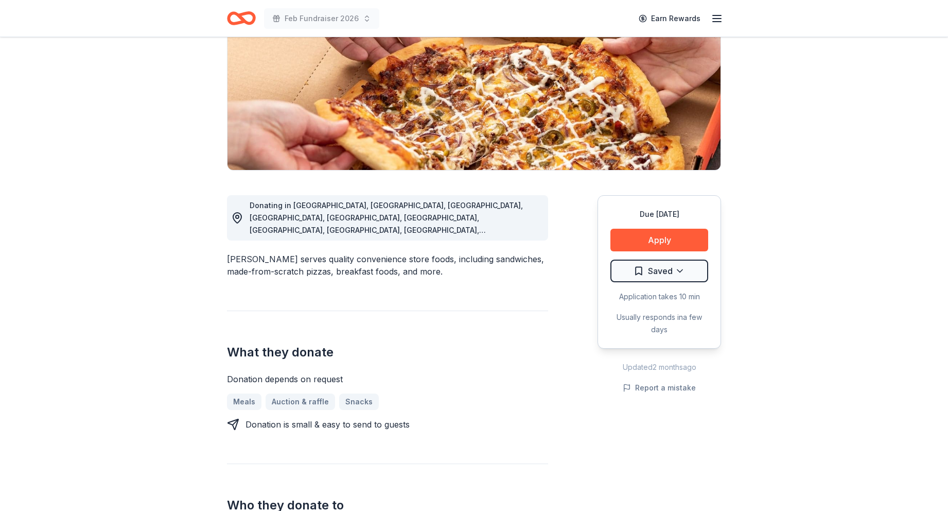
scroll to position [122, 0]
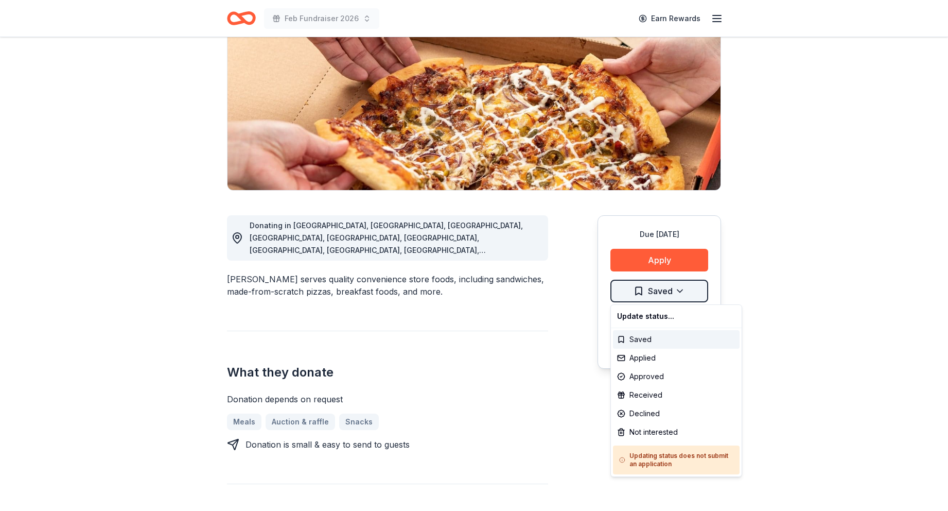
click at [639, 292] on html "Feb Fundraiser 2026 Earn Rewards Due in 170 days Share Casey's 5.0 • 3 reviews …" at bounding box center [474, 133] width 948 height 511
click at [639, 335] on div "Saved" at bounding box center [676, 339] width 127 height 19
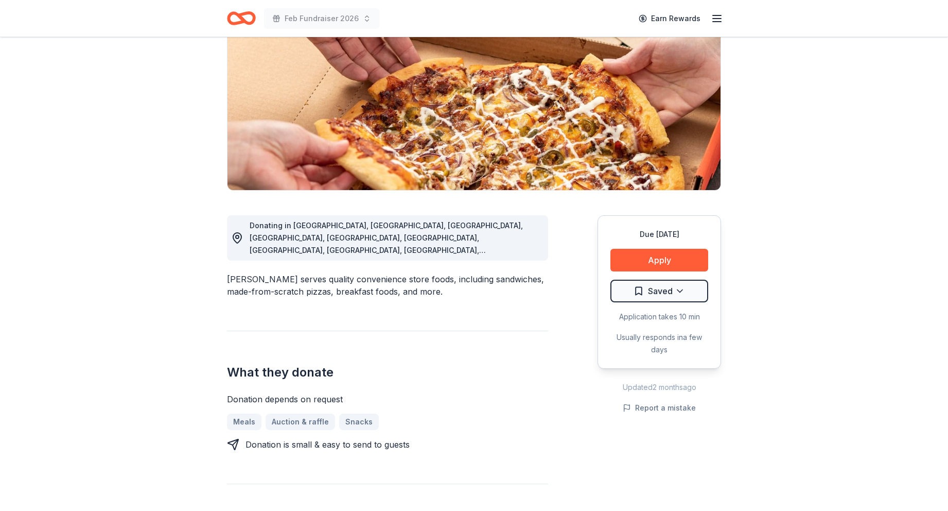
click at [842, 7] on header "Feb Fundraiser 2026 Earn Rewards" at bounding box center [474, 18] width 948 height 37
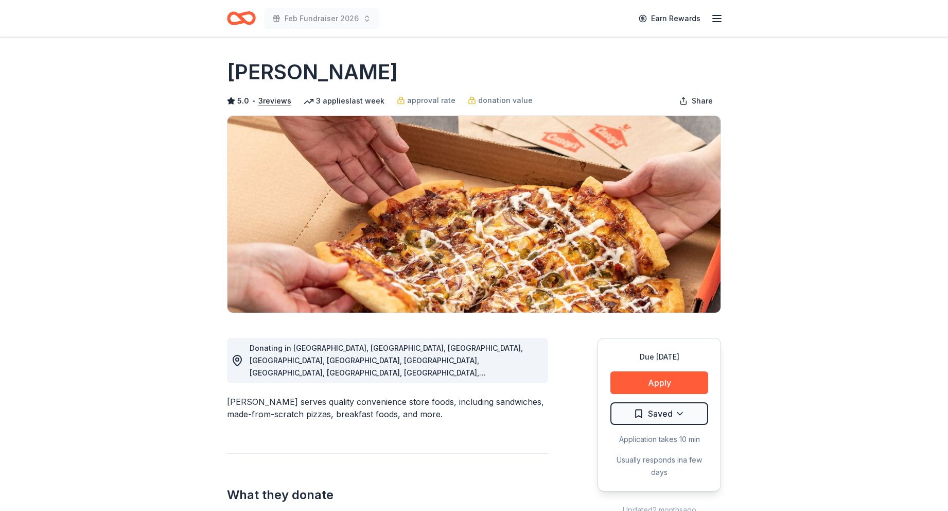
scroll to position [0, 0]
